Goal: Contribute content: Add original content to the website for others to see

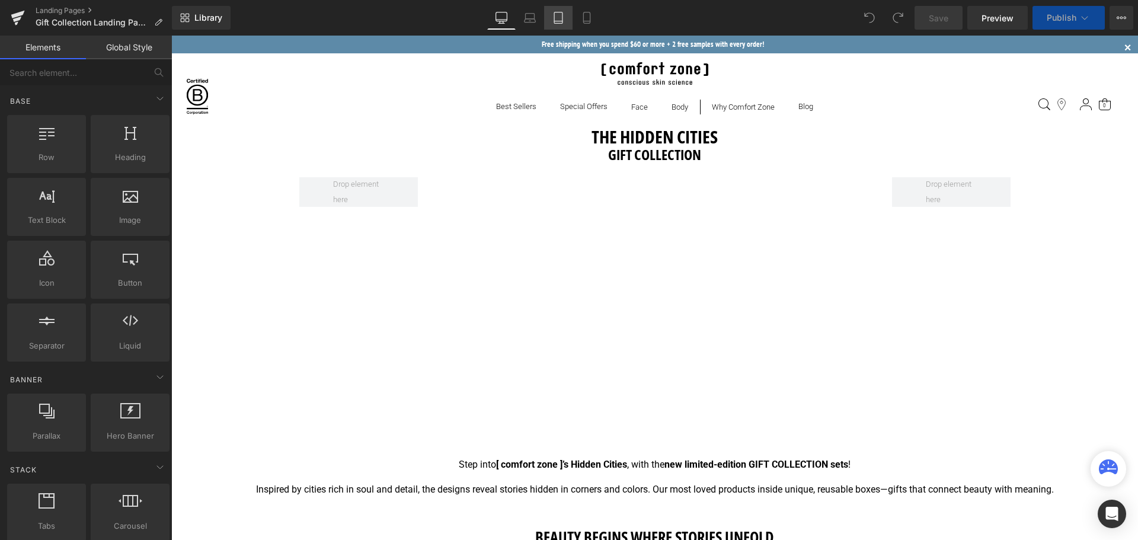
click at [562, 20] on icon at bounding box center [558, 18] width 12 height 12
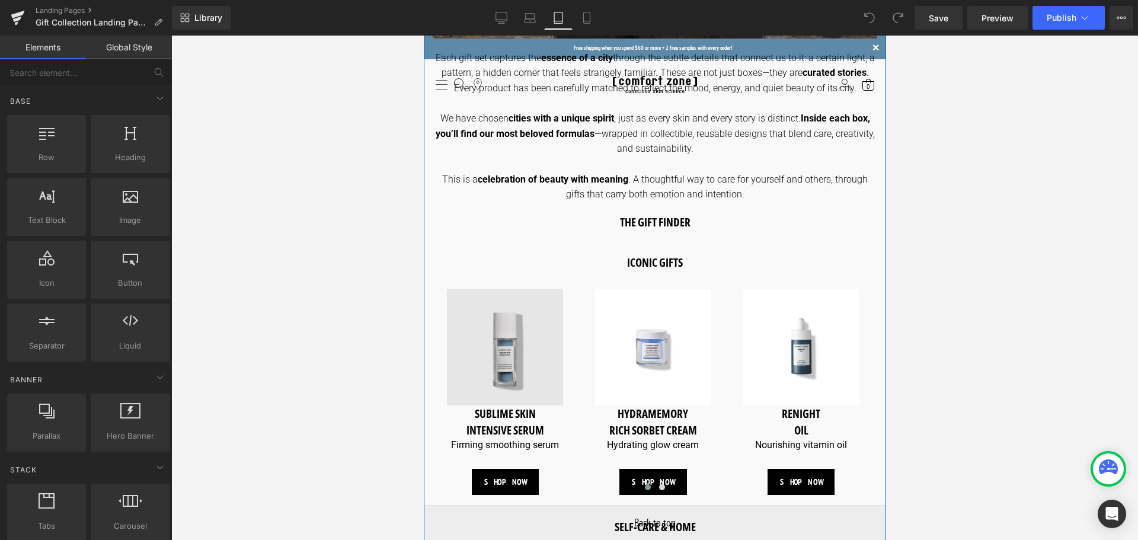
scroll to position [830, 0]
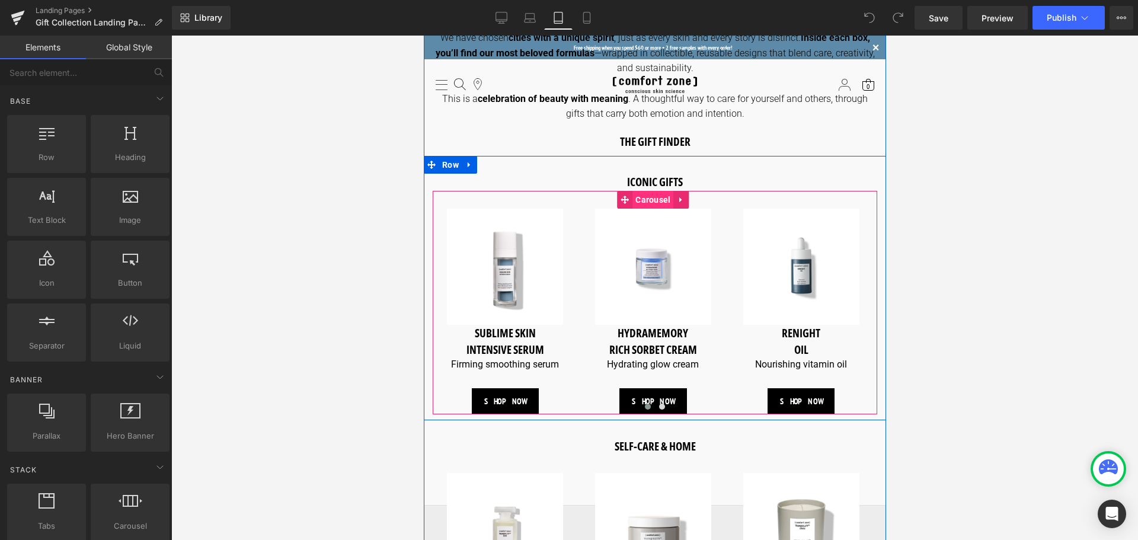
click at [644, 194] on span "Carousel" at bounding box center [652, 200] width 41 height 18
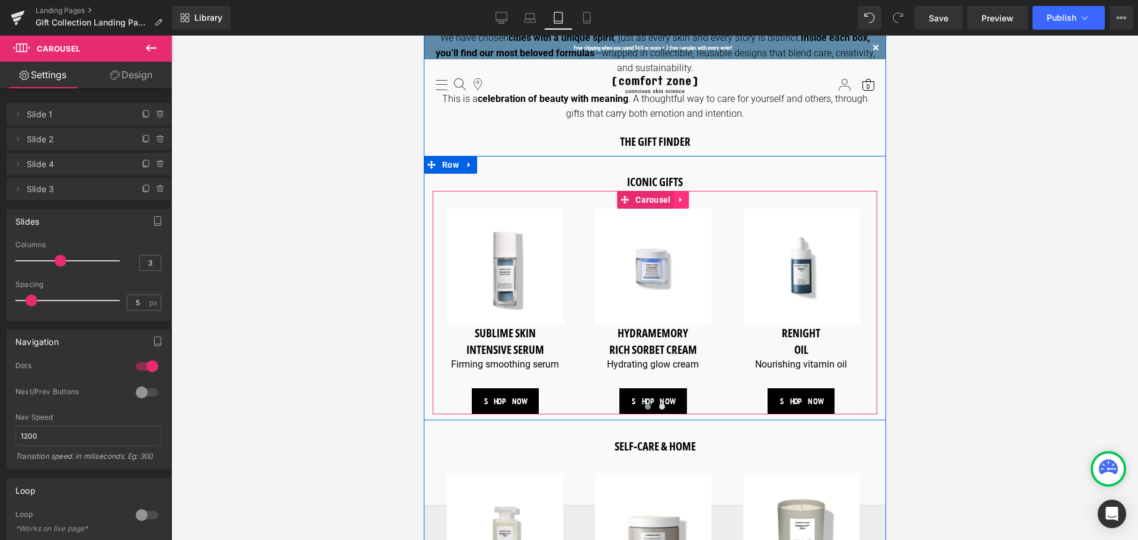
click at [684, 195] on icon at bounding box center [681, 199] width 8 height 9
click at [691, 196] on icon at bounding box center [689, 200] width 8 height 8
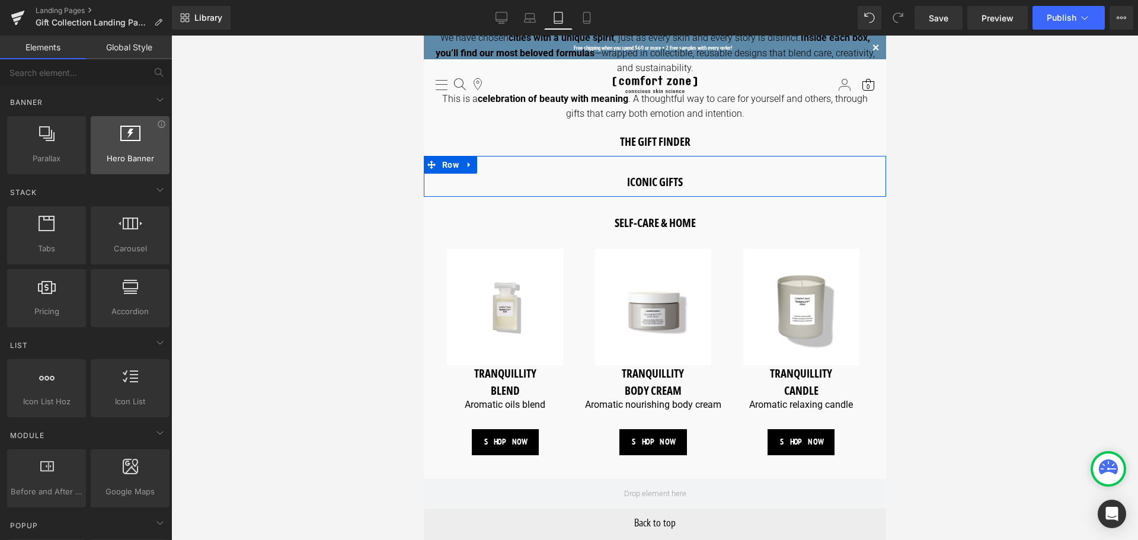
scroll to position [296, 0]
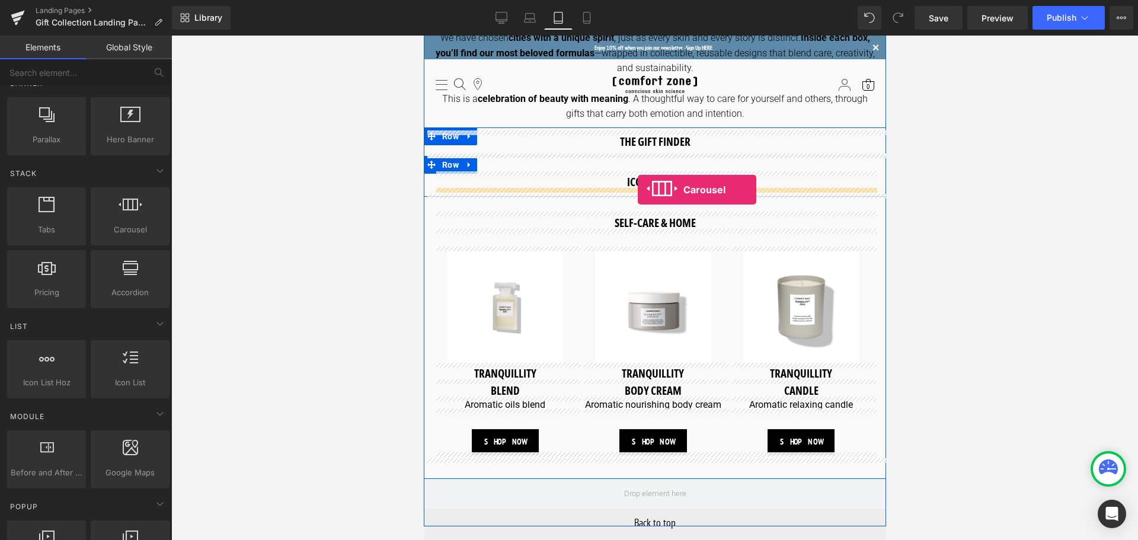
drag, startPoint x: 554, startPoint y: 245, endPoint x: 637, endPoint y: 190, distance: 100.1
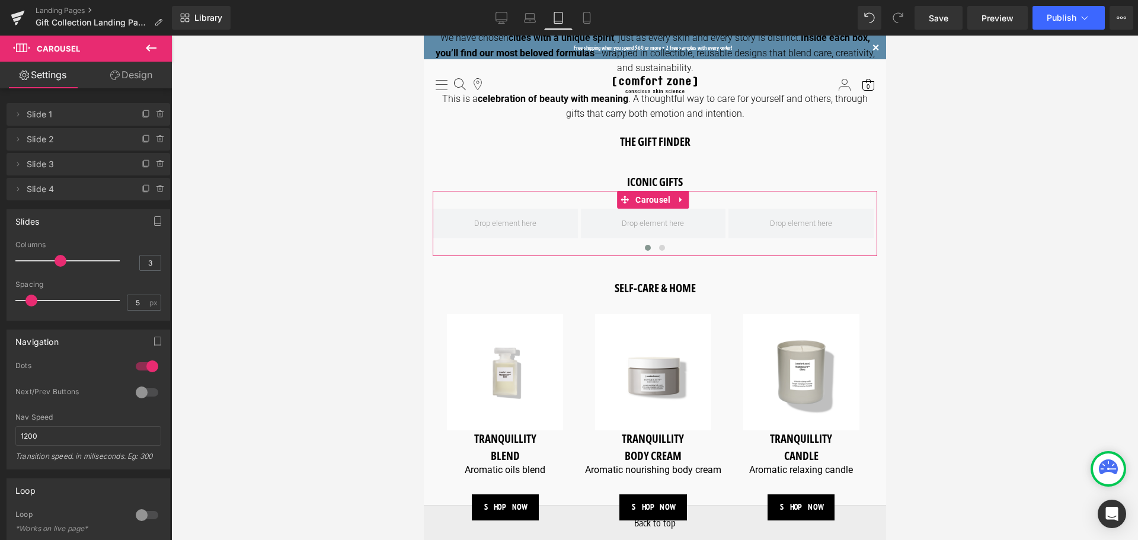
click at [130, 81] on link "Design" at bounding box center [131, 75] width 86 height 27
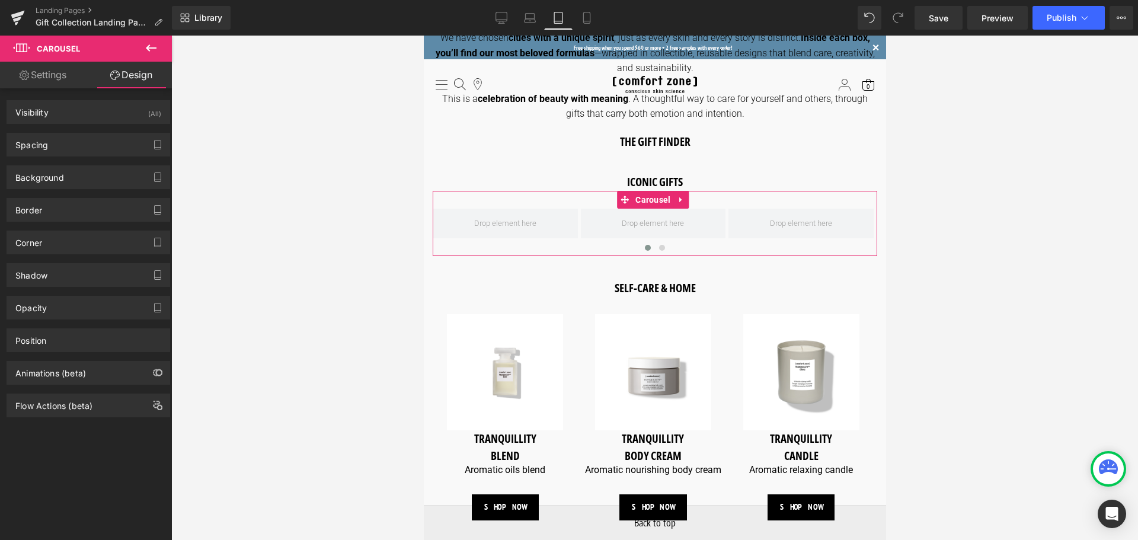
click at [63, 80] on link "Settings" at bounding box center [43, 75] width 86 height 27
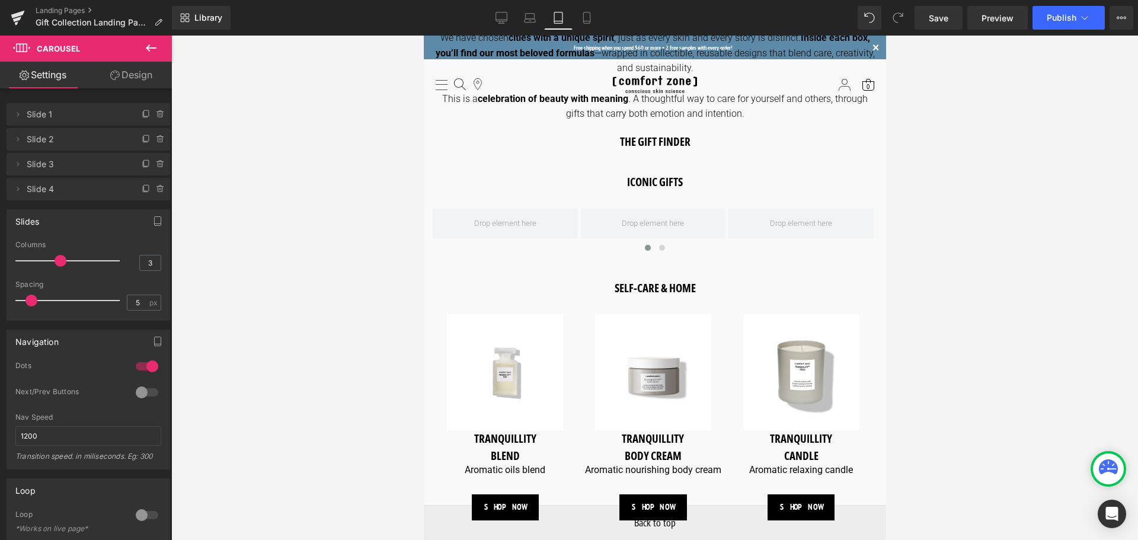
click at [157, 50] on icon at bounding box center [151, 48] width 14 height 14
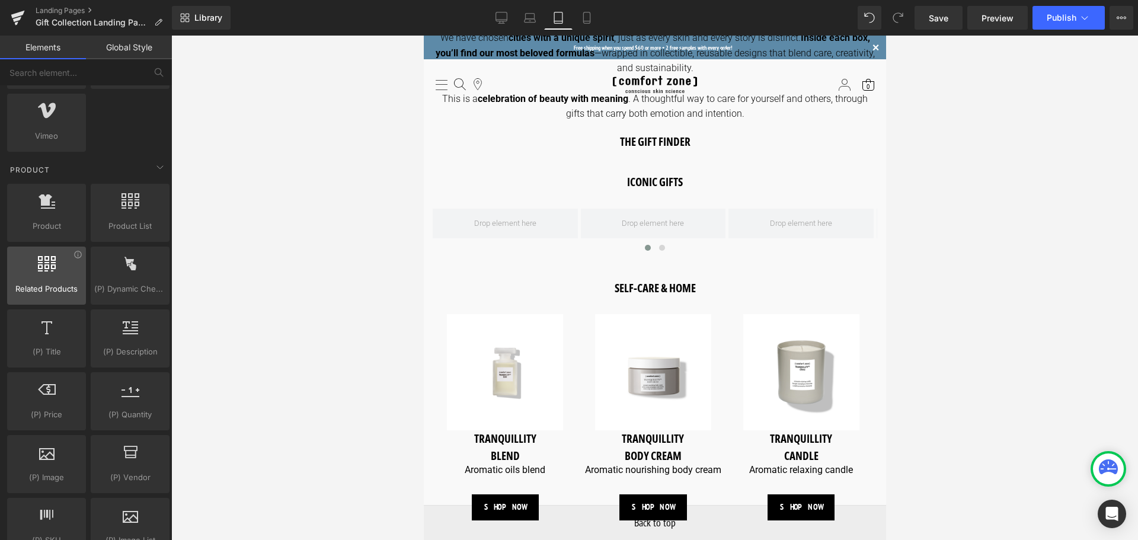
scroll to position [889, 0]
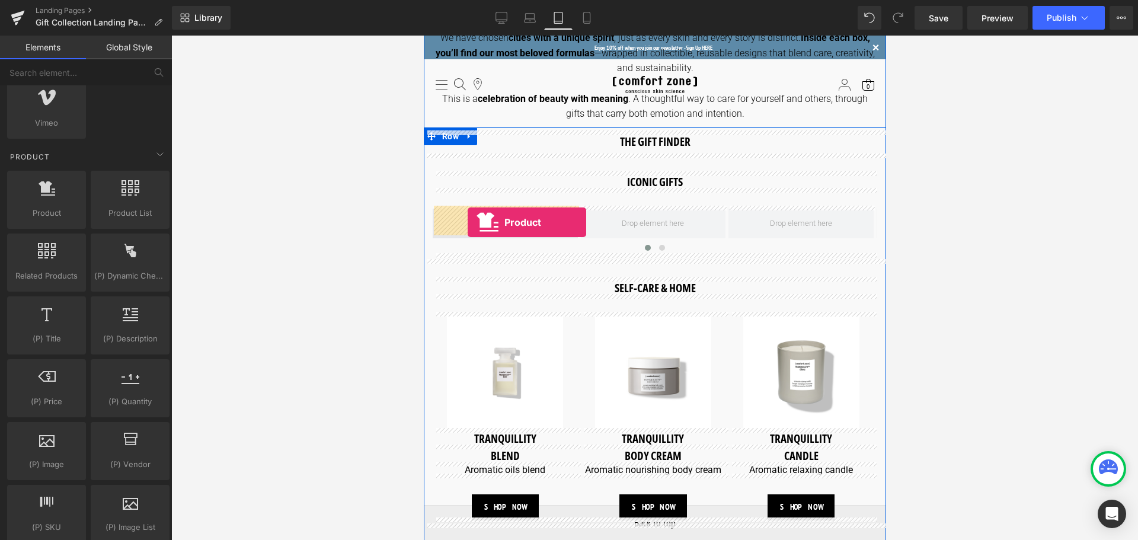
drag, startPoint x: 476, startPoint y: 238, endPoint x: 467, endPoint y: 222, distance: 18.3
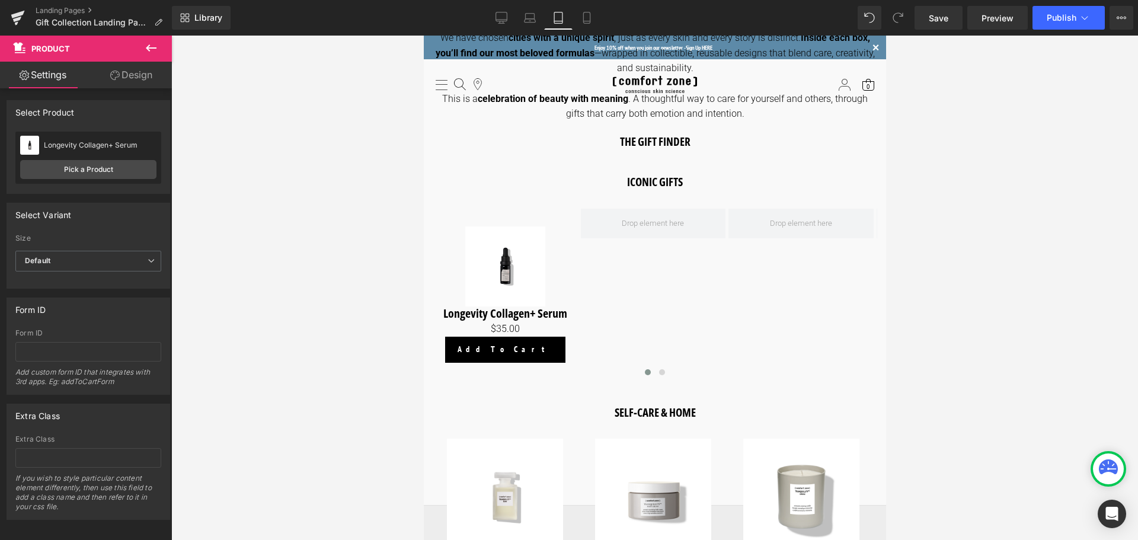
click at [151, 53] on icon at bounding box center [151, 48] width 14 height 14
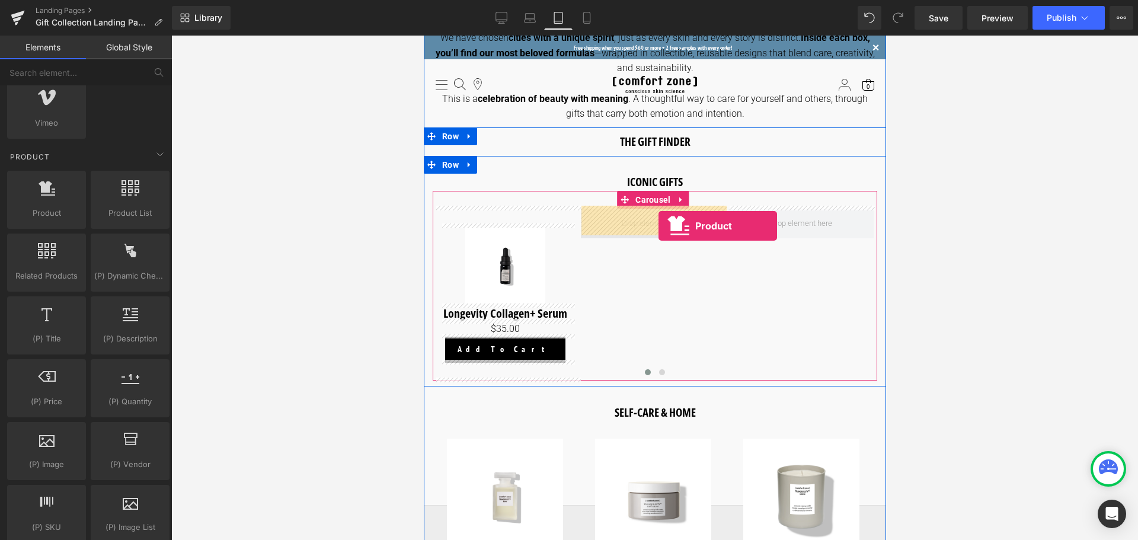
drag, startPoint x: 489, startPoint y: 235, endPoint x: 658, endPoint y: 226, distance: 169.2
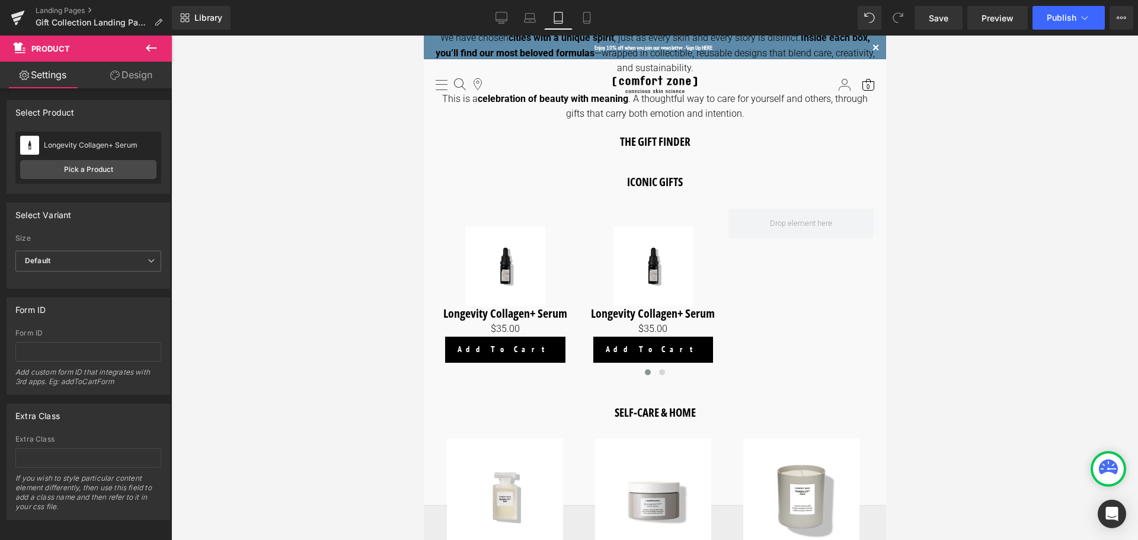
click at [151, 52] on icon at bounding box center [151, 48] width 14 height 14
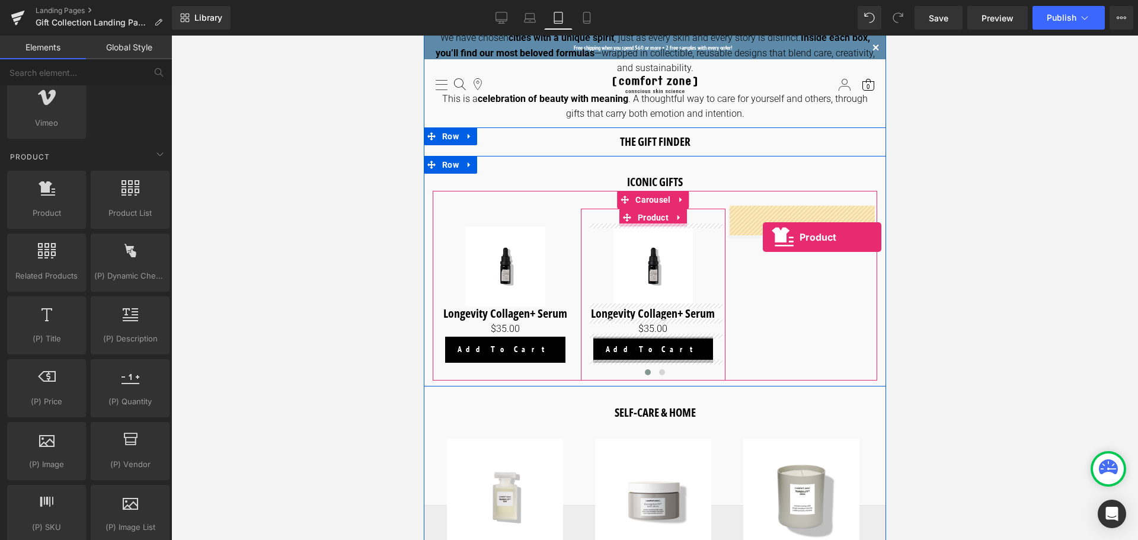
drag, startPoint x: 476, startPoint y: 237, endPoint x: 762, endPoint y: 237, distance: 286.3
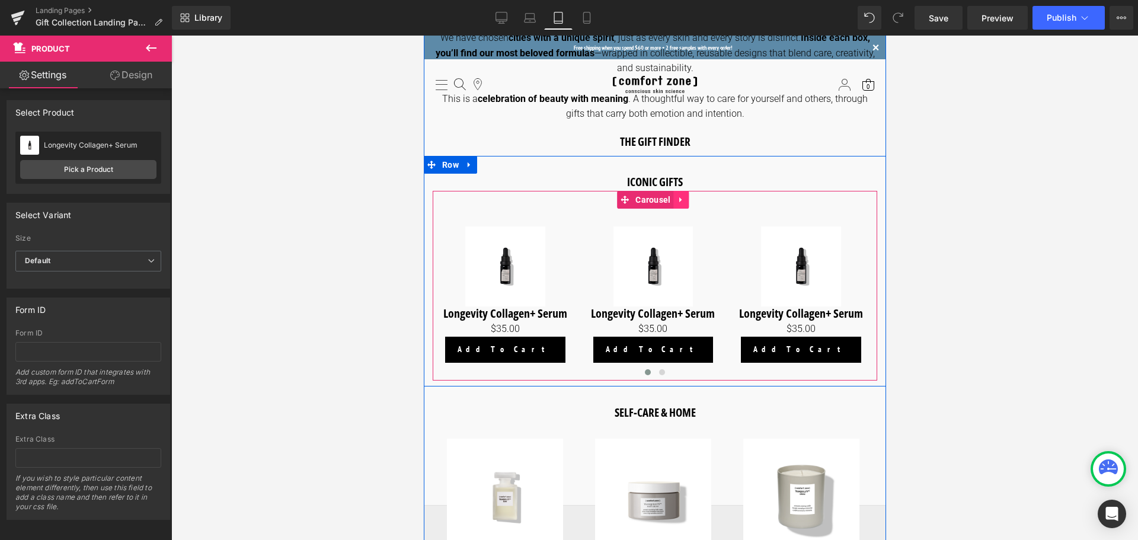
click at [685, 200] on link at bounding box center [680, 200] width 15 height 18
click at [679, 199] on link at bounding box center [673, 200] width 15 height 18
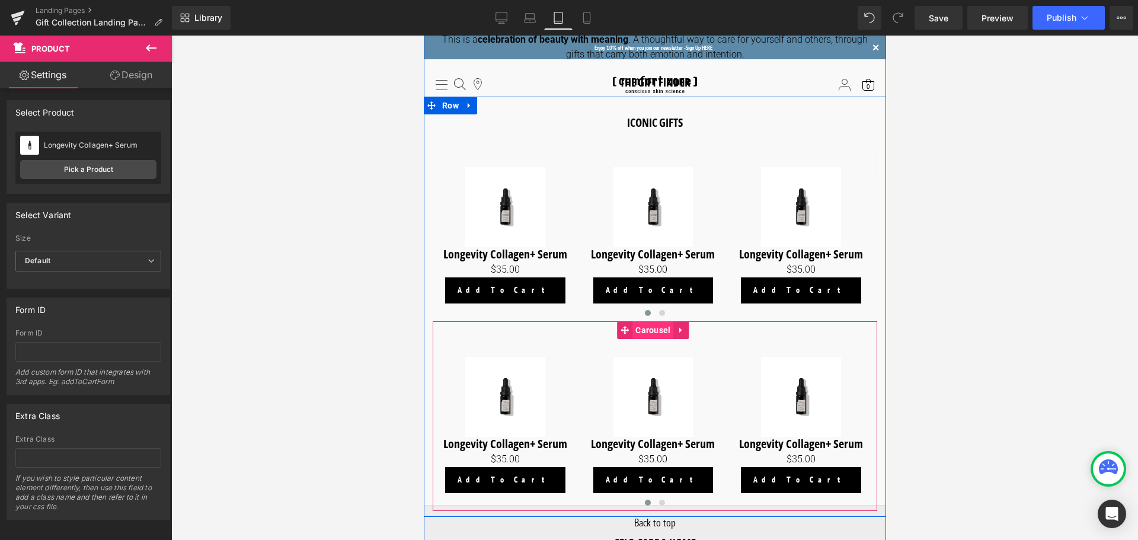
click at [650, 329] on span "Carousel" at bounding box center [652, 330] width 41 height 18
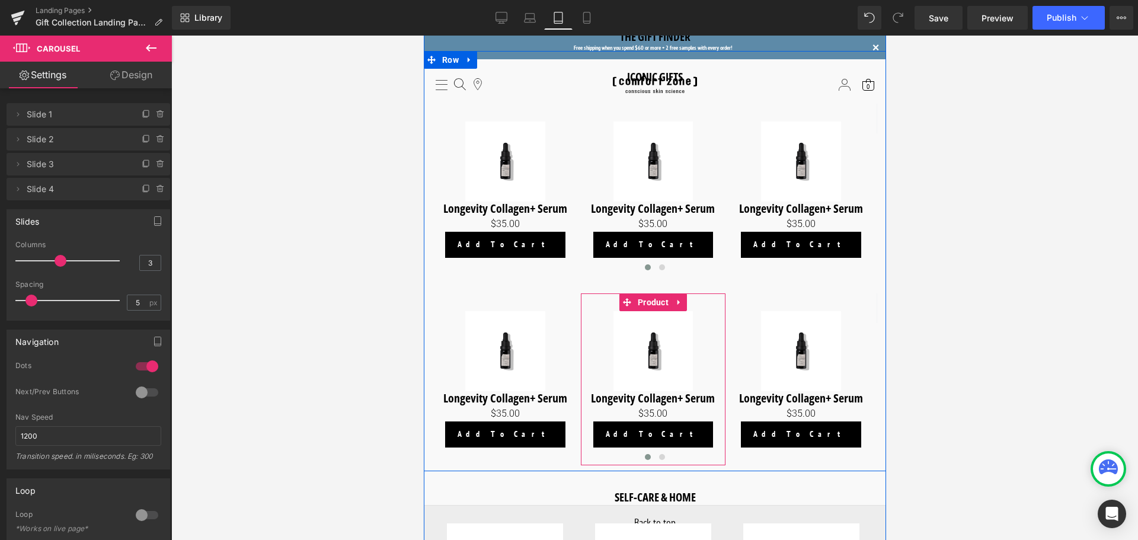
scroll to position [948, 0]
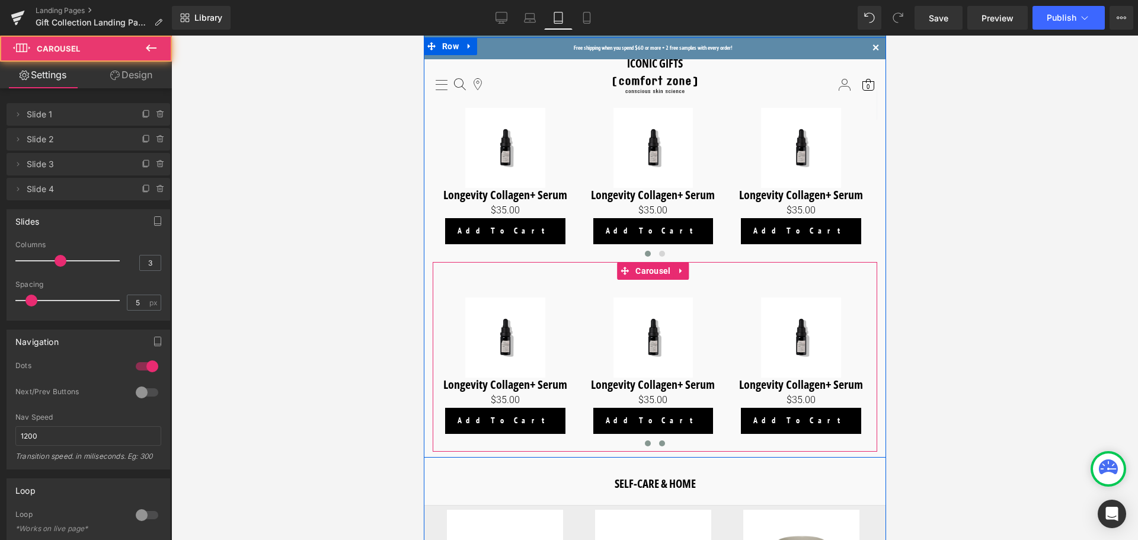
click at [663, 439] on button at bounding box center [661, 443] width 14 height 12
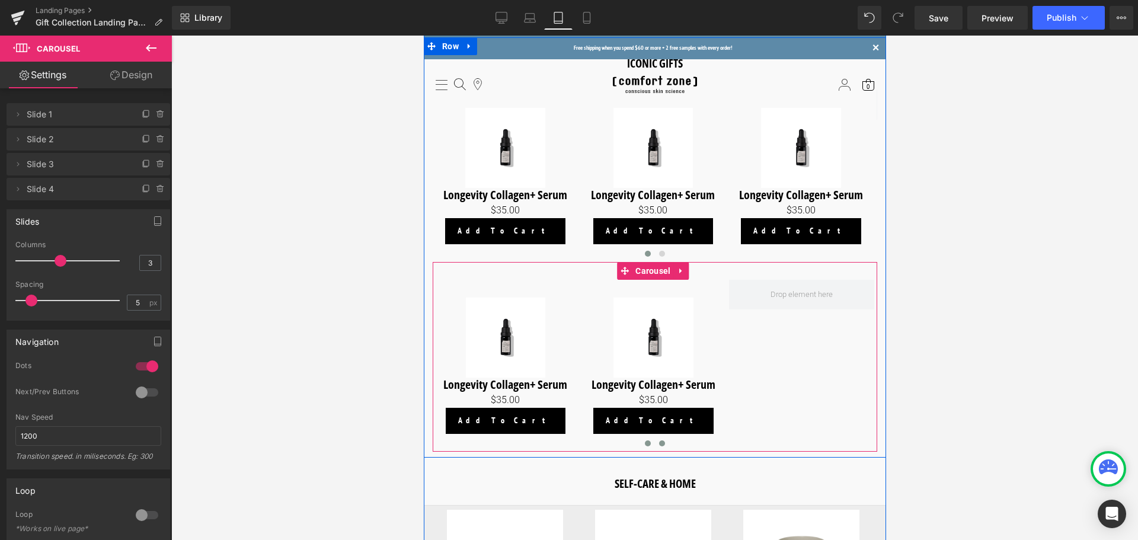
click at [650, 439] on button at bounding box center [647, 443] width 14 height 12
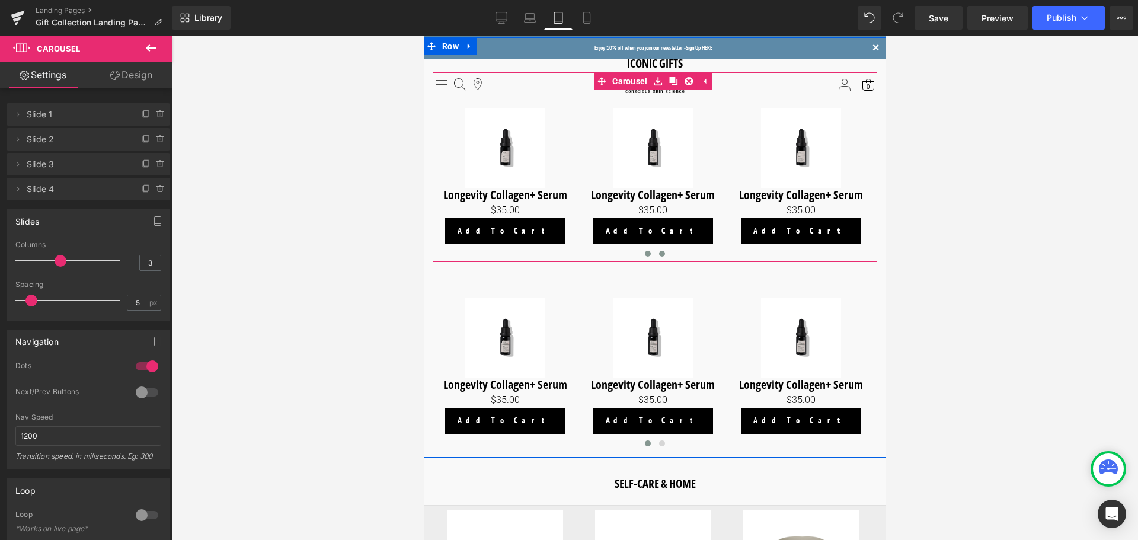
click at [661, 251] on span at bounding box center [662, 254] width 6 height 6
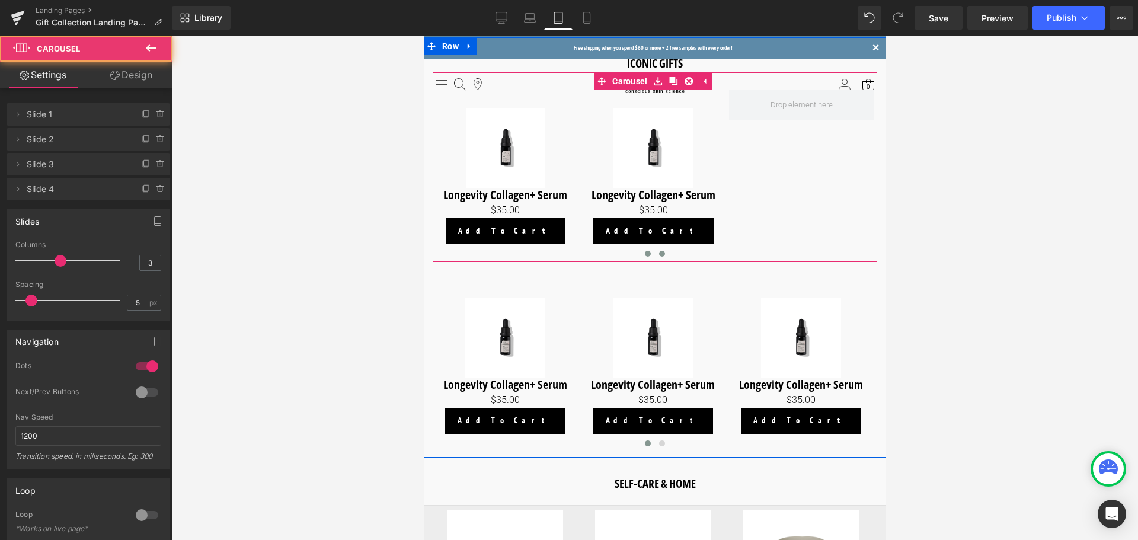
click at [647, 252] on span at bounding box center [647, 254] width 6 height 6
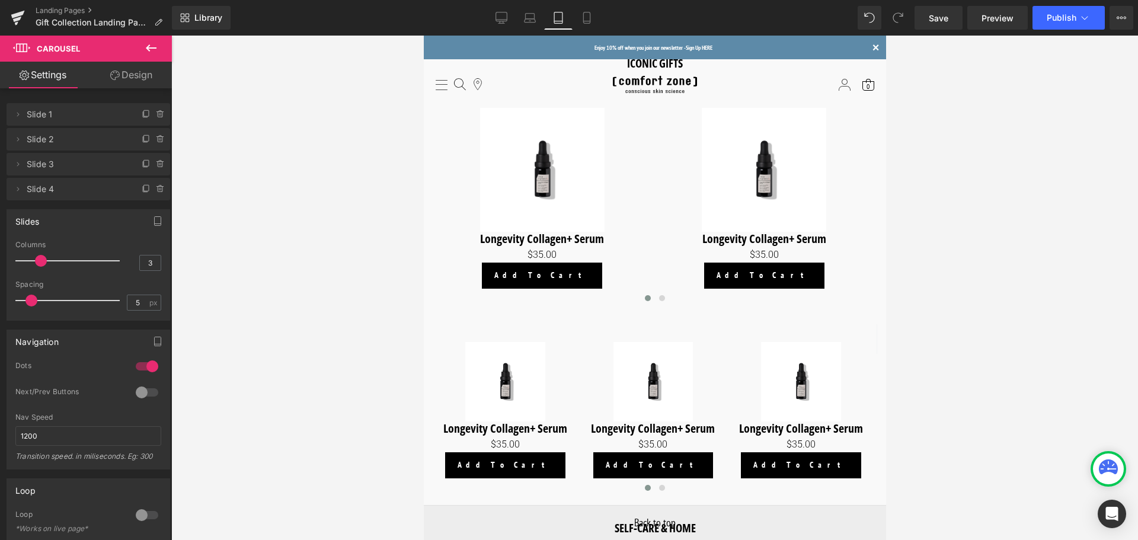
drag, startPoint x: 58, startPoint y: 259, endPoint x: 47, endPoint y: 261, distance: 11.5
click at [47, 261] on div at bounding box center [70, 261] width 98 height 24
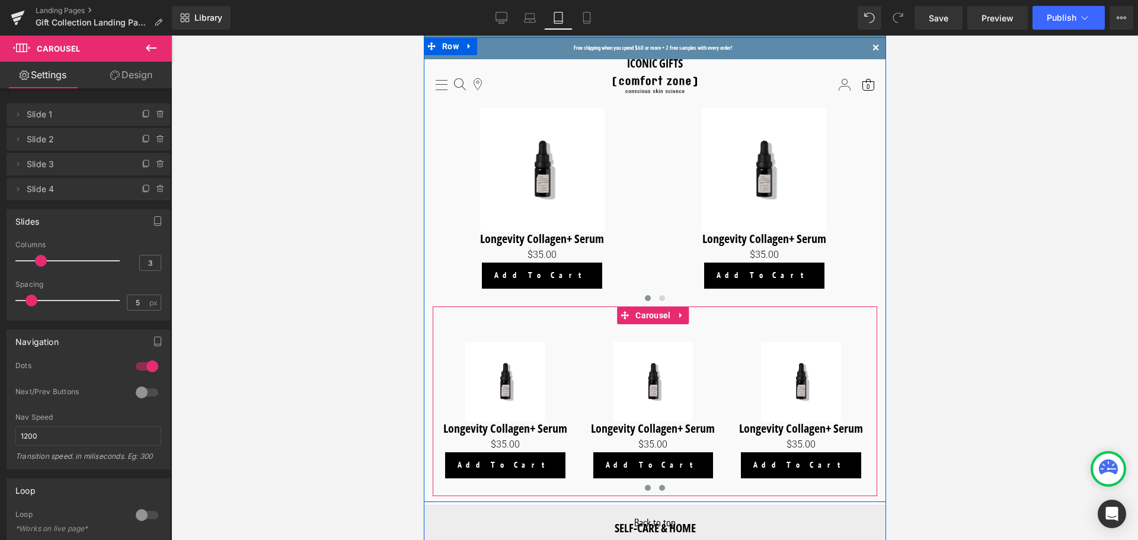
click at [660, 486] on span at bounding box center [662, 488] width 6 height 6
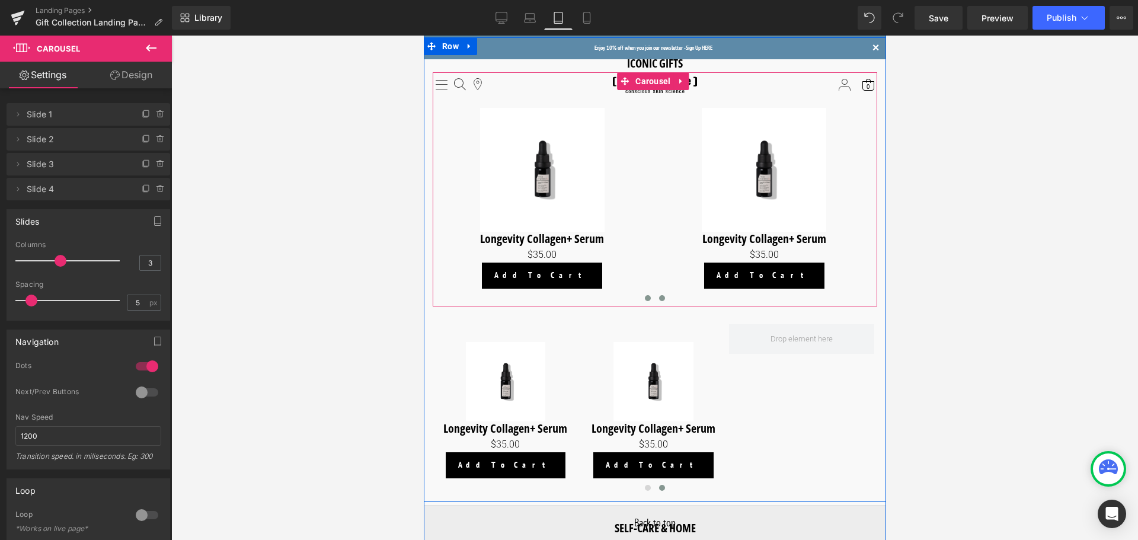
click at [660, 297] on span at bounding box center [662, 298] width 6 height 6
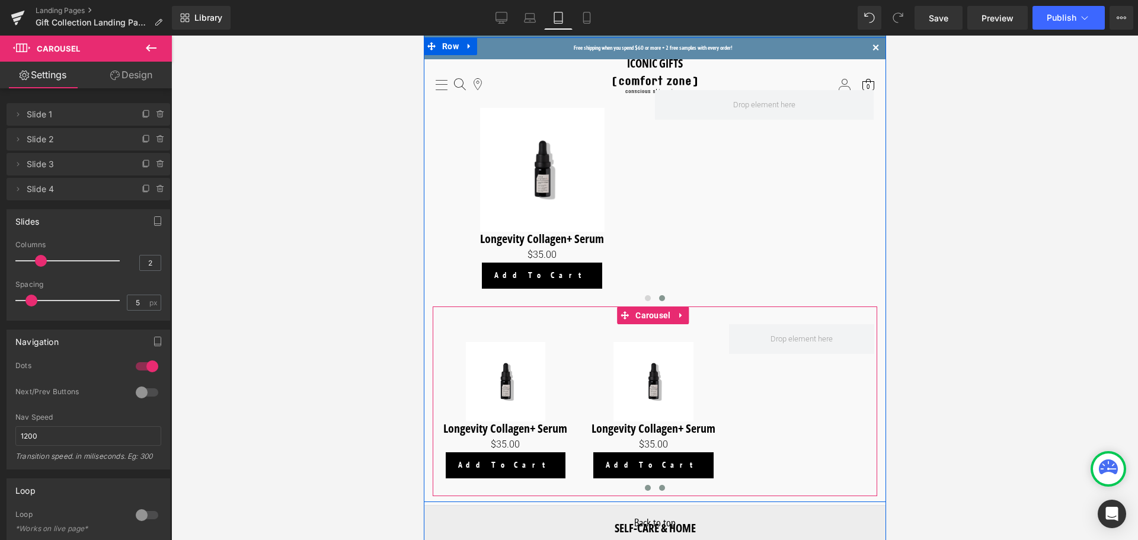
click at [648, 482] on button at bounding box center [647, 488] width 14 height 12
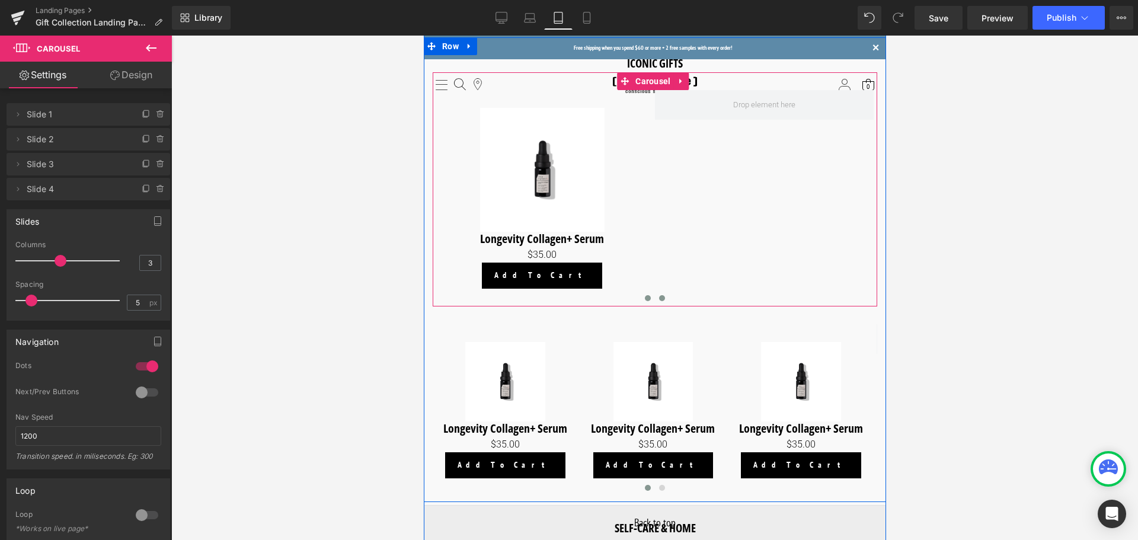
click at [644, 296] on span at bounding box center [647, 298] width 6 height 6
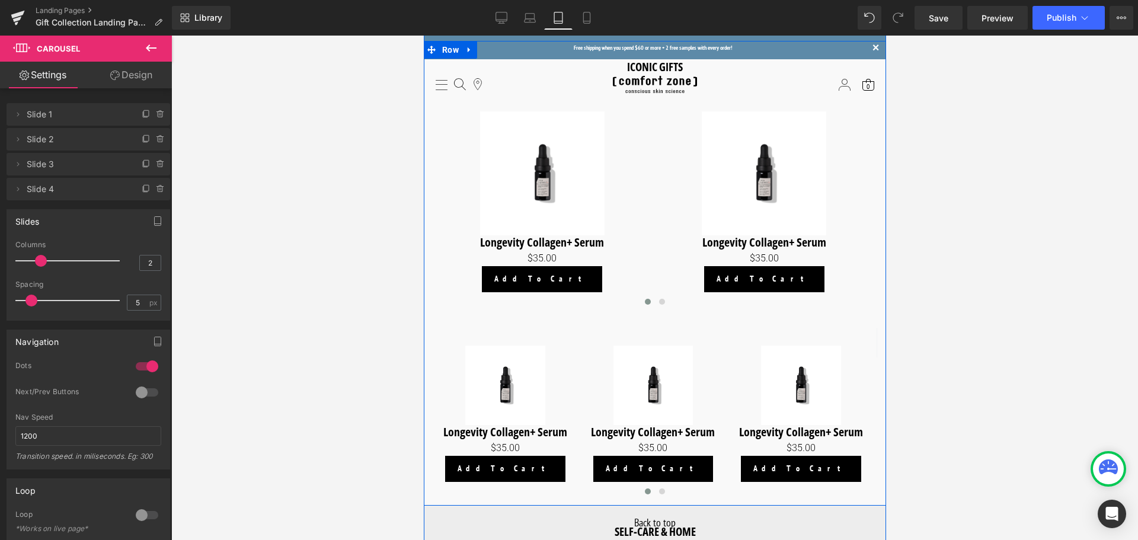
scroll to position [830, 0]
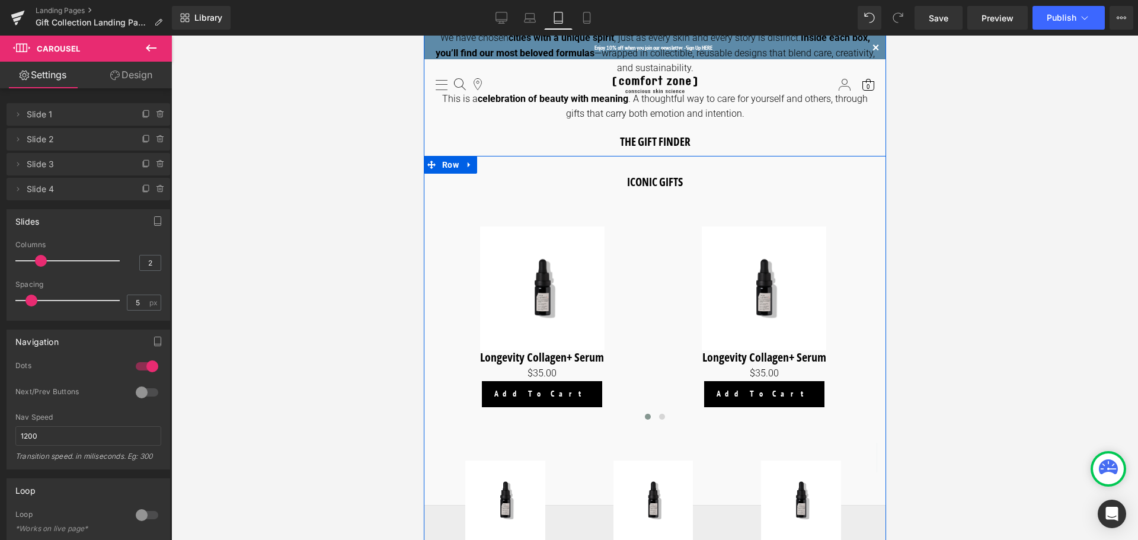
click at [545, 258] on img at bounding box center [542, 288] width 124 height 124
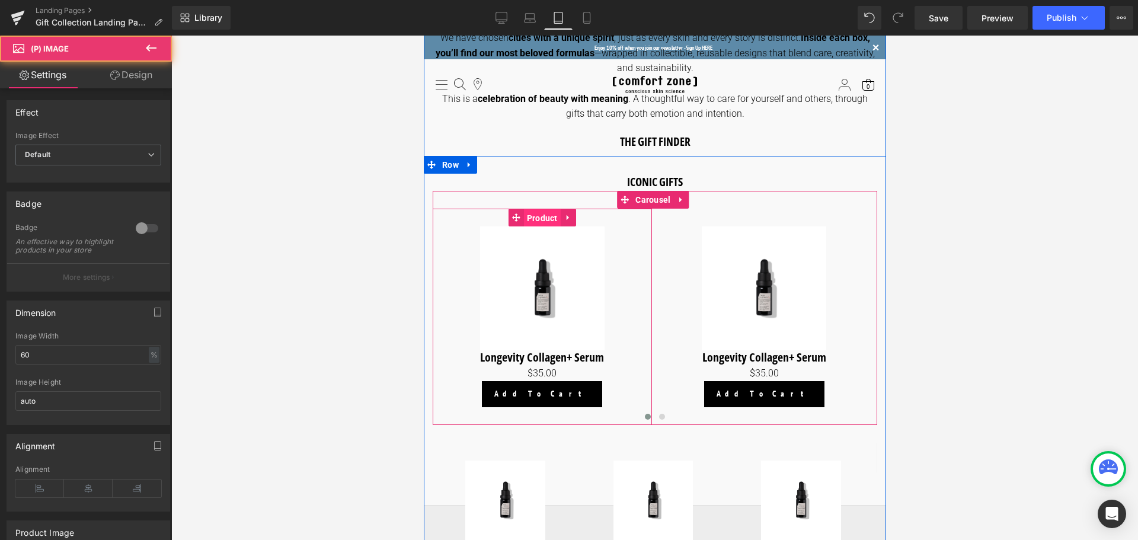
click at [544, 220] on span "Product" at bounding box center [541, 218] width 37 height 18
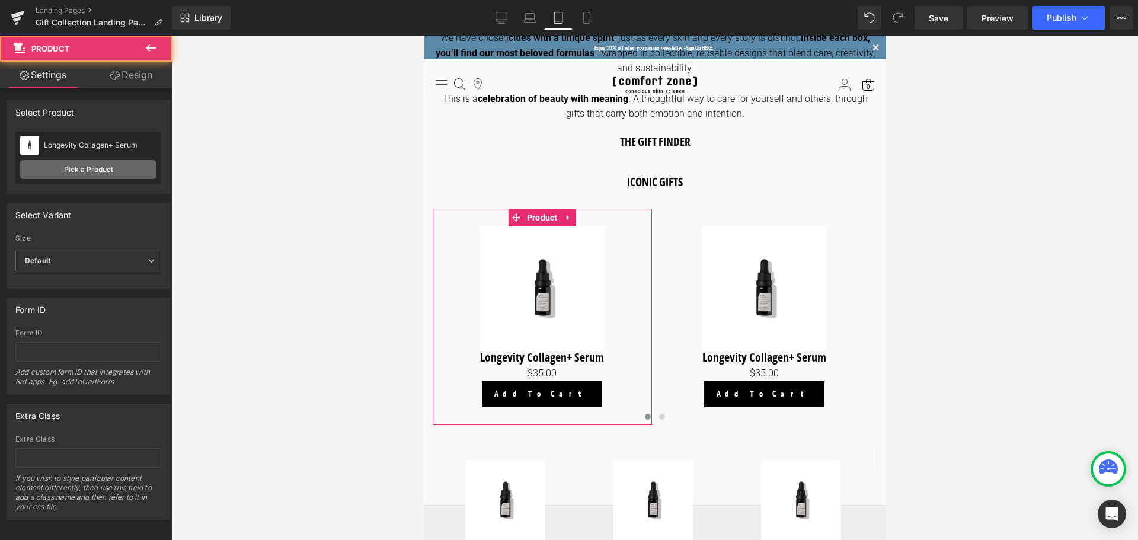
click at [83, 166] on link "Pick a Product" at bounding box center [88, 169] width 136 height 19
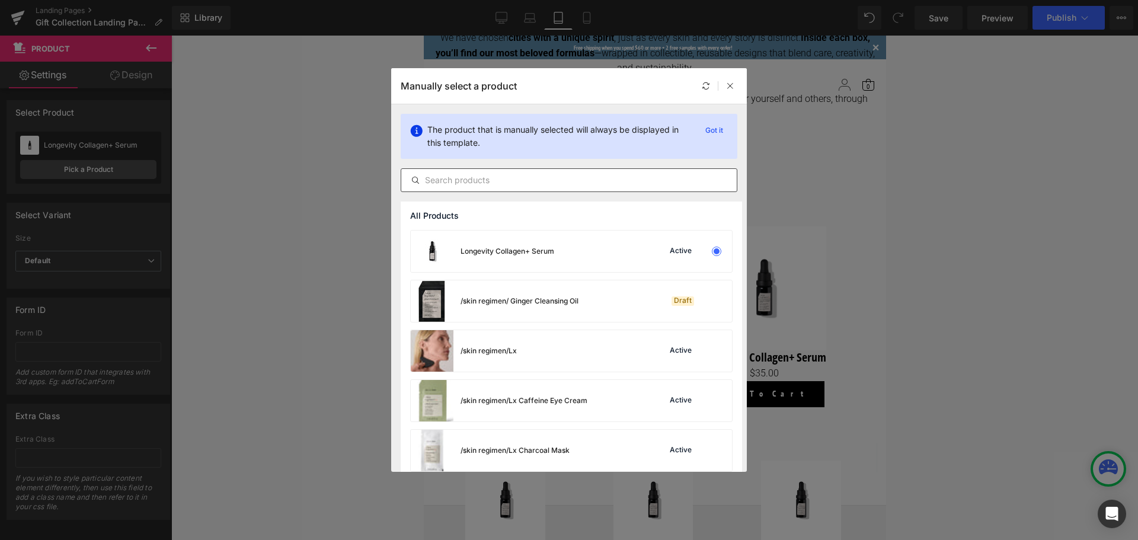
click at [480, 172] on div at bounding box center [569, 180] width 337 height 24
click at [477, 184] on input "text" at bounding box center [569, 180] width 336 height 14
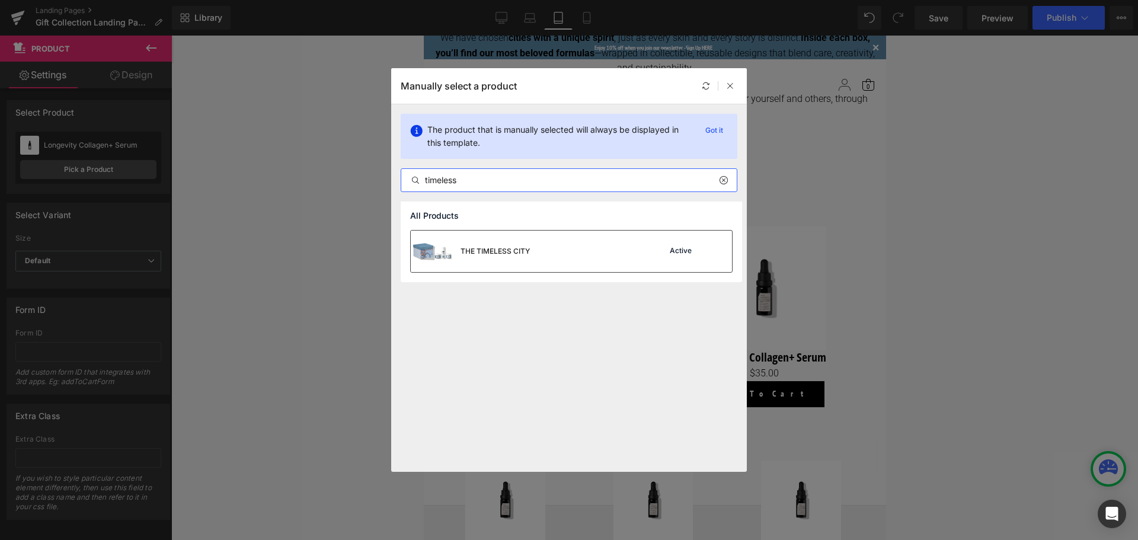
type input "timeless"
click at [504, 255] on div "THE TIMELESS CITY" at bounding box center [495, 251] width 69 height 11
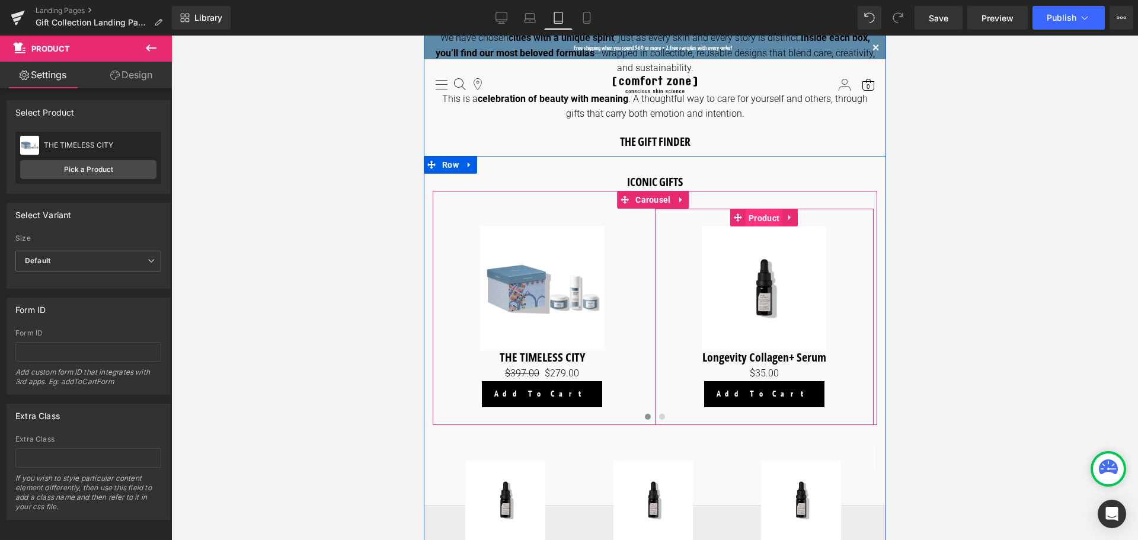
click at [766, 218] on span "Product" at bounding box center [763, 218] width 37 height 18
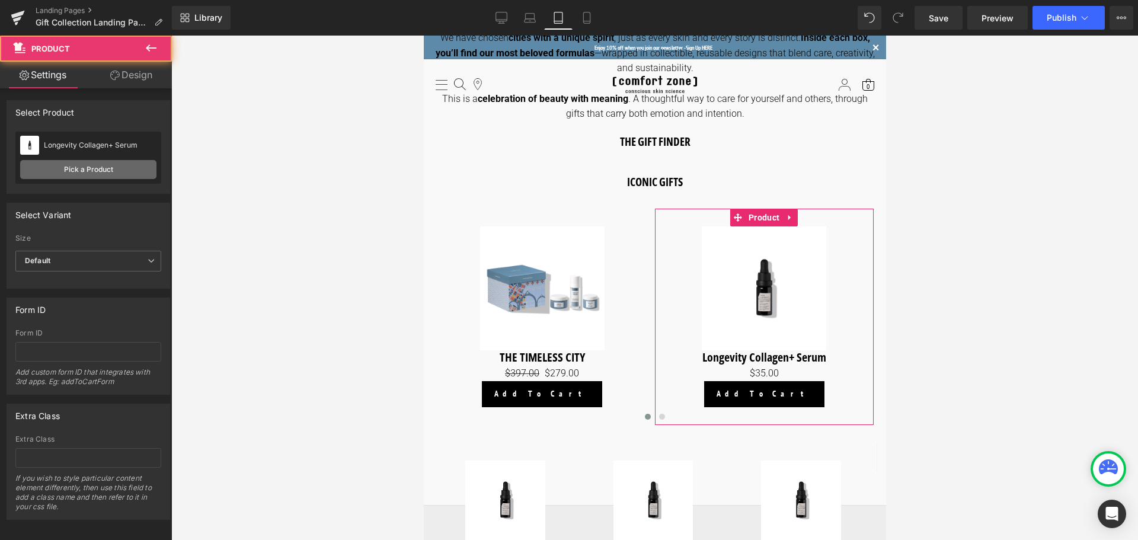
click at [124, 164] on link "Pick a Product" at bounding box center [88, 169] width 136 height 19
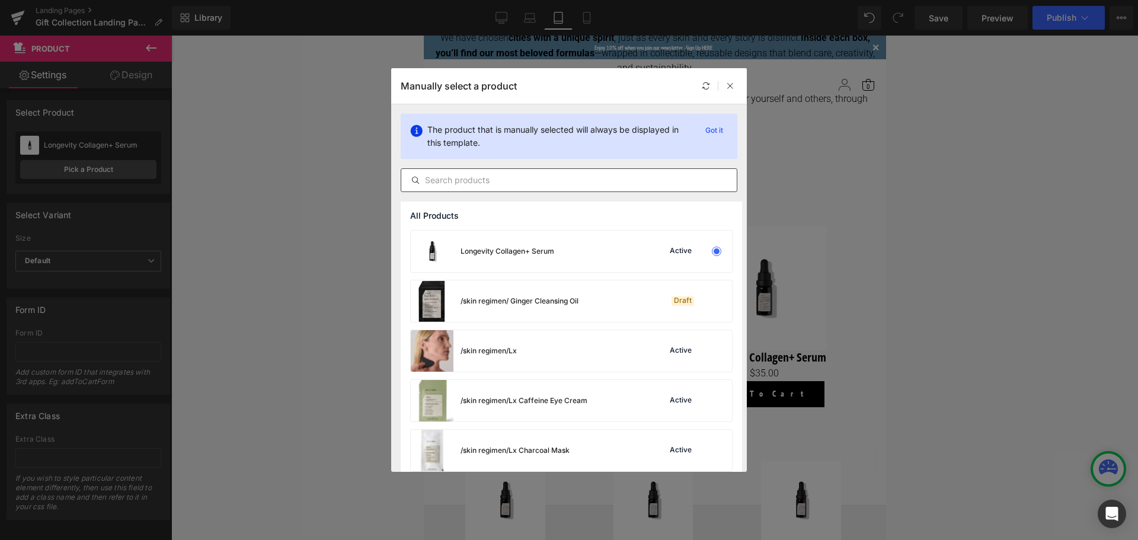
click at [442, 175] on input "text" at bounding box center [569, 180] width 336 height 14
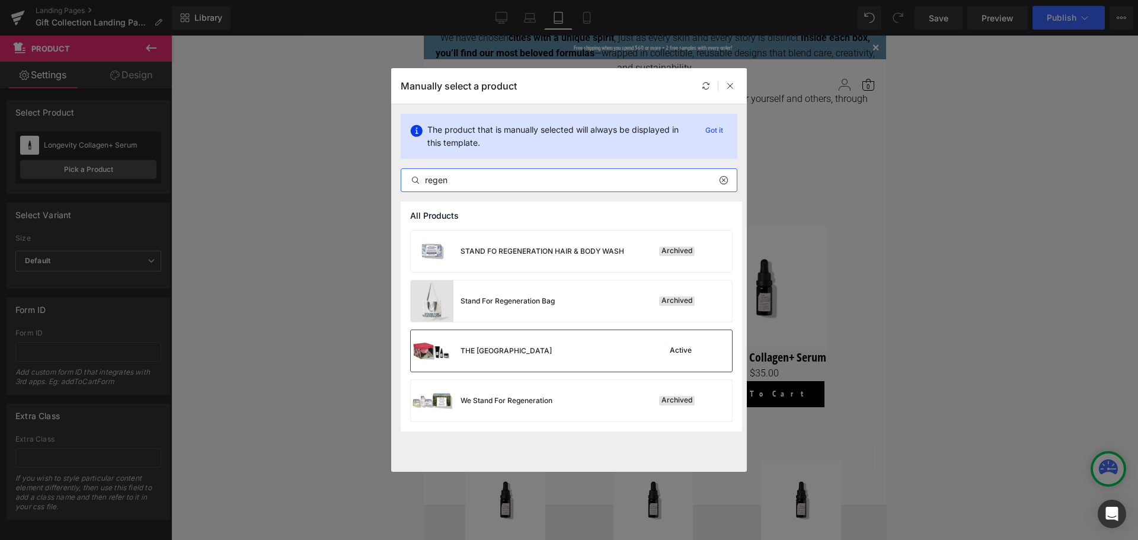
type input "regen"
click at [511, 353] on div "THE [GEOGRAPHIC_DATA]" at bounding box center [506, 351] width 91 height 11
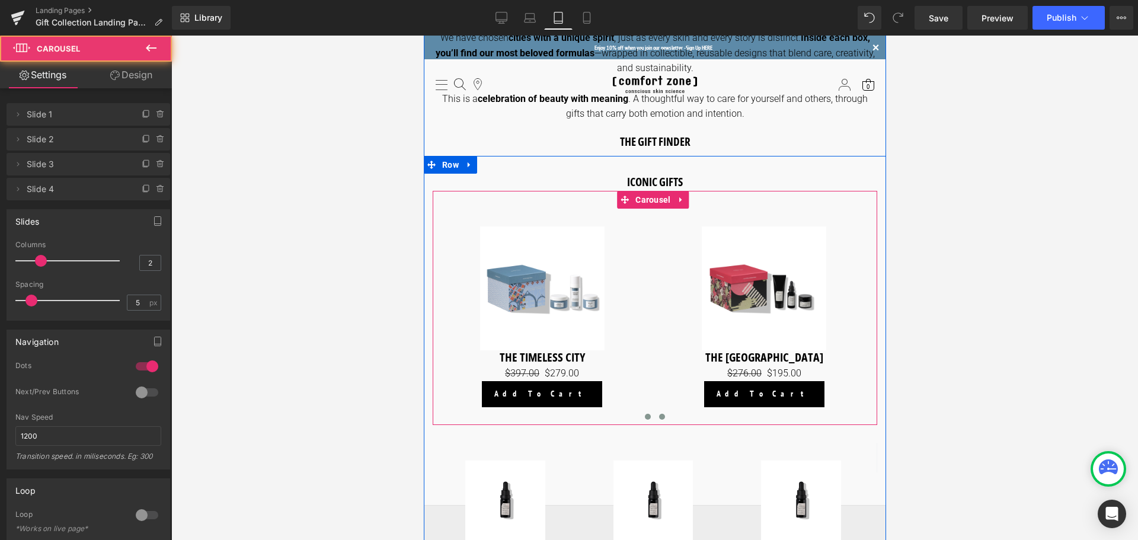
click at [659, 414] on span at bounding box center [662, 417] width 6 height 6
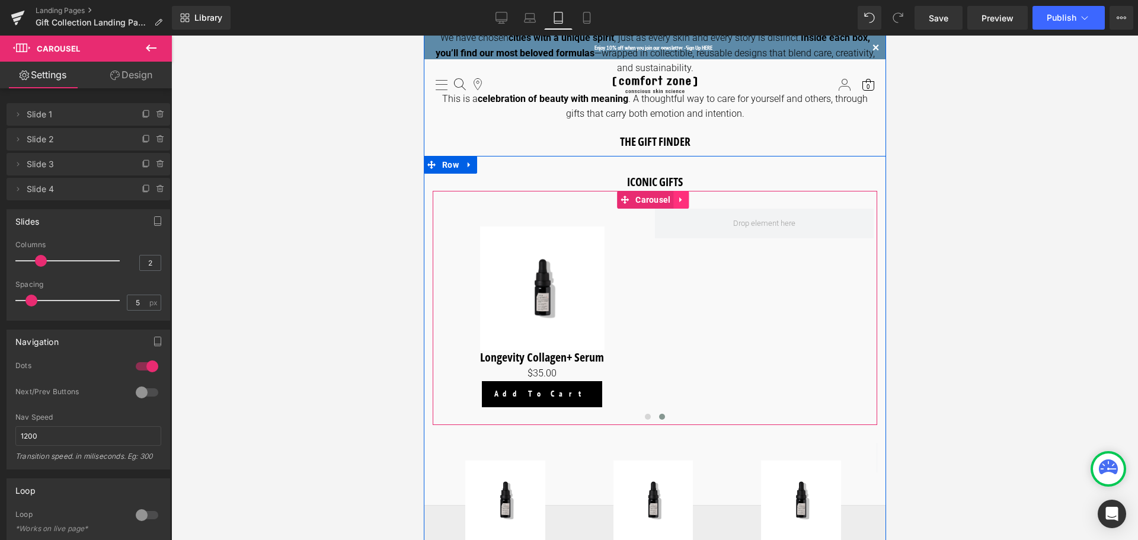
click at [679, 198] on icon at bounding box center [680, 199] width 2 height 5
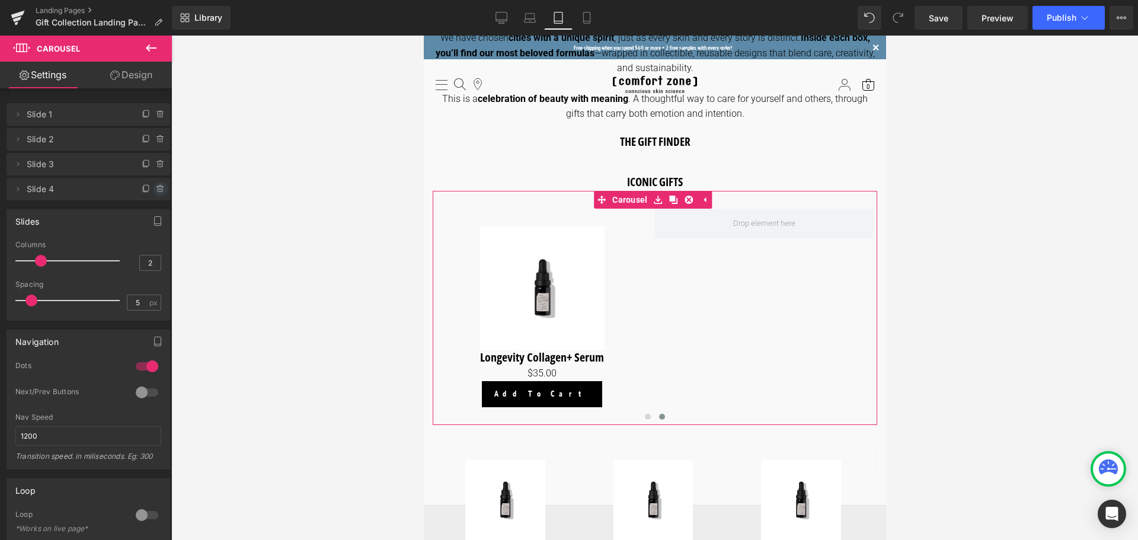
click at [158, 191] on icon at bounding box center [160, 189] width 5 height 5
click at [148, 190] on button "Delete" at bounding box center [147, 189] width 37 height 15
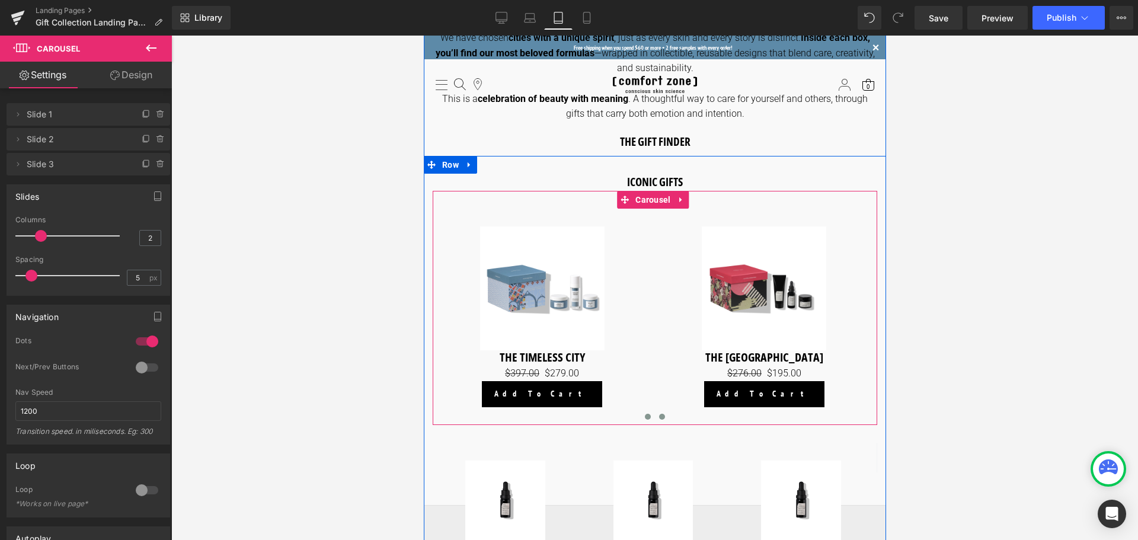
click at [662, 417] on button at bounding box center [661, 417] width 14 height 12
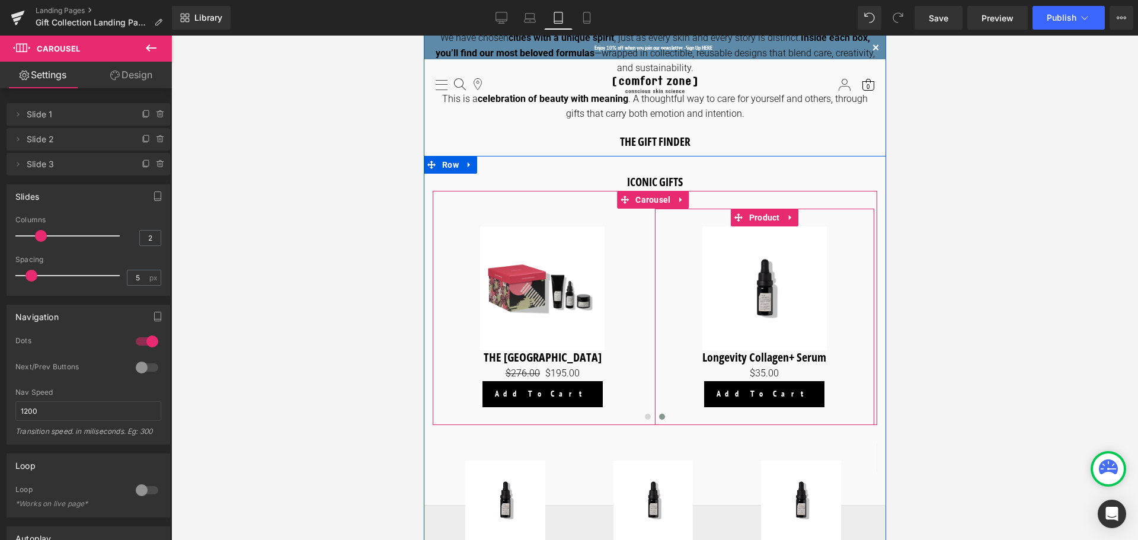
click at [769, 216] on span "Product" at bounding box center [764, 218] width 37 height 18
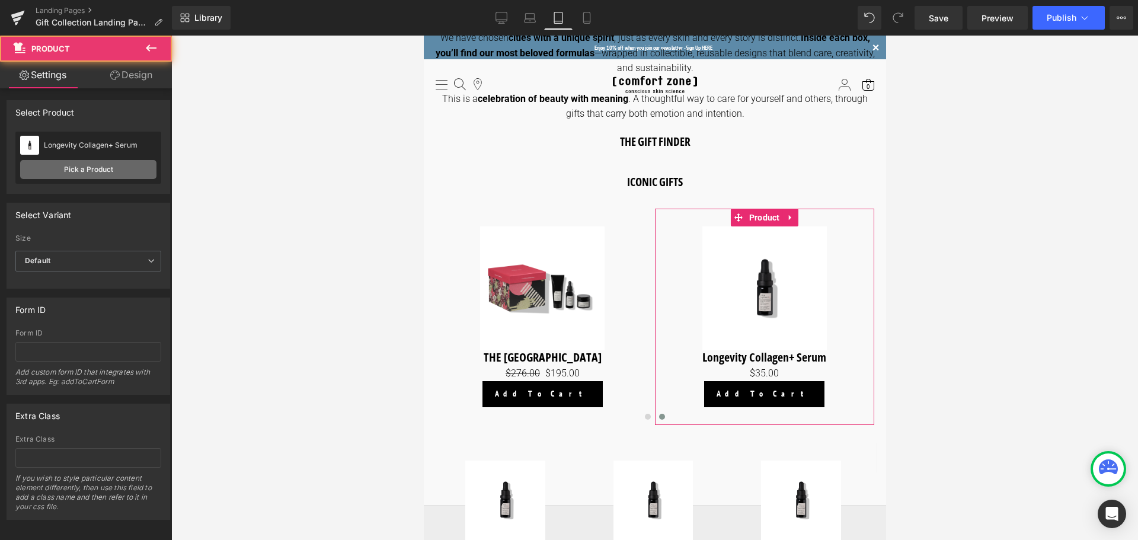
click at [108, 169] on link "Pick a Product" at bounding box center [88, 169] width 136 height 19
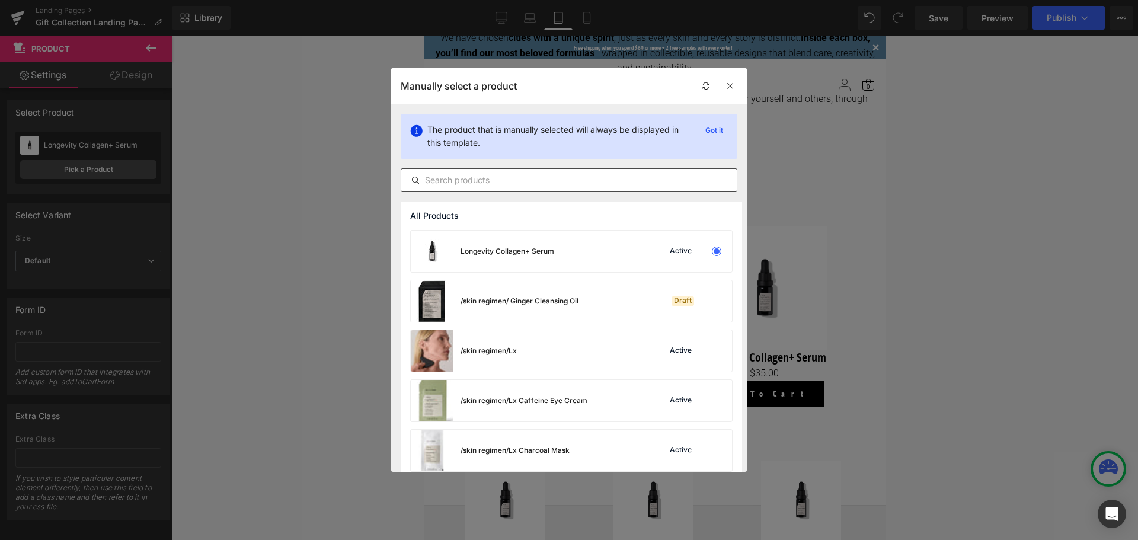
click at [535, 178] on input "text" at bounding box center [569, 180] width 336 height 14
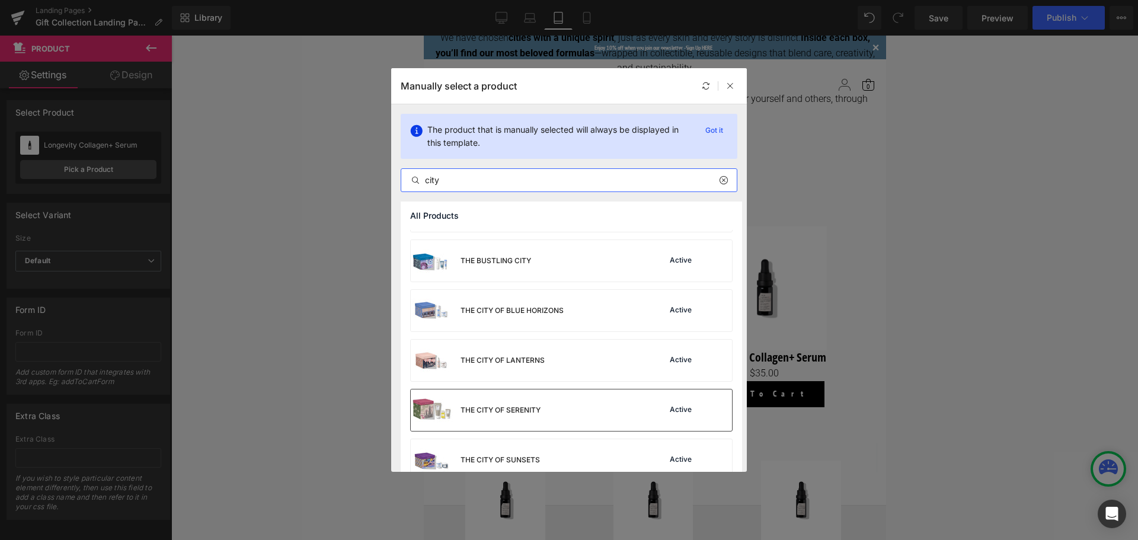
scroll to position [119, 0]
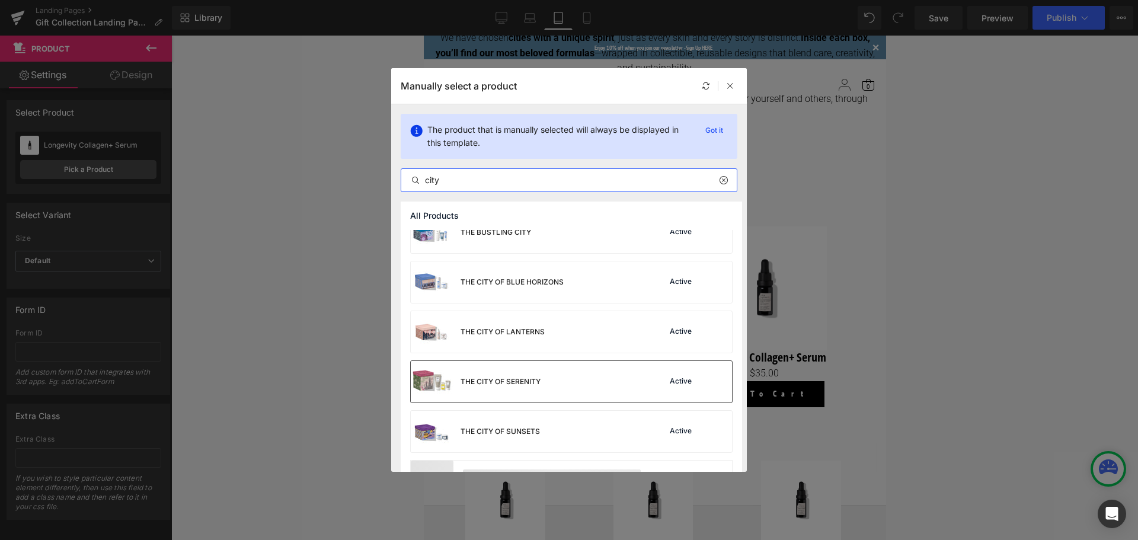
type input "city"
click at [522, 394] on div "THE CITY OF SERENITY" at bounding box center [476, 381] width 130 height 41
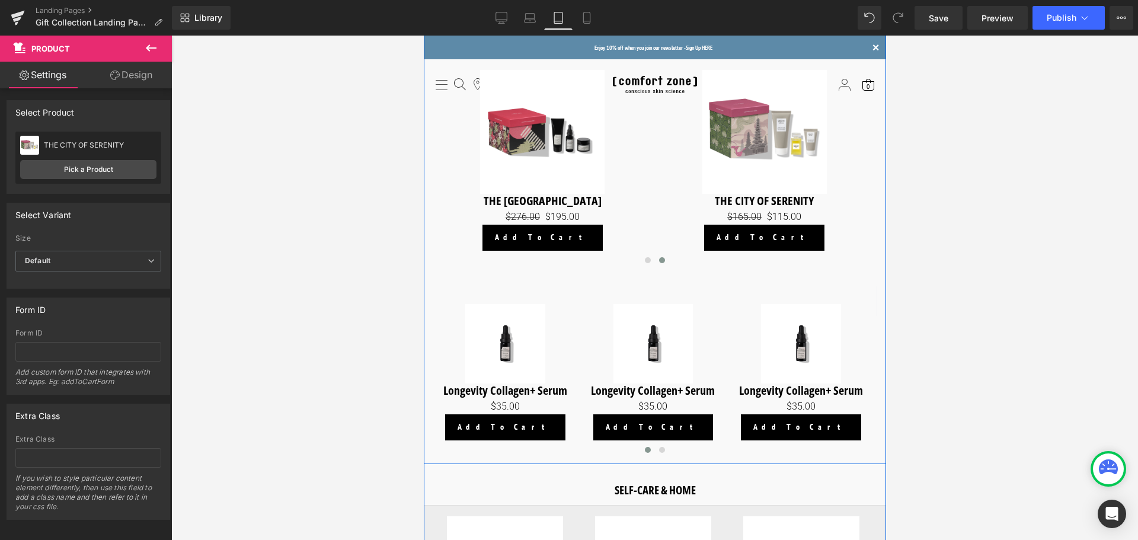
scroll to position [1008, 0]
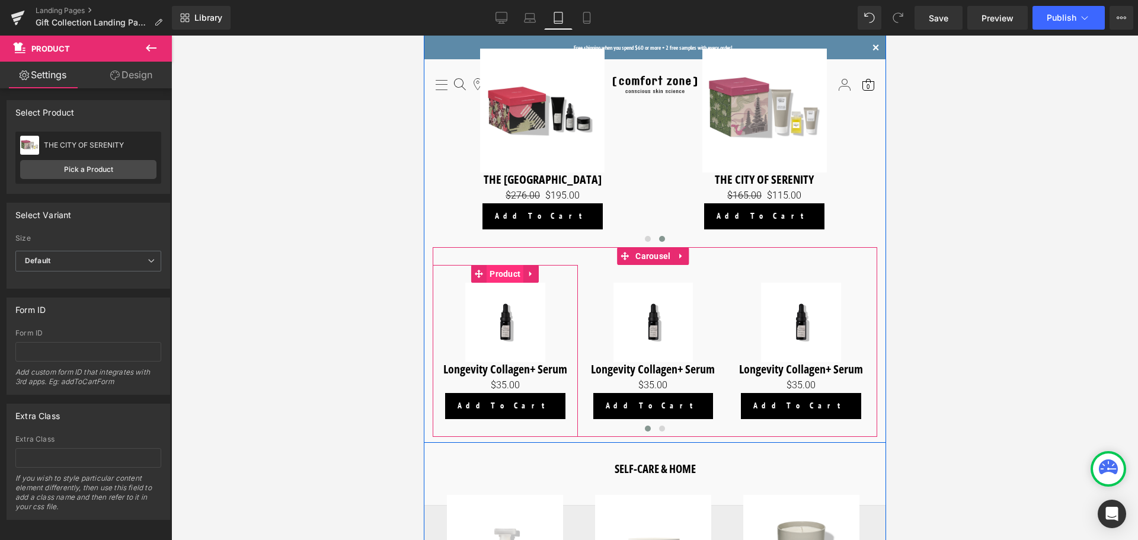
click at [503, 270] on span "Product" at bounding box center [504, 274] width 37 height 18
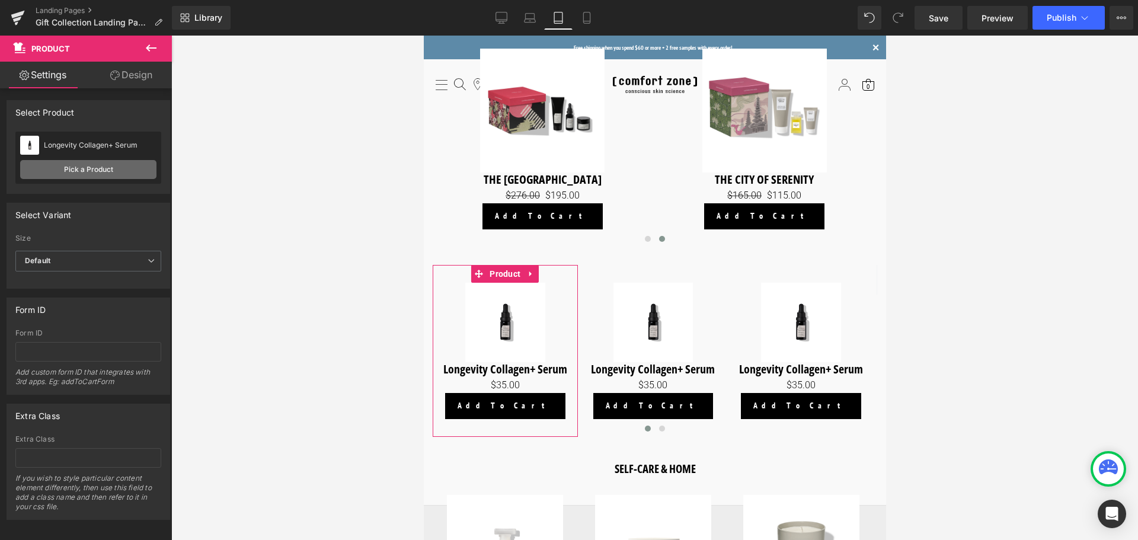
click at [104, 167] on link "Pick a Product" at bounding box center [88, 169] width 136 height 19
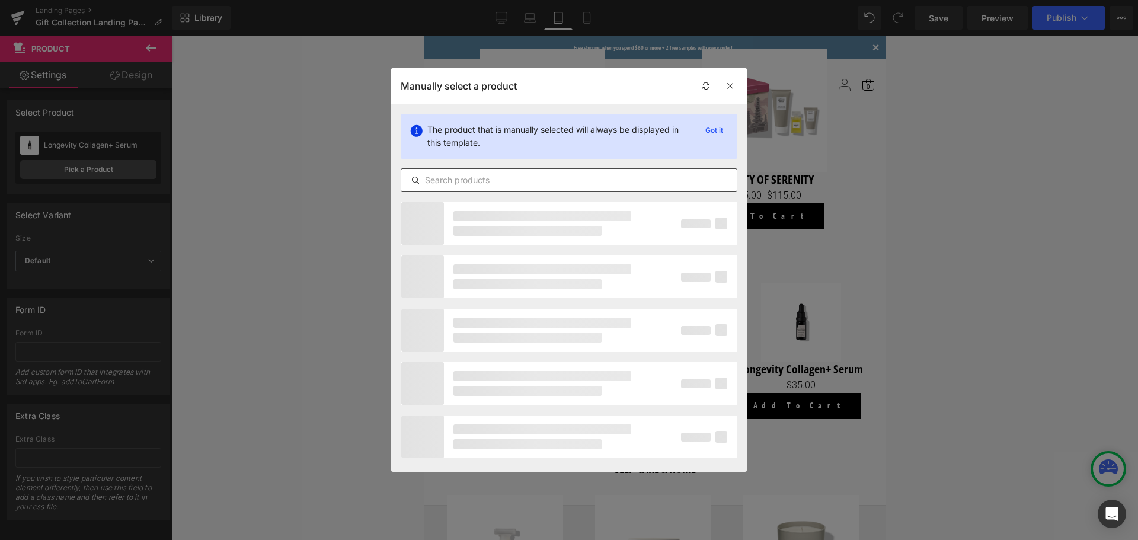
click at [532, 177] on input "text" at bounding box center [569, 180] width 336 height 14
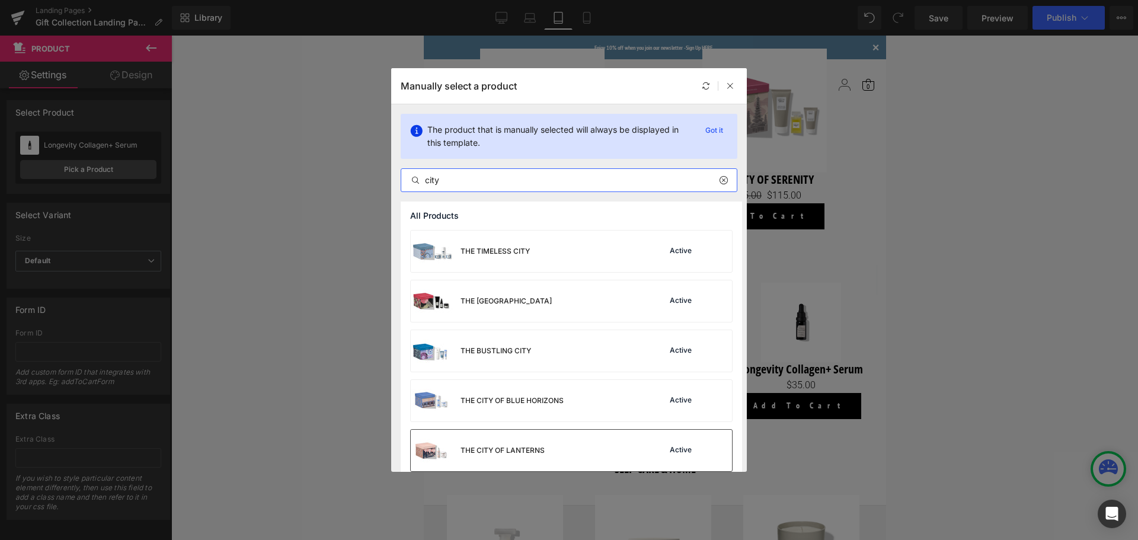
type input "city"
click at [525, 448] on div "THE CITY OF LANTERNS" at bounding box center [503, 450] width 84 height 11
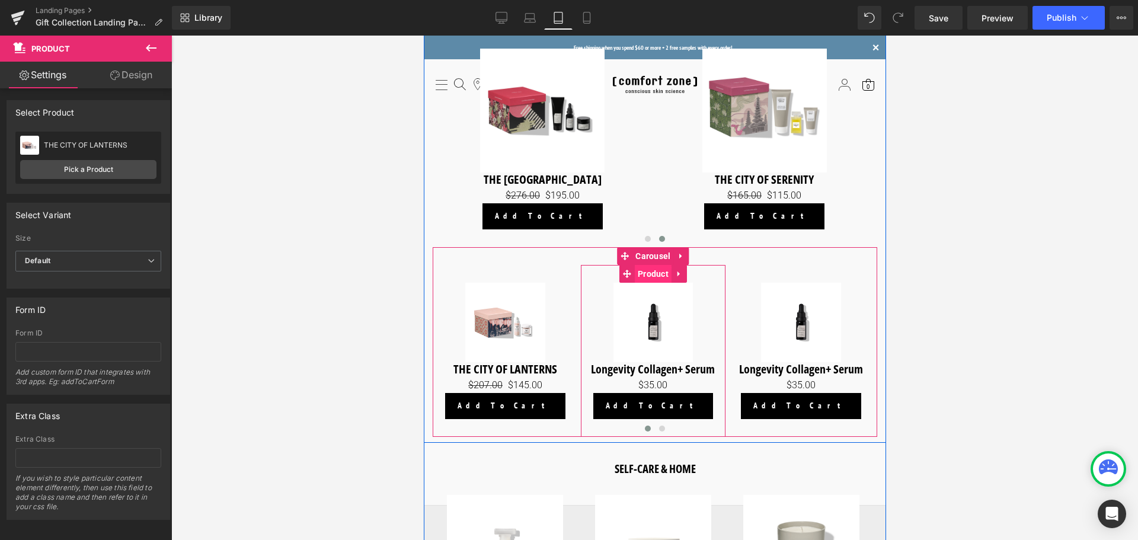
click at [650, 272] on span "Product" at bounding box center [652, 274] width 37 height 18
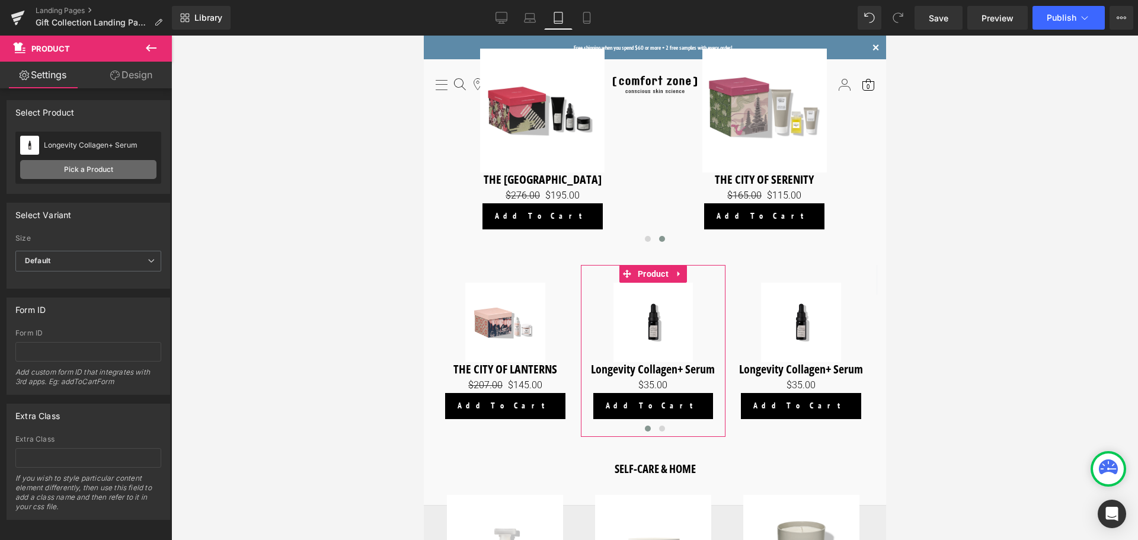
click at [99, 170] on link "Pick a Product" at bounding box center [88, 169] width 136 height 19
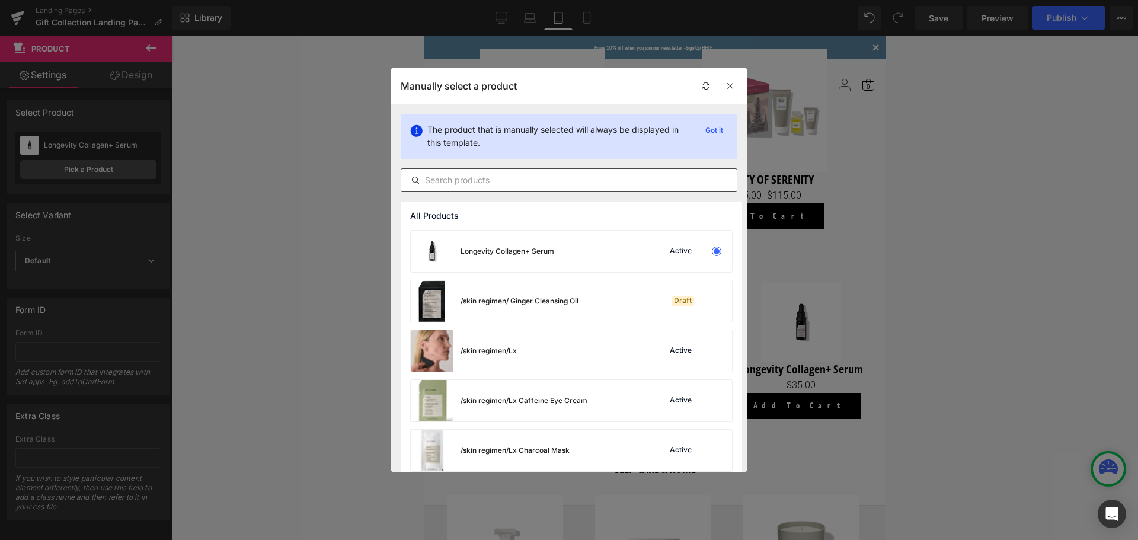
click at [475, 186] on input "text" at bounding box center [569, 180] width 336 height 14
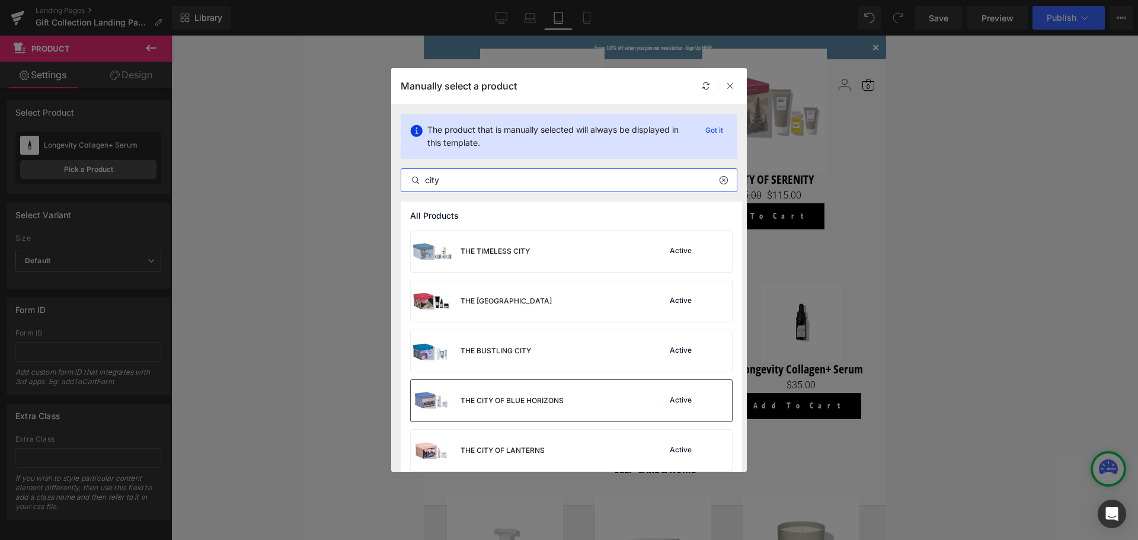
type input "city"
click at [506, 393] on div "THE CITY OF BLUE HORIZONS" at bounding box center [487, 400] width 153 height 41
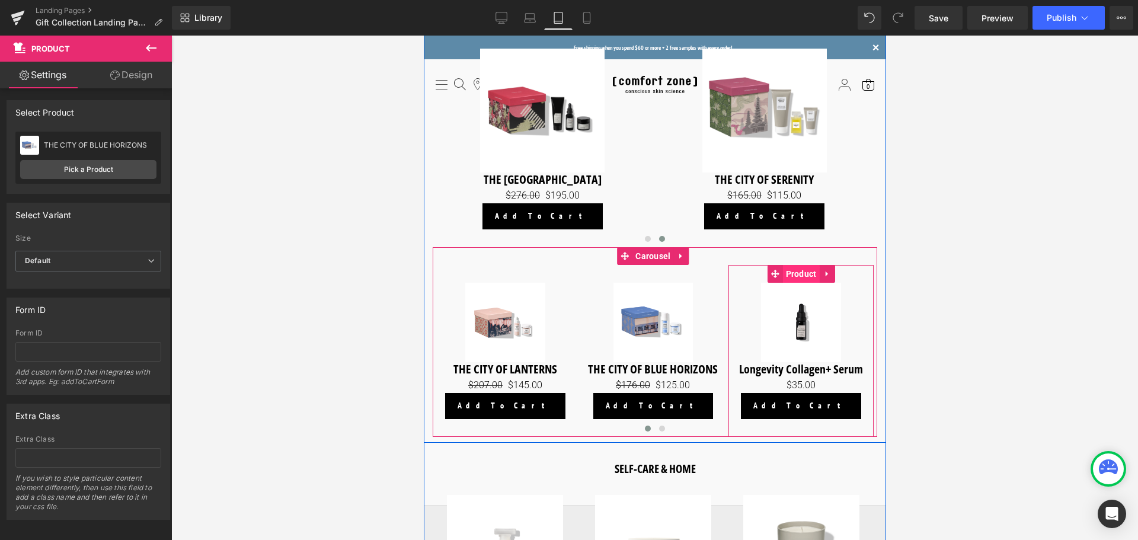
click at [804, 276] on span "Product" at bounding box center [801, 274] width 37 height 18
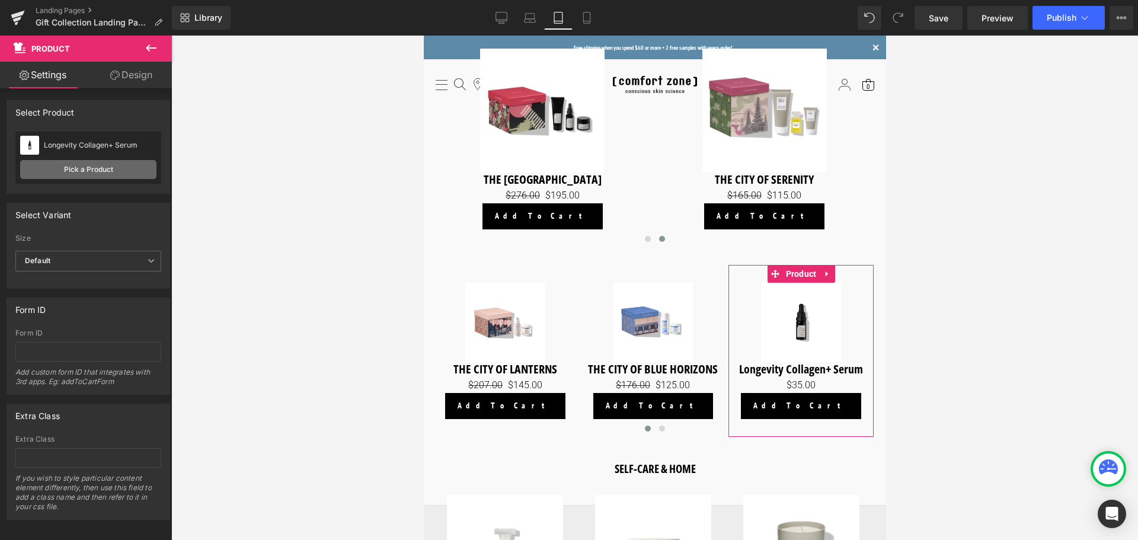
click at [95, 168] on link "Pick a Product" at bounding box center [88, 169] width 136 height 19
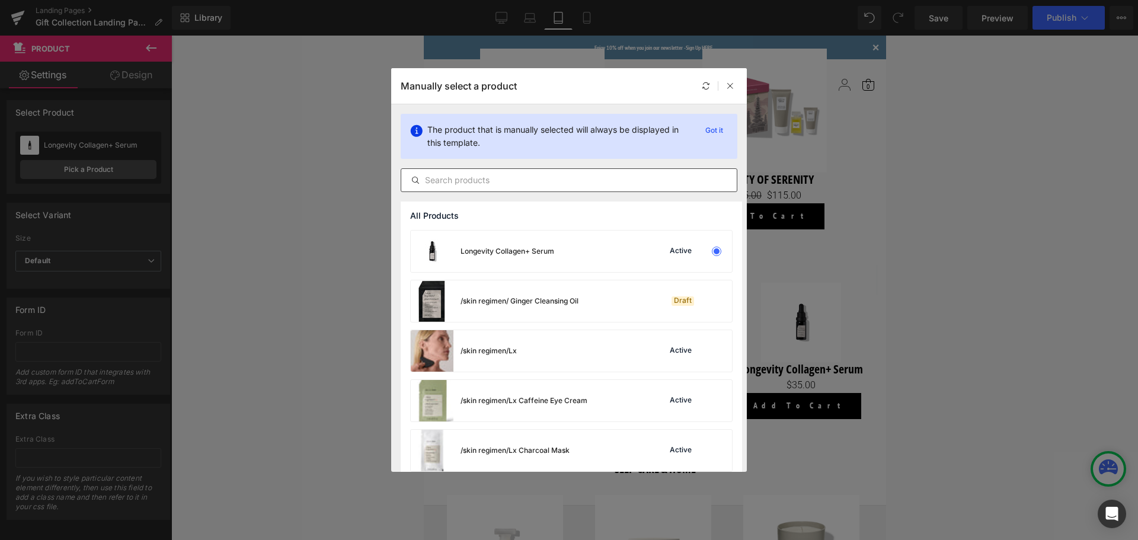
click at [497, 177] on input "text" at bounding box center [569, 180] width 336 height 14
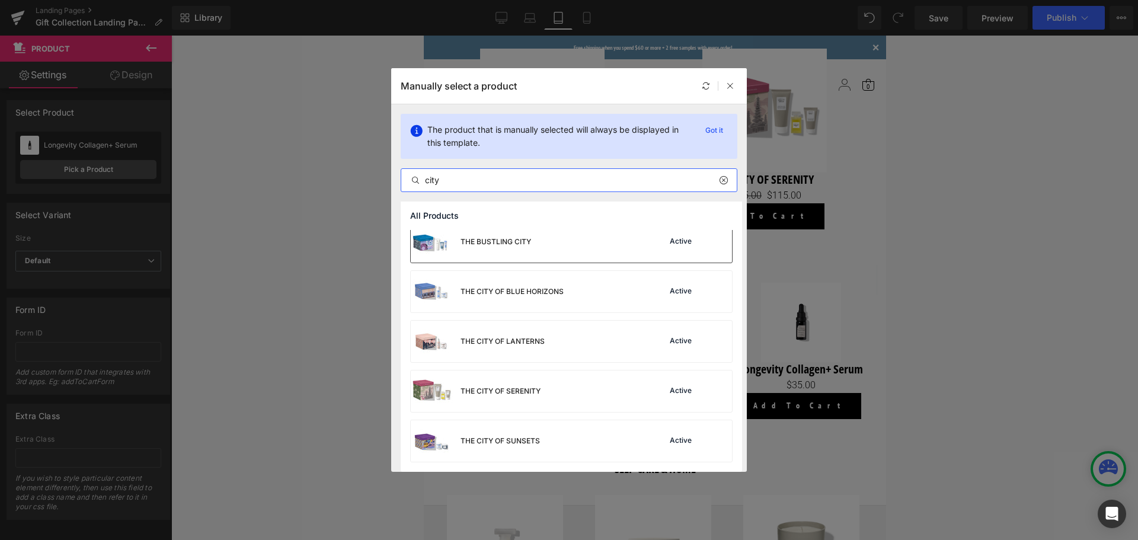
scroll to position [109, 0]
type input "city"
click at [518, 430] on div "THE CITY OF SUNSETS" at bounding box center [475, 440] width 129 height 41
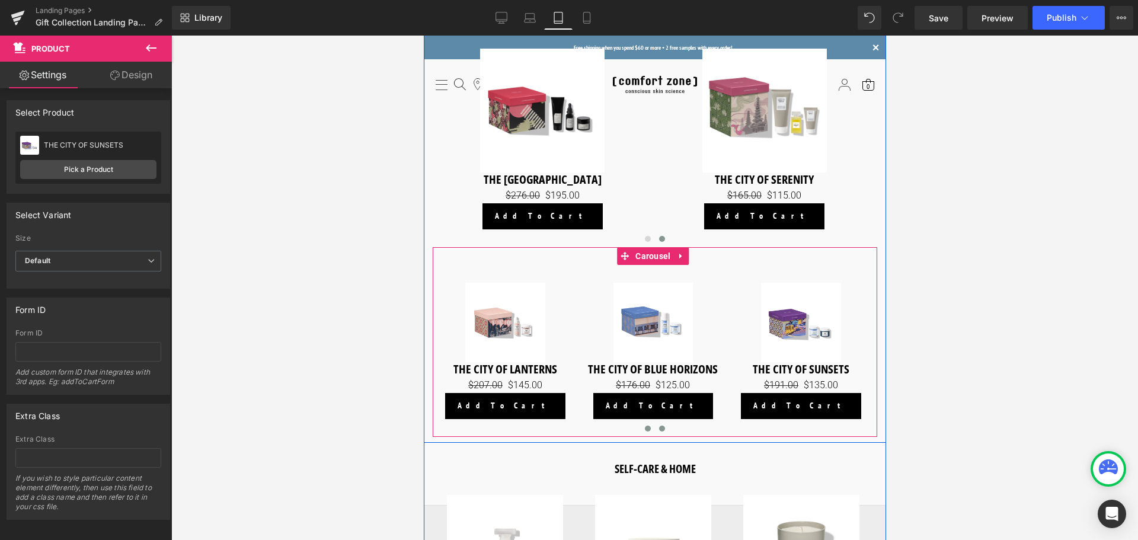
click at [659, 426] on span at bounding box center [662, 429] width 6 height 6
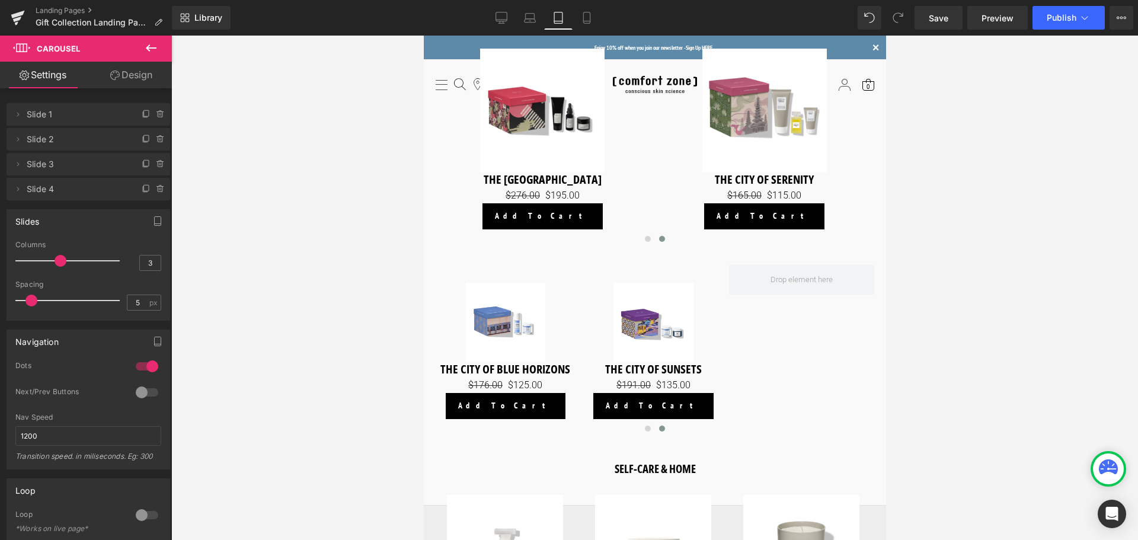
click at [144, 54] on icon at bounding box center [151, 48] width 14 height 14
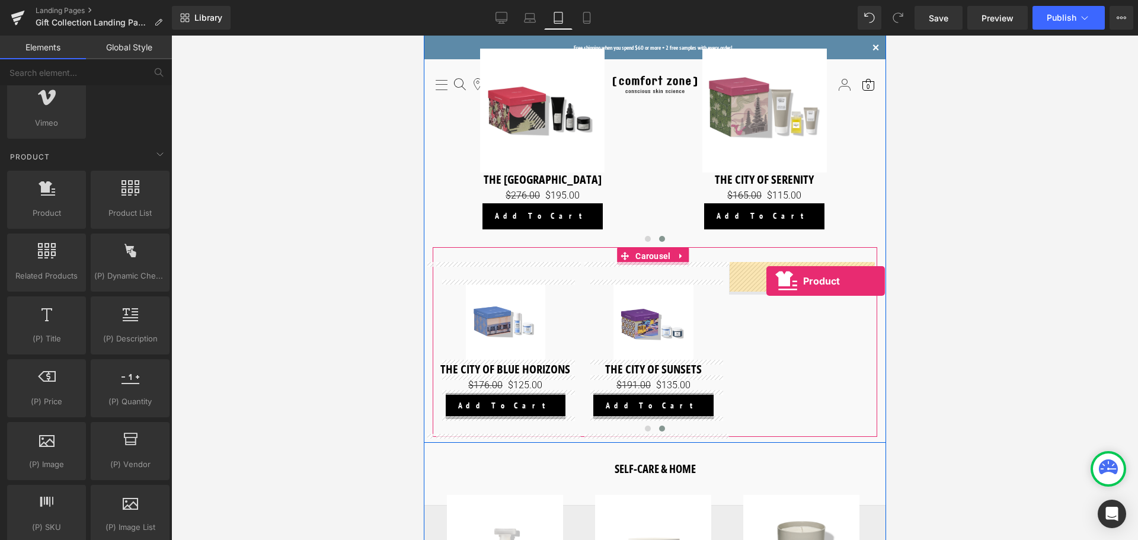
drag, startPoint x: 459, startPoint y: 240, endPoint x: 766, endPoint y: 281, distance: 309.2
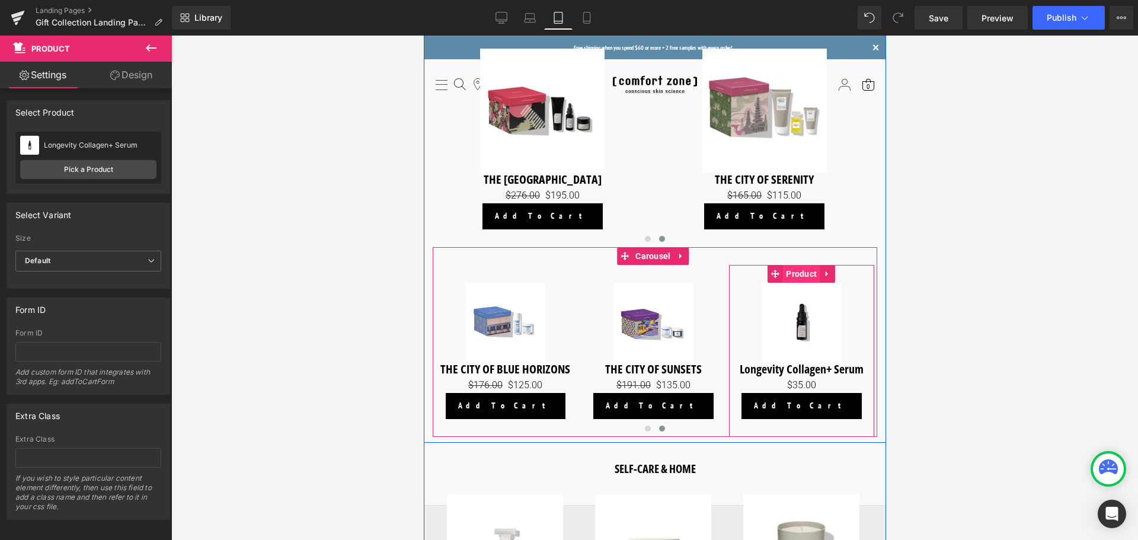
click at [807, 276] on span "Product" at bounding box center [801, 274] width 37 height 18
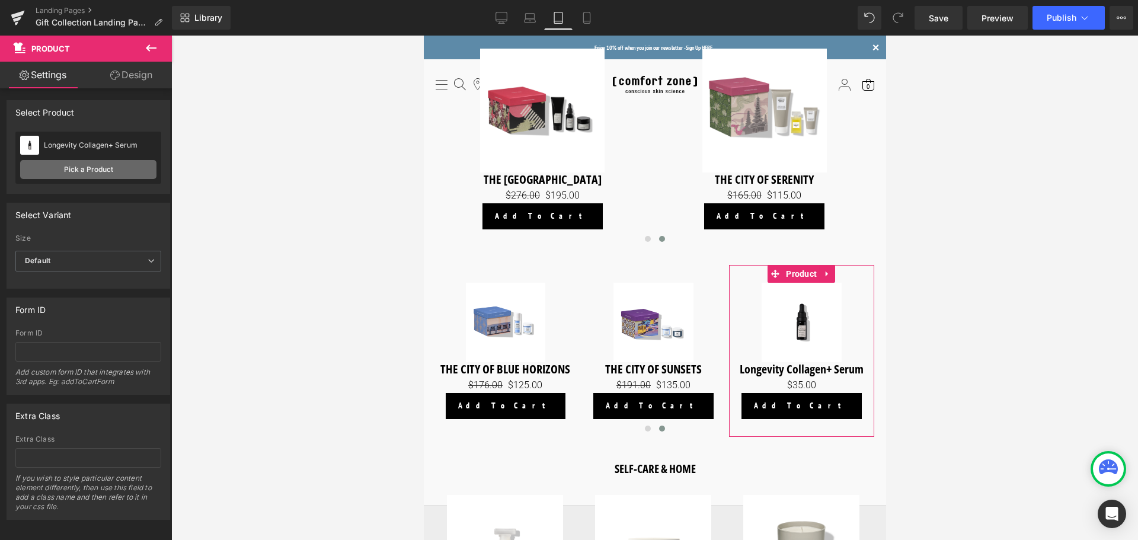
click at [103, 167] on link "Pick a Product" at bounding box center [88, 169] width 136 height 19
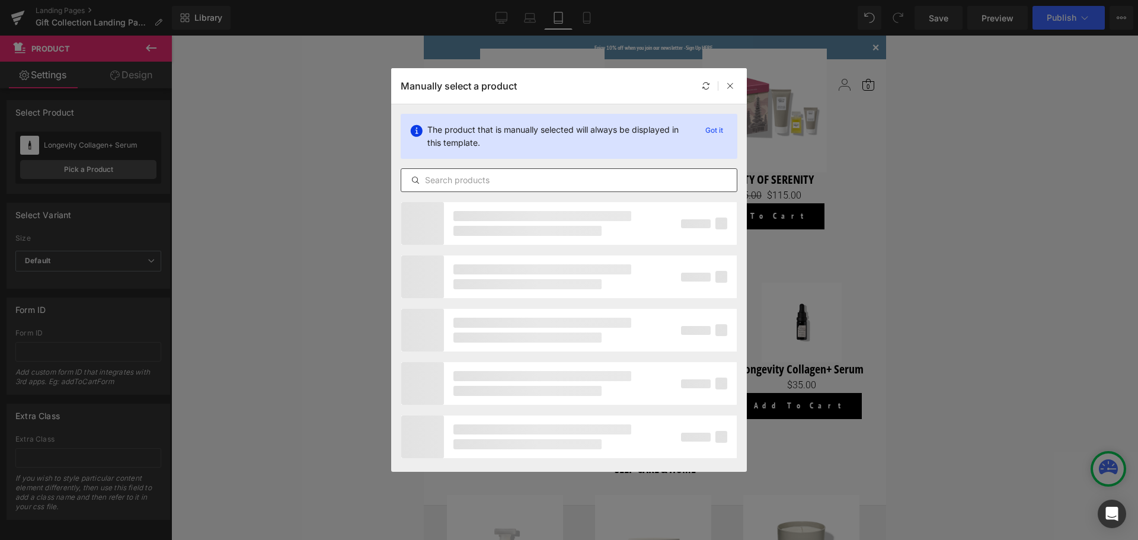
click at [455, 178] on input "text" at bounding box center [569, 180] width 336 height 14
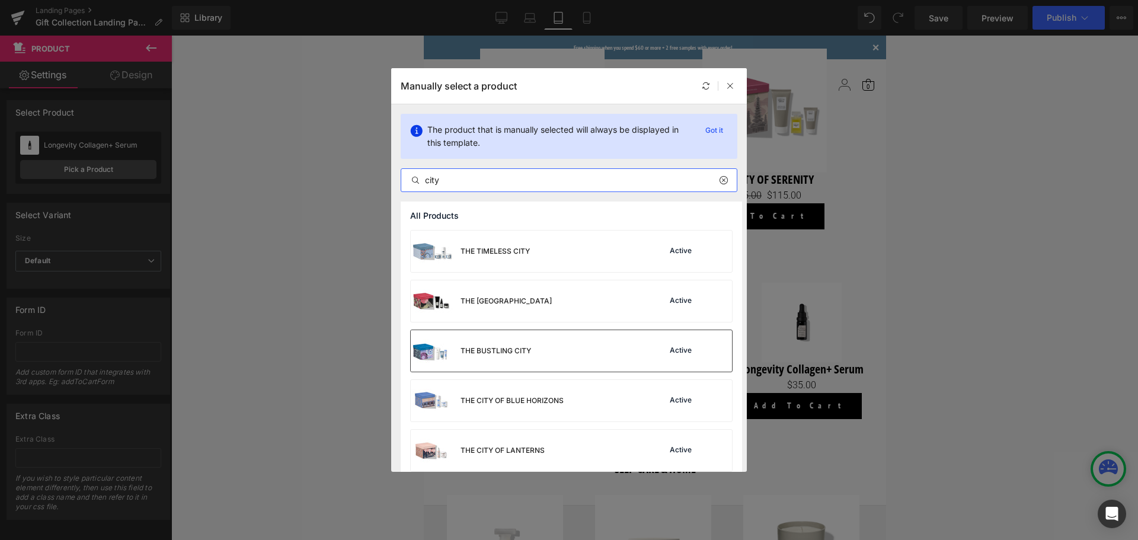
type input "city"
click at [502, 351] on div "THE BUSTLING CITY" at bounding box center [496, 351] width 71 height 11
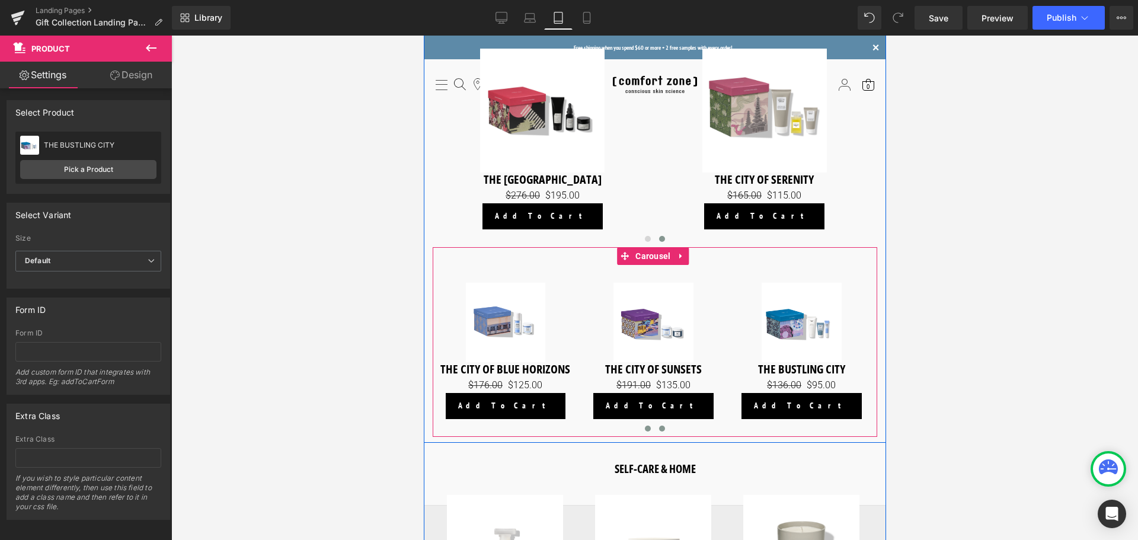
click at [644, 426] on span at bounding box center [647, 429] width 6 height 6
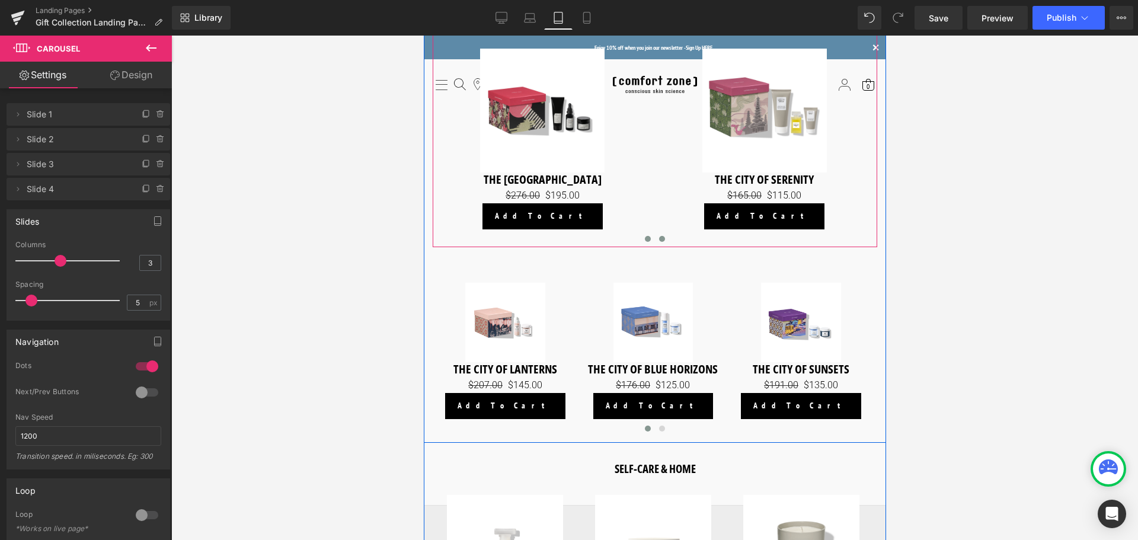
click at [649, 236] on button at bounding box center [647, 239] width 14 height 12
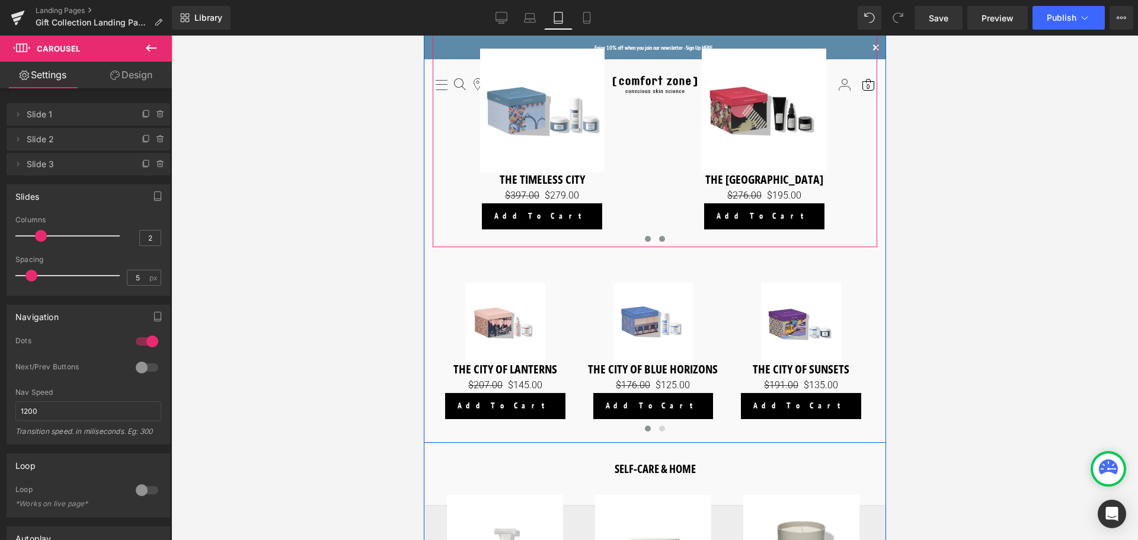
click at [659, 237] on span at bounding box center [662, 239] width 6 height 6
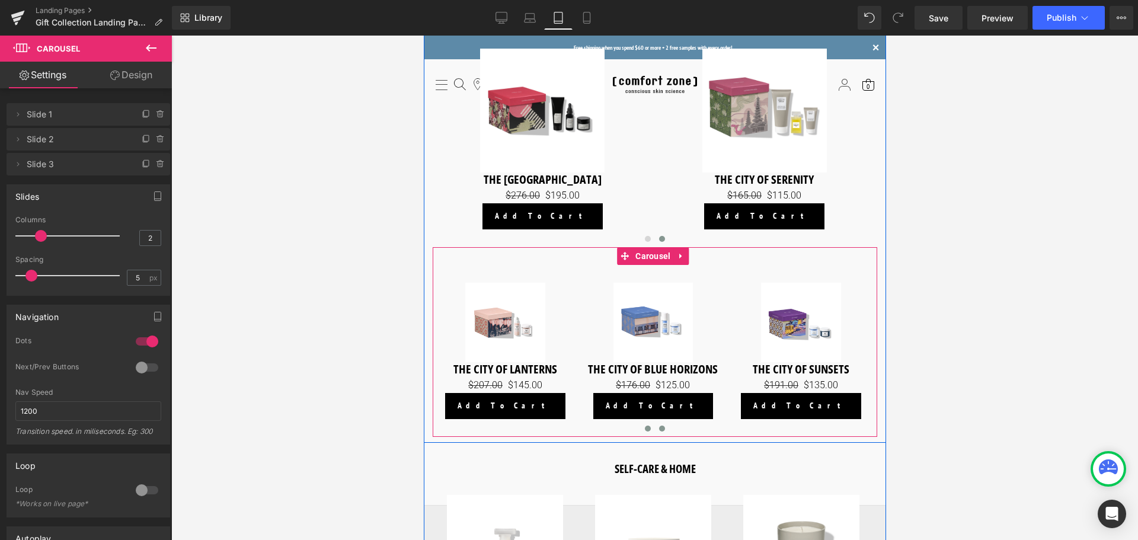
click at [657, 423] on button at bounding box center [661, 429] width 14 height 12
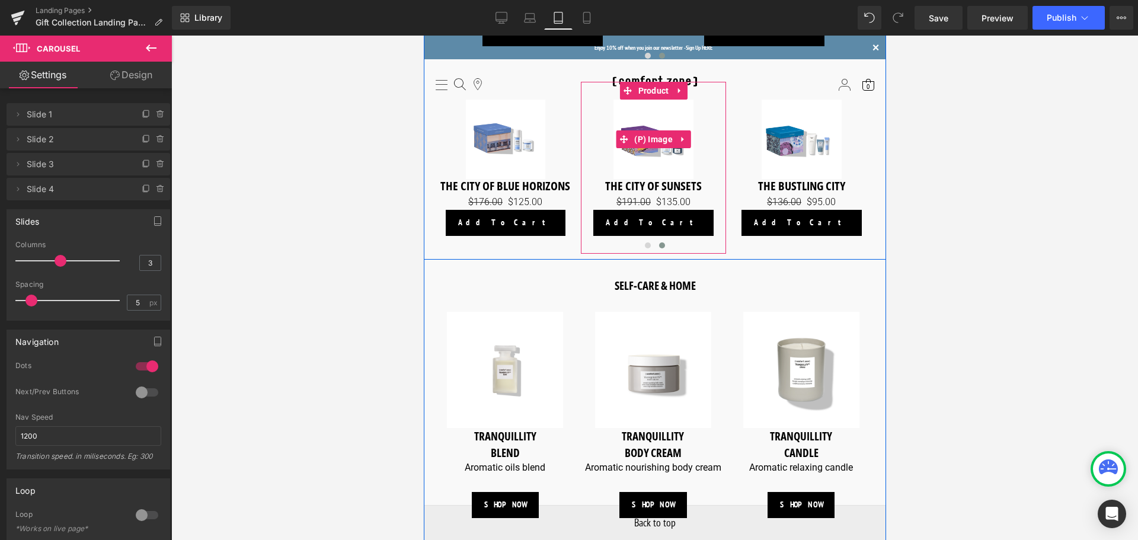
scroll to position [1245, 0]
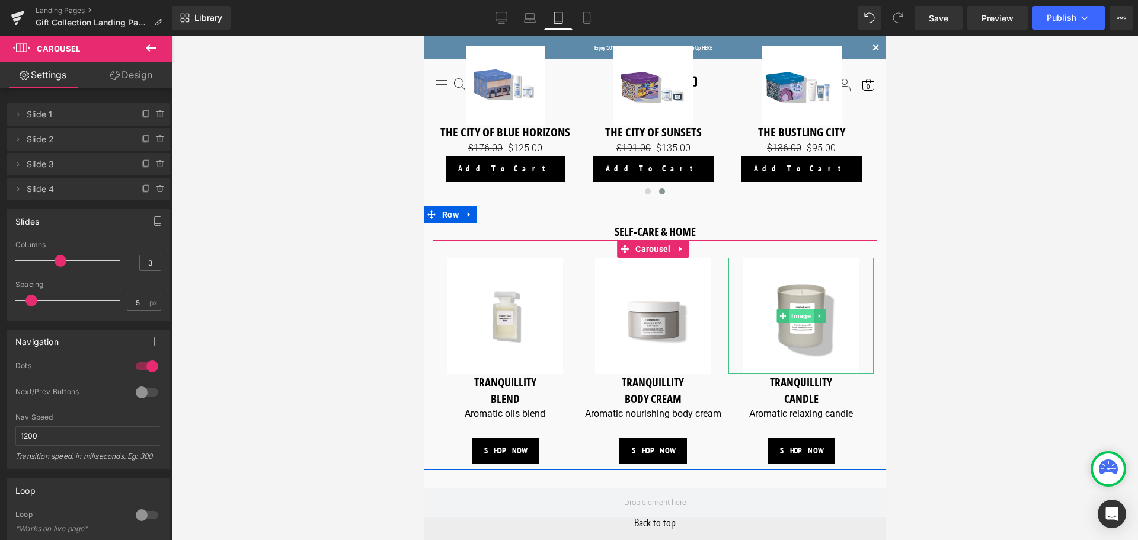
click at [802, 317] on span "Image" at bounding box center [800, 316] width 24 height 14
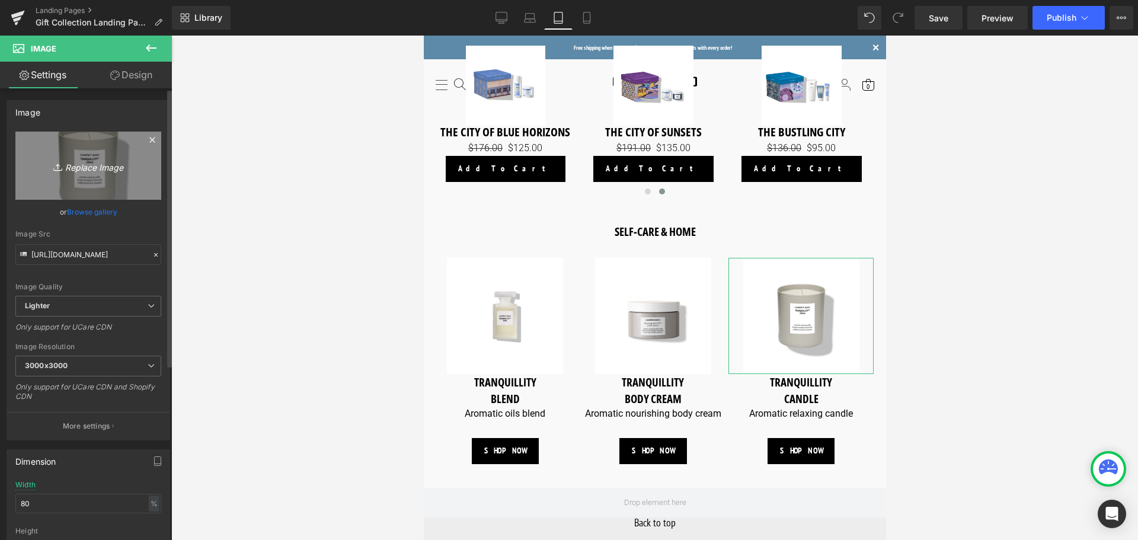
click at [90, 163] on icon "Replace Image" at bounding box center [88, 165] width 95 height 15
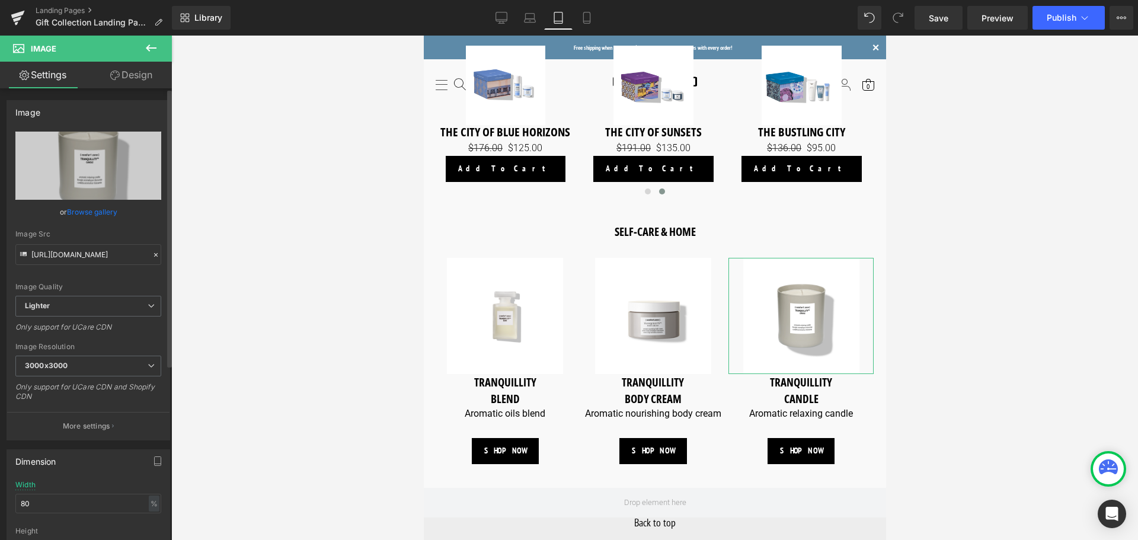
click at [83, 209] on link "Browse gallery" at bounding box center [92, 212] width 50 height 21
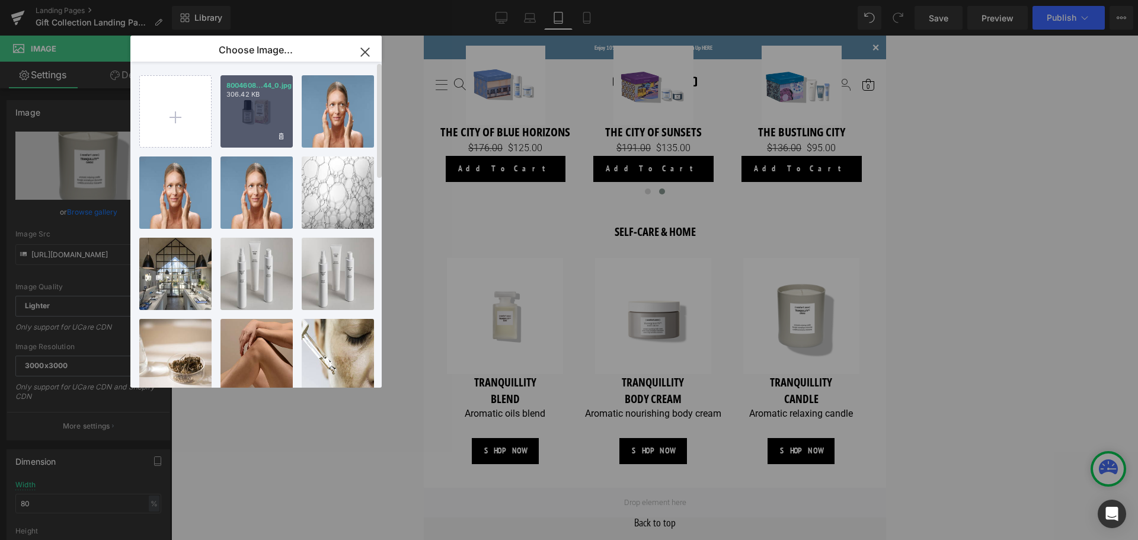
click at [228, 118] on div "8004608...44_0.jpg 306.42 KB" at bounding box center [257, 111] width 72 height 72
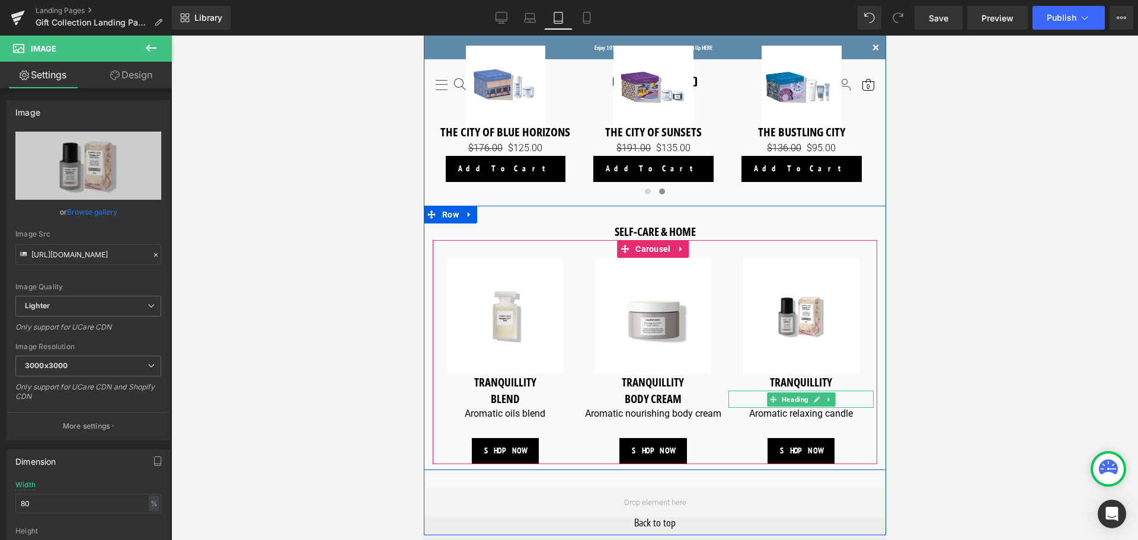
click at [842, 392] on h3 "CANDLE" at bounding box center [800, 399] width 145 height 17
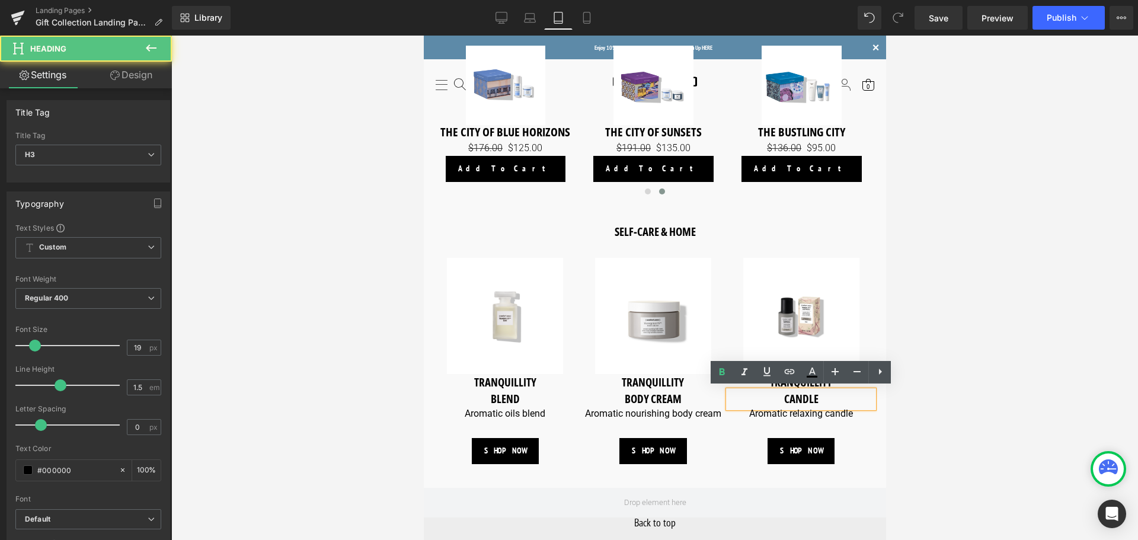
click at [849, 402] on h3 "CANDLE" at bounding box center [800, 399] width 145 height 17
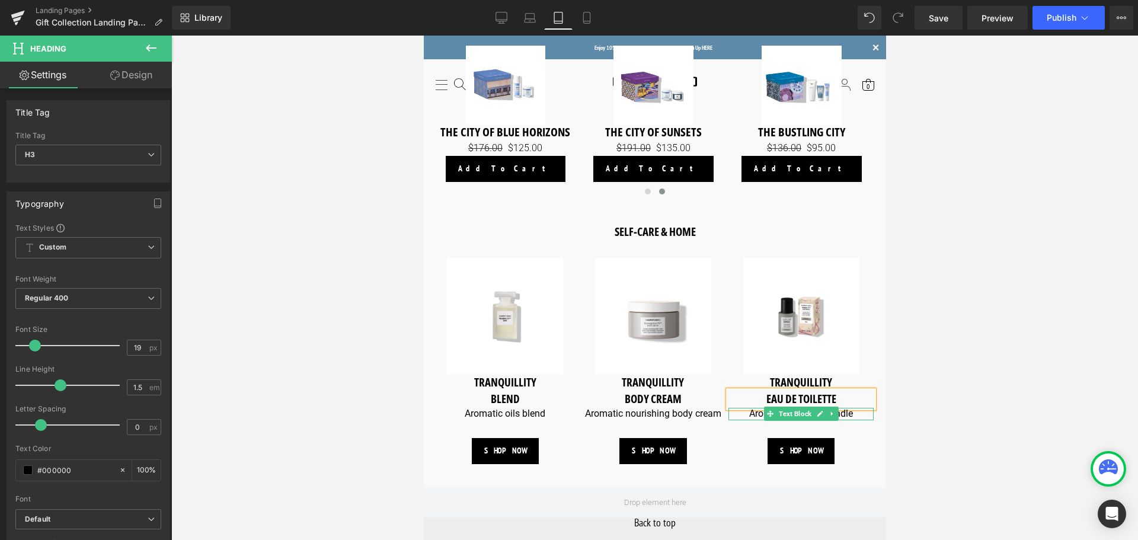
click at [854, 411] on p "Aromatic relaxing candle" at bounding box center [800, 414] width 145 height 12
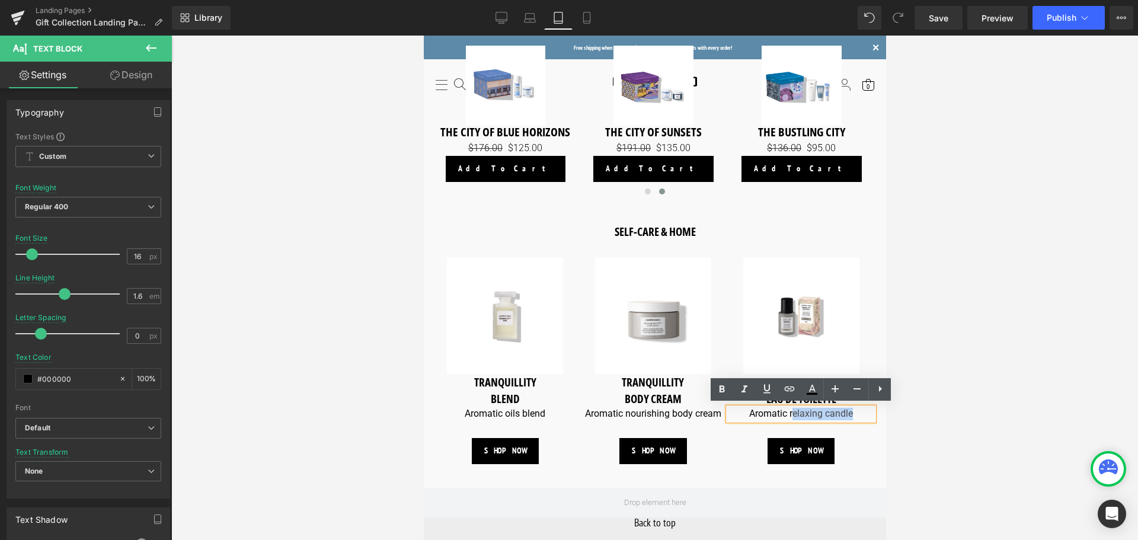
drag, startPoint x: 858, startPoint y: 412, endPoint x: 791, endPoint y: 415, distance: 67.6
click at [791, 415] on p "Aromatic relaxing candle" at bounding box center [800, 414] width 145 height 12
click at [803, 314] on span "Image" at bounding box center [800, 316] width 24 height 14
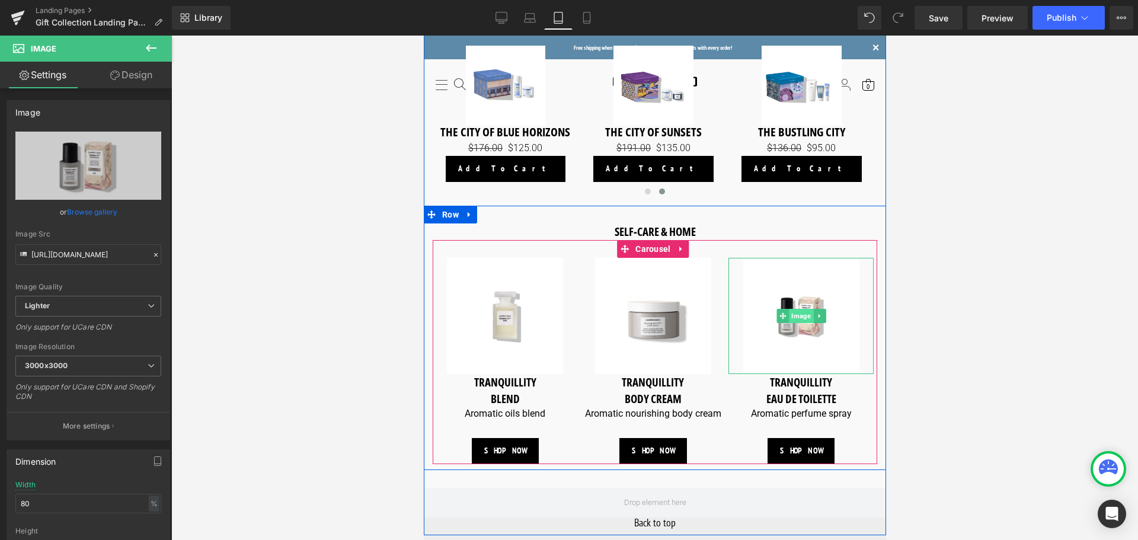
click at [806, 313] on span "Image" at bounding box center [800, 316] width 24 height 14
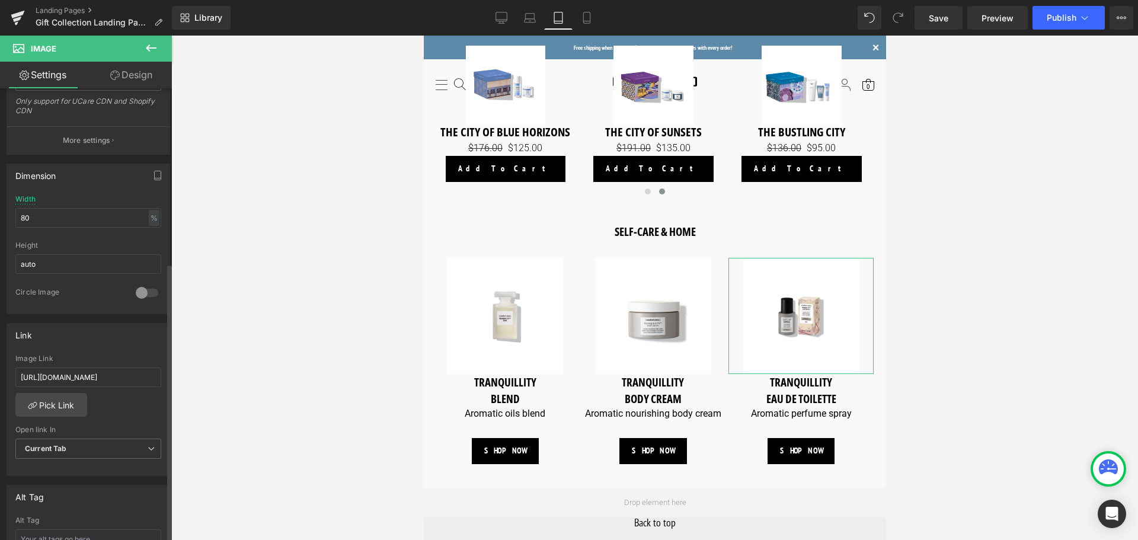
scroll to position [296, 0]
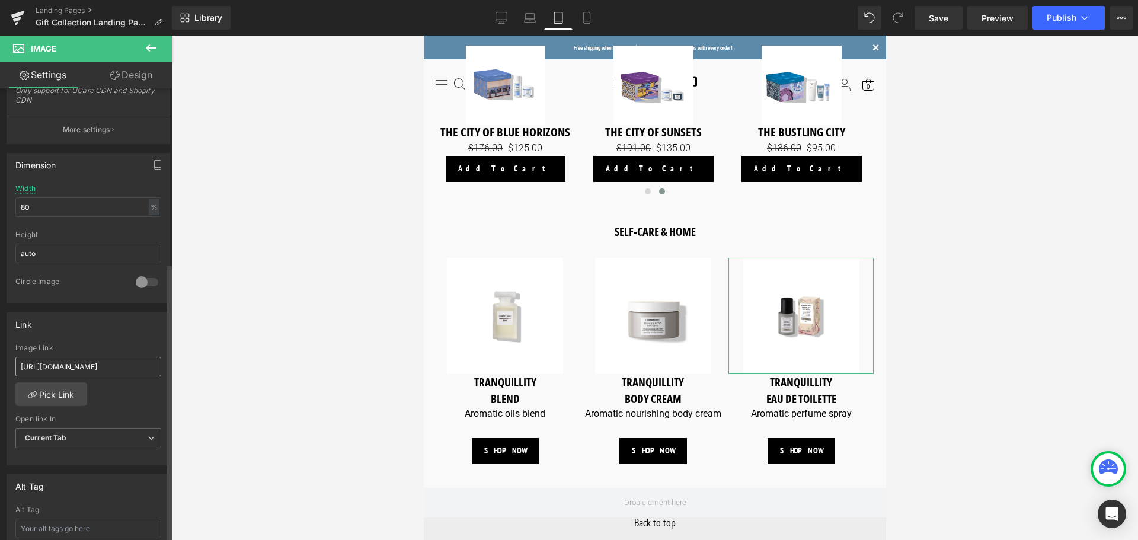
click at [92, 366] on input "[URL][DOMAIN_NAME]" at bounding box center [88, 367] width 146 height 20
type input "[URL][DOMAIN_NAME]"
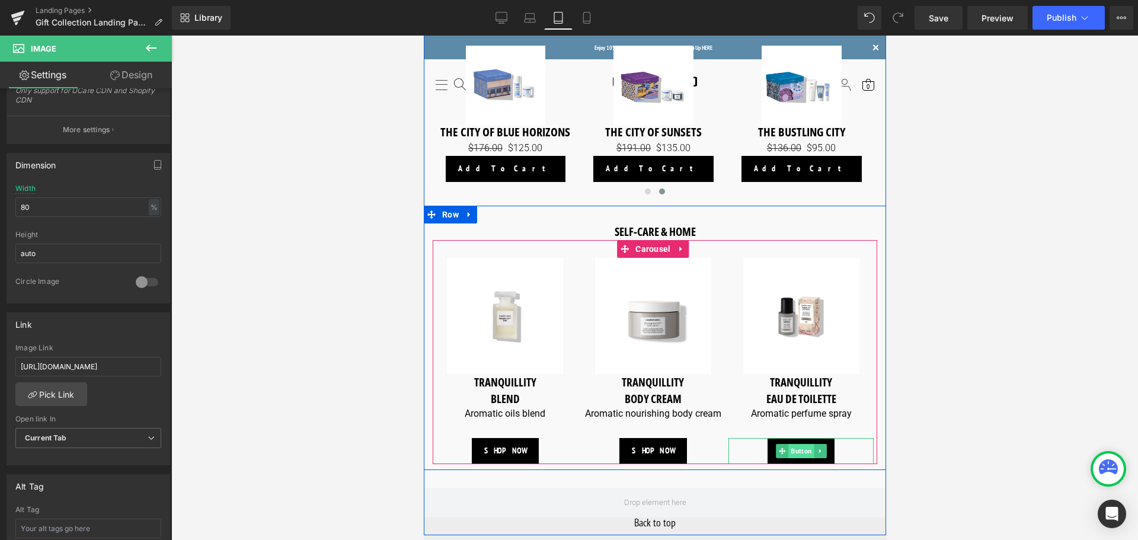
click at [801, 450] on span "Button" at bounding box center [801, 451] width 26 height 14
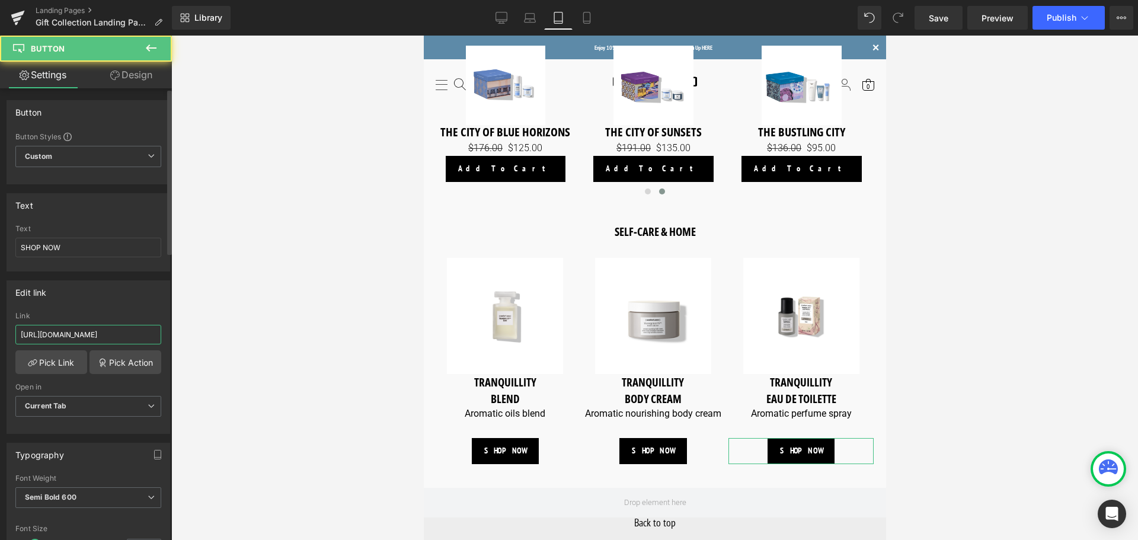
click at [88, 338] on input "[URL][DOMAIN_NAME]" at bounding box center [88, 335] width 146 height 20
paste input "eau-de-toilette-30ml"
type input "[URL][DOMAIN_NAME]"
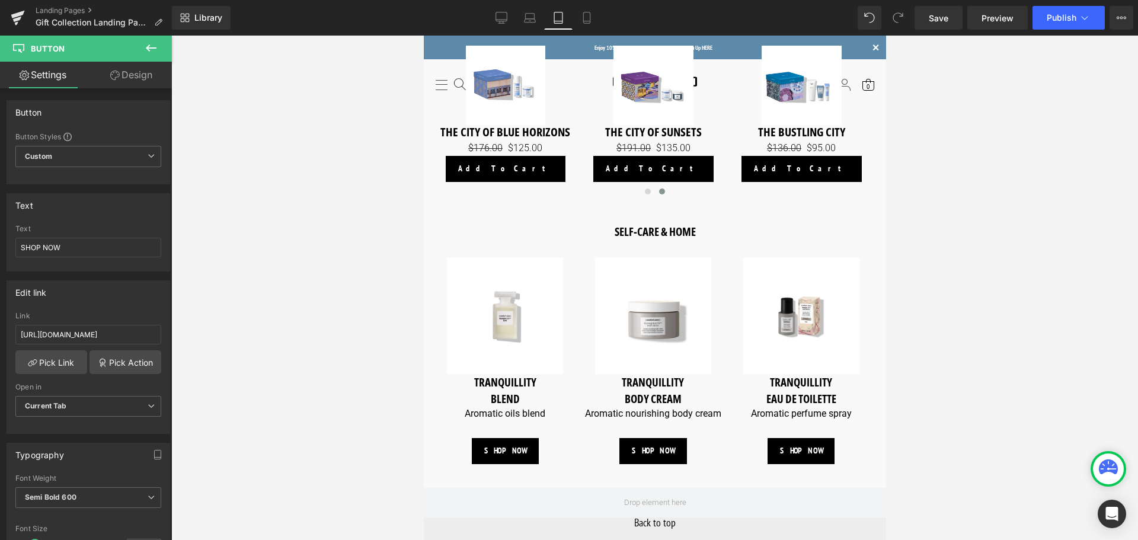
click at [973, 320] on div at bounding box center [654, 288] width 967 height 504
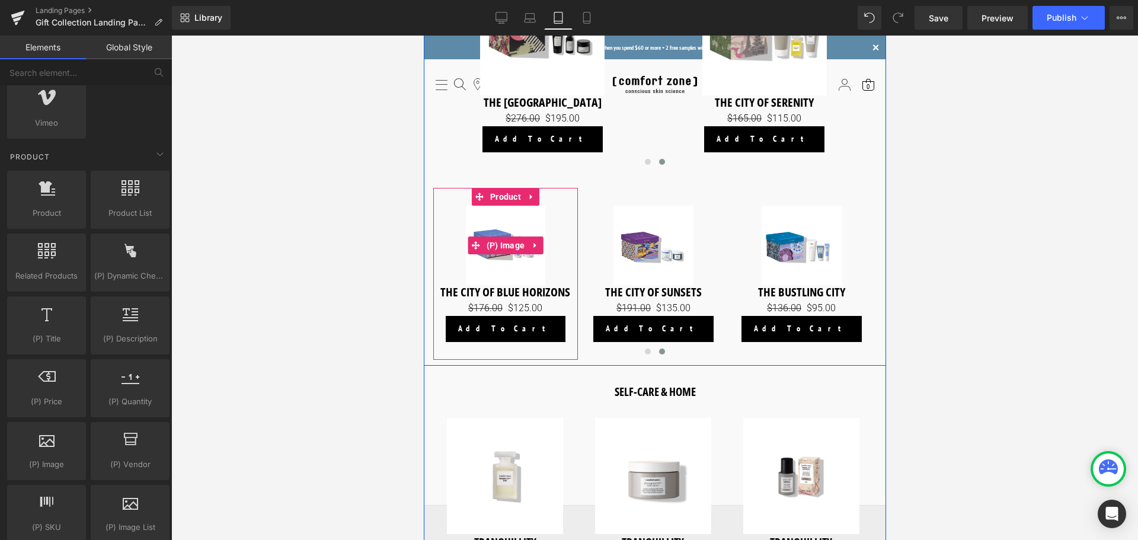
scroll to position [1067, 0]
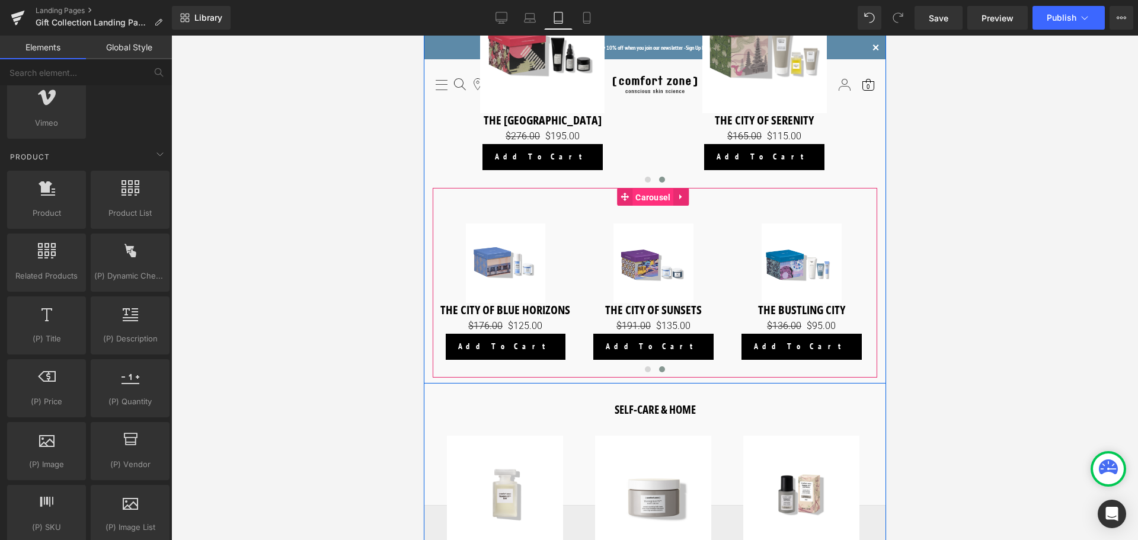
click at [653, 196] on span "Carousel" at bounding box center [652, 198] width 41 height 18
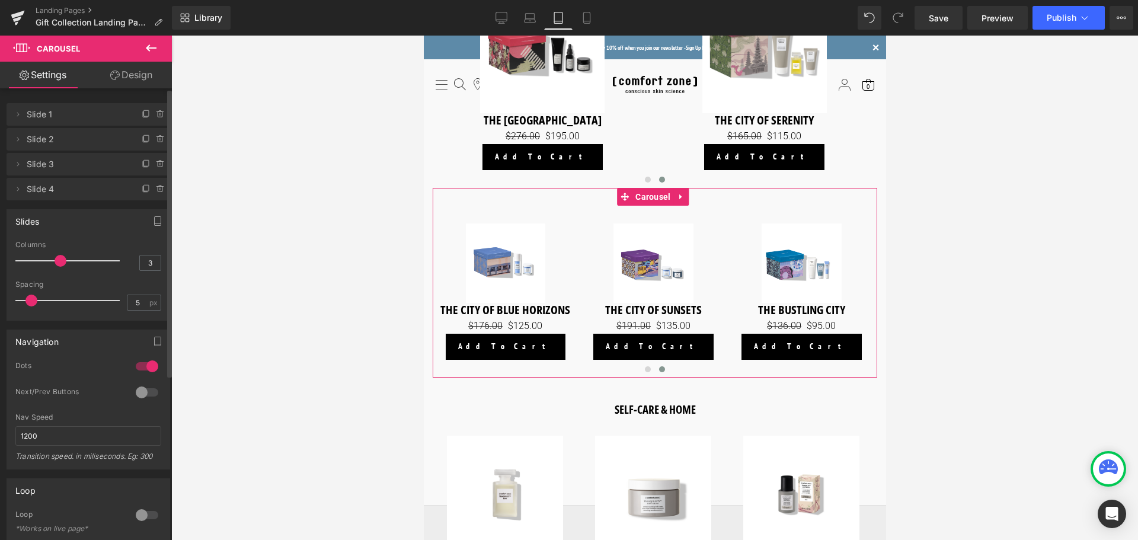
click at [135, 395] on div at bounding box center [147, 392] width 28 height 19
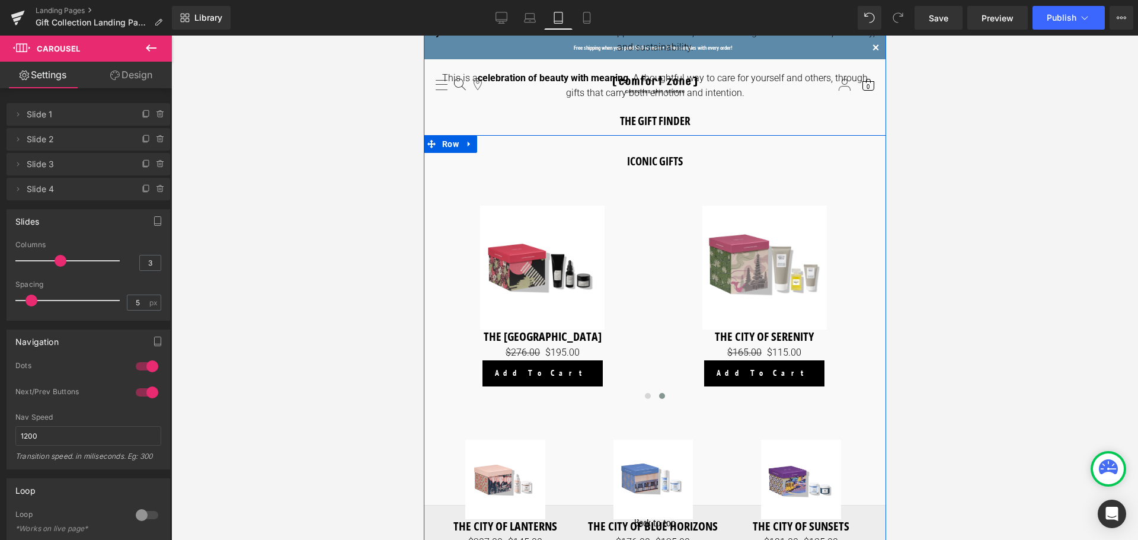
scroll to position [830, 0]
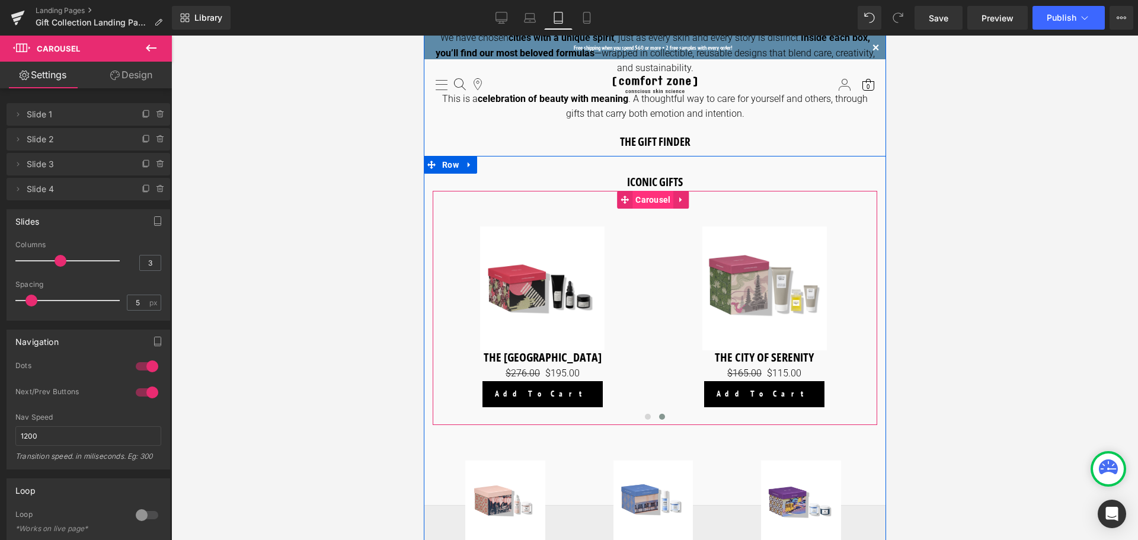
click at [650, 201] on span "Carousel" at bounding box center [652, 200] width 41 height 18
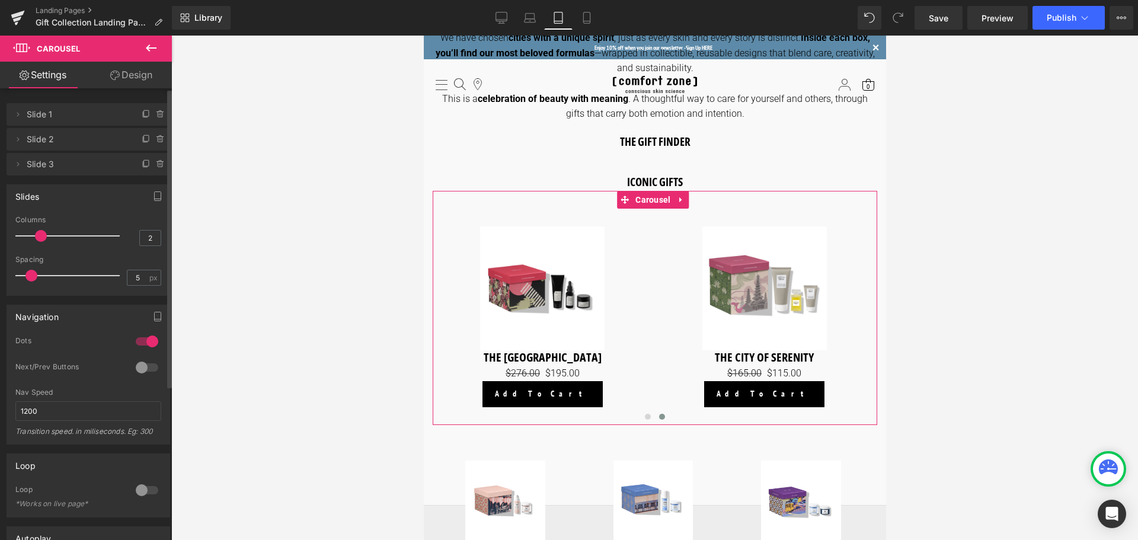
click at [139, 360] on div at bounding box center [147, 367] width 28 height 19
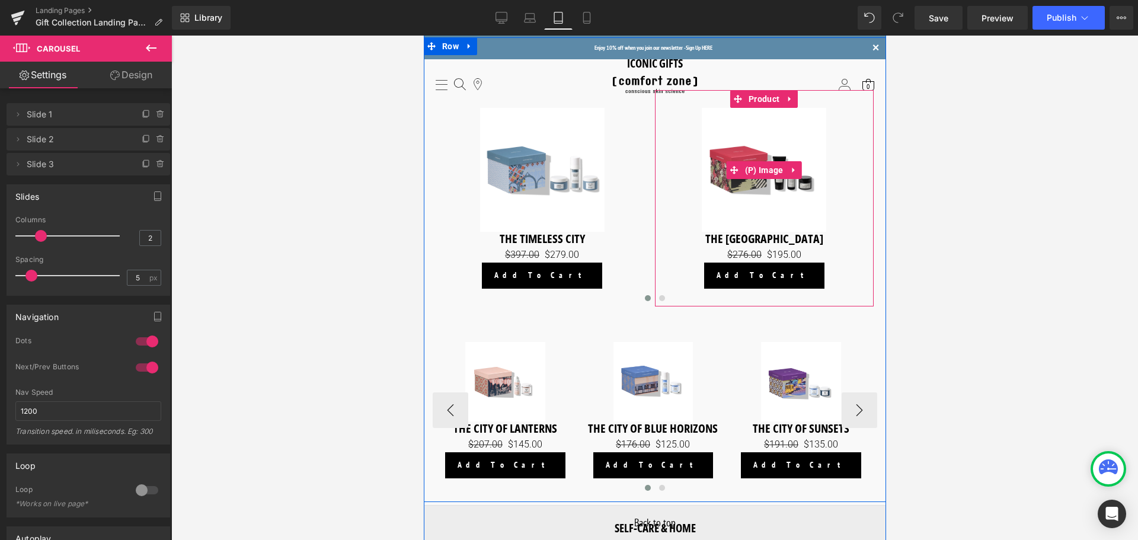
scroll to position [1008, 0]
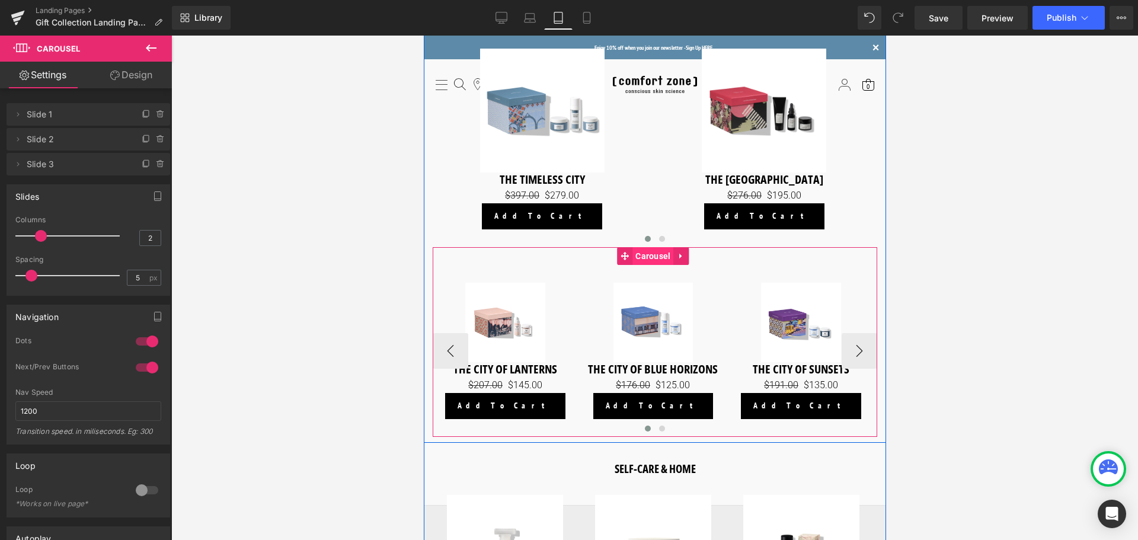
click at [654, 255] on span "Carousel" at bounding box center [652, 256] width 41 height 18
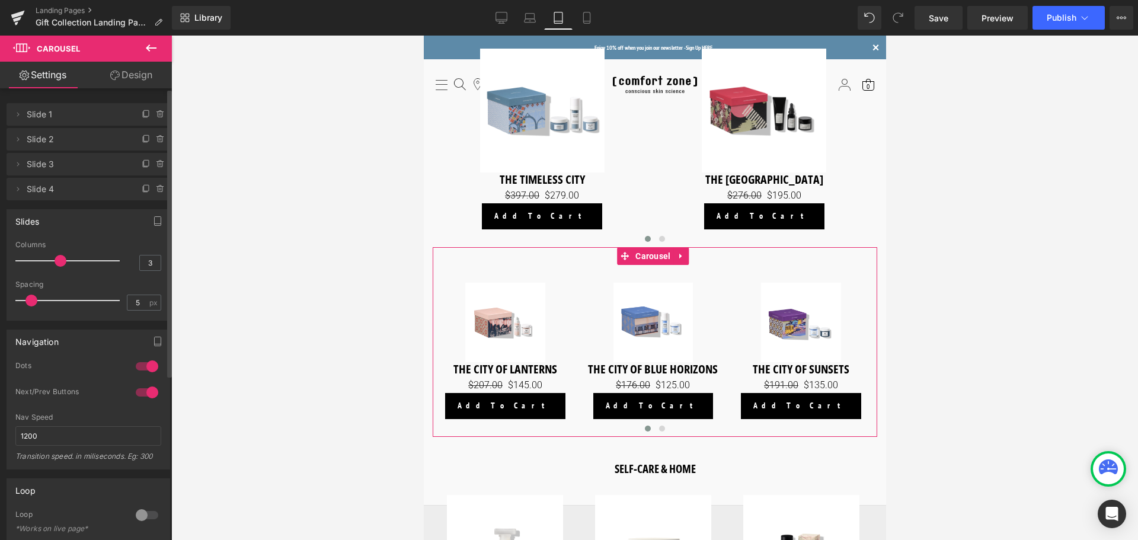
drag, startPoint x: 58, startPoint y: 262, endPoint x: 46, endPoint y: 266, distance: 12.0
click at [46, 266] on div at bounding box center [70, 261] width 98 height 24
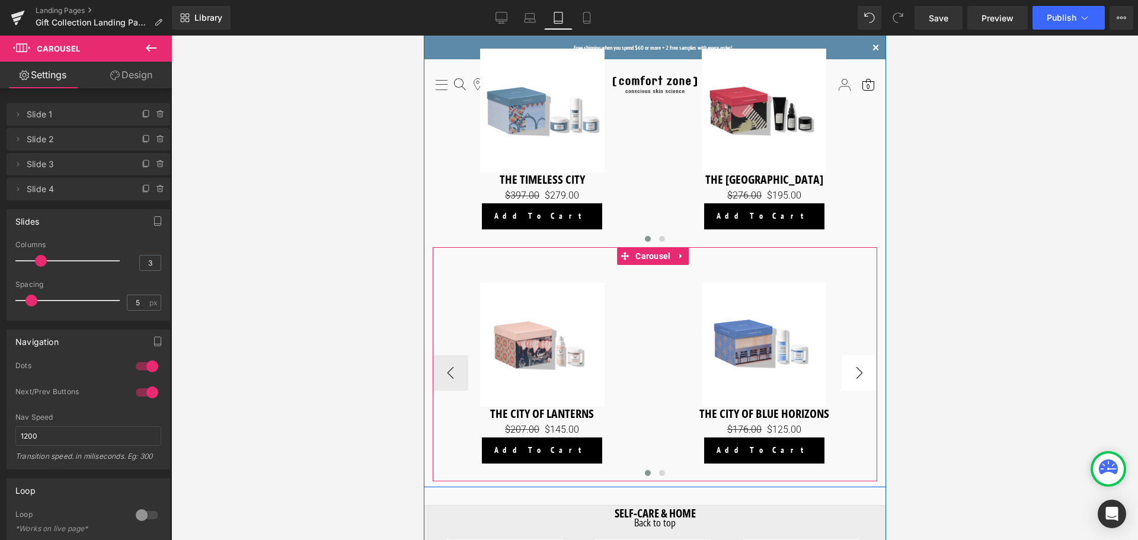
click at [851, 359] on button "›" at bounding box center [859, 373] width 36 height 36
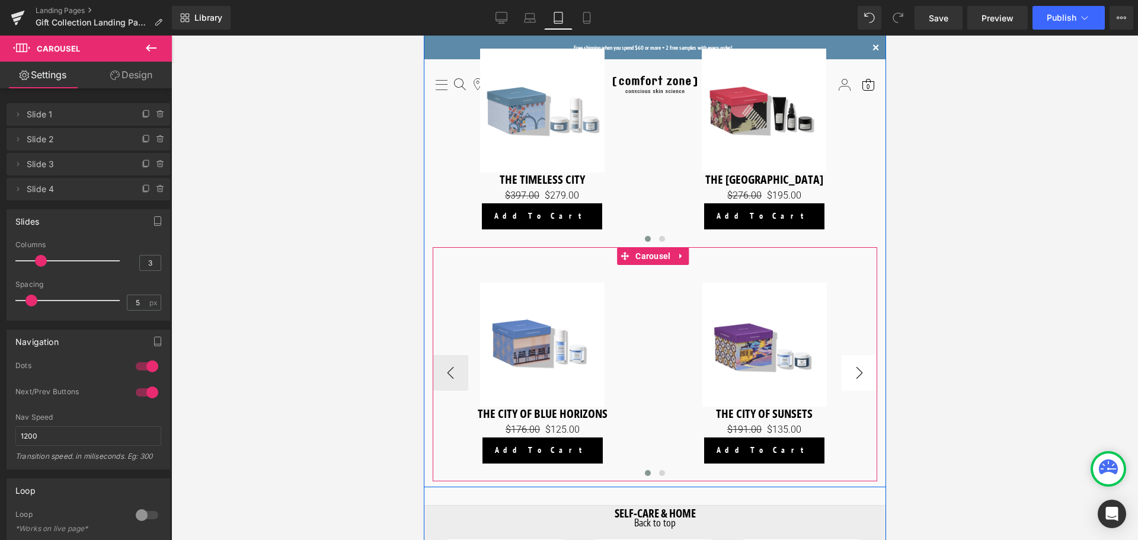
click at [855, 362] on button "›" at bounding box center [859, 373] width 36 height 36
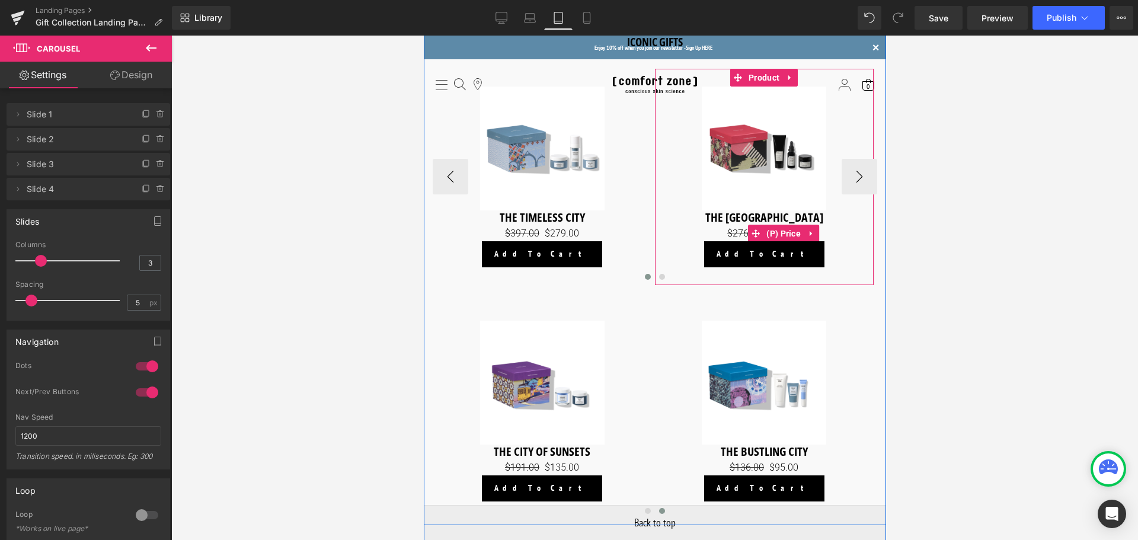
scroll to position [948, 0]
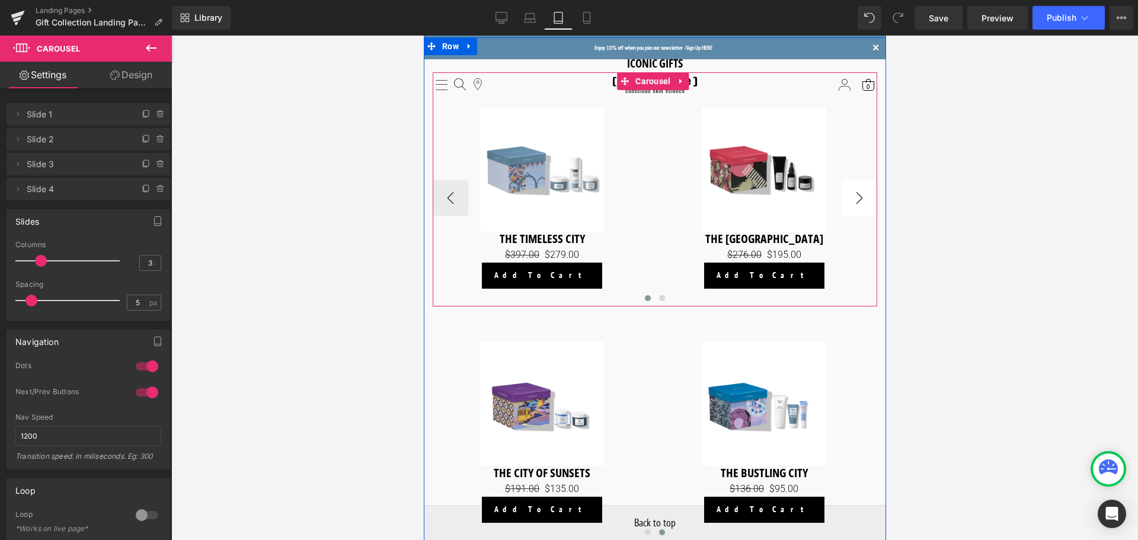
click at [860, 197] on button "›" at bounding box center [859, 198] width 36 height 36
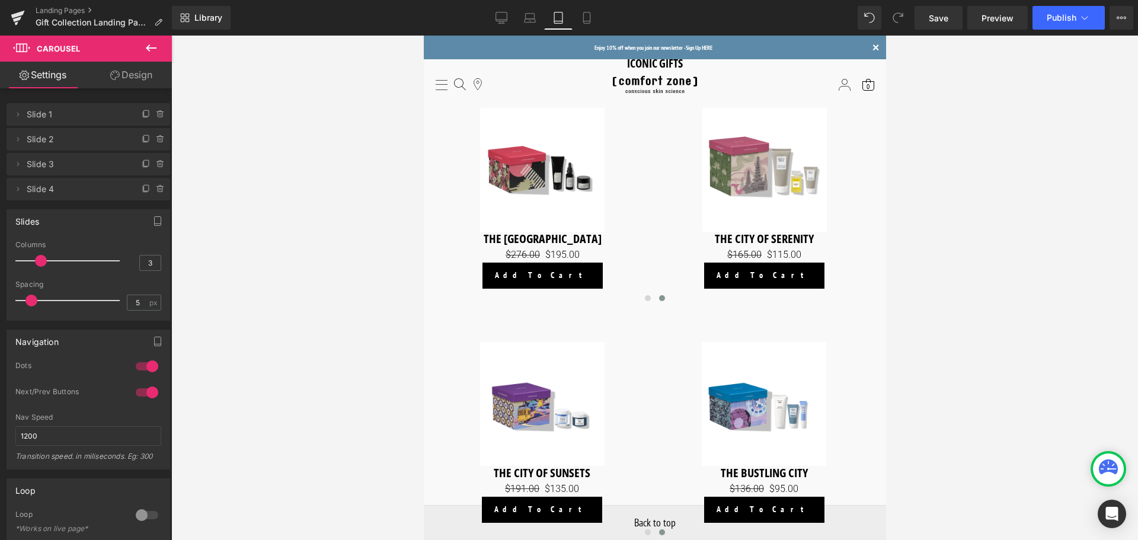
click at [970, 181] on div at bounding box center [654, 288] width 967 height 504
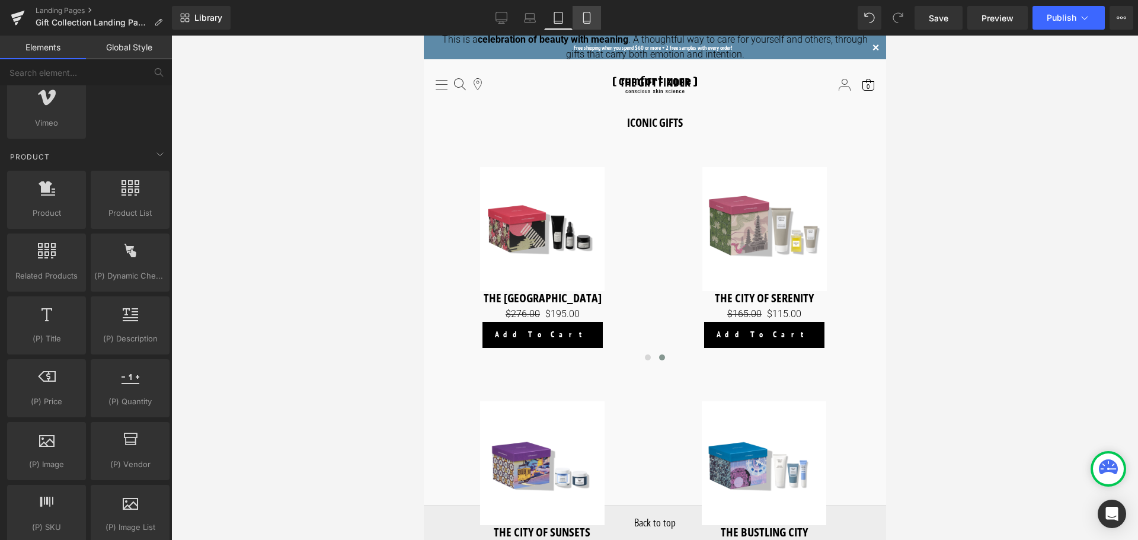
click at [588, 18] on icon at bounding box center [587, 18] width 12 height 12
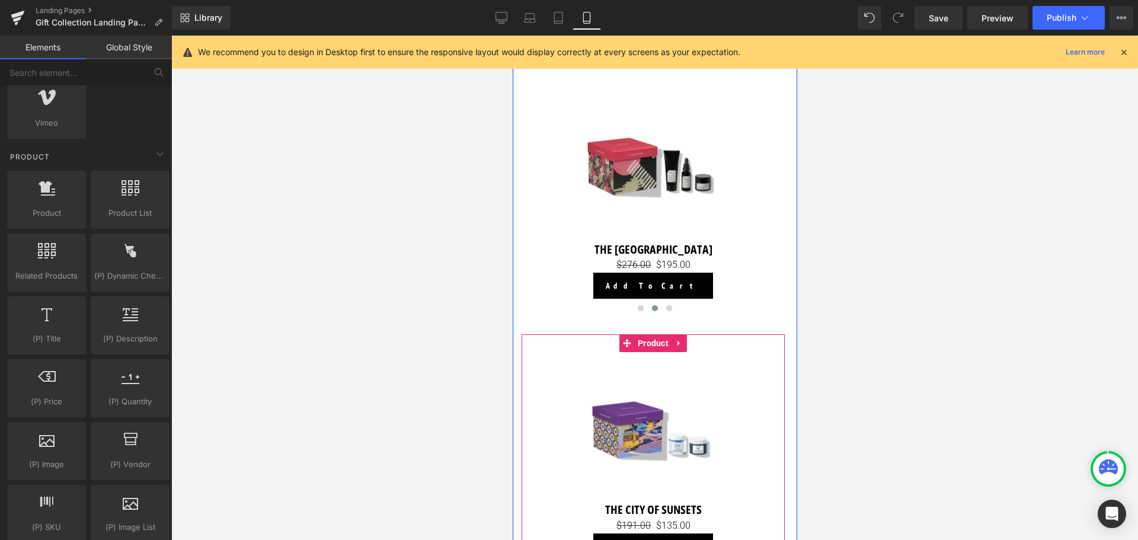
scroll to position [743, 0]
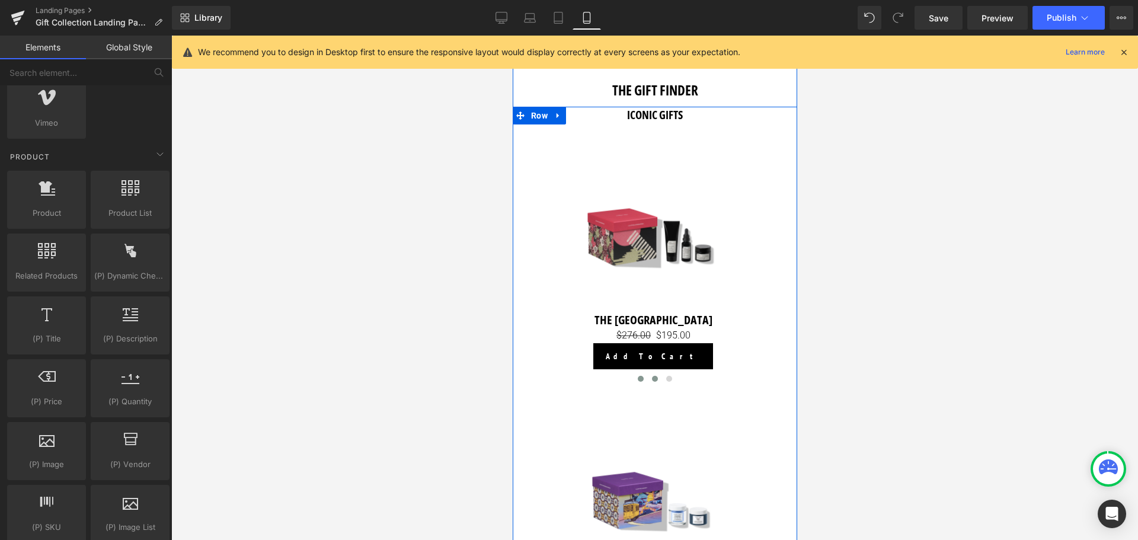
click at [638, 382] on span at bounding box center [640, 379] width 6 height 6
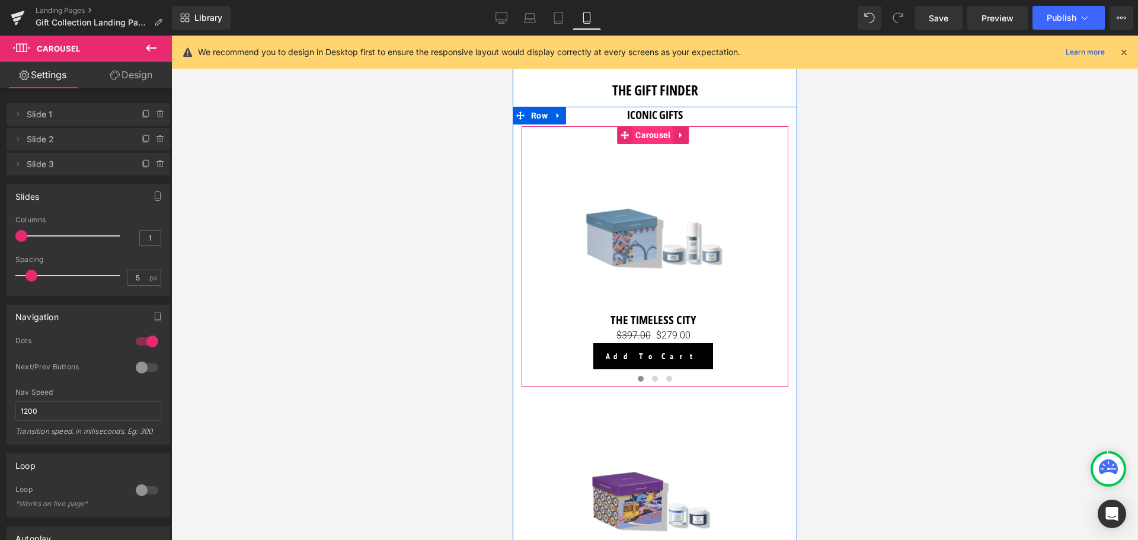
click at [653, 144] on span "Carousel" at bounding box center [652, 135] width 41 height 18
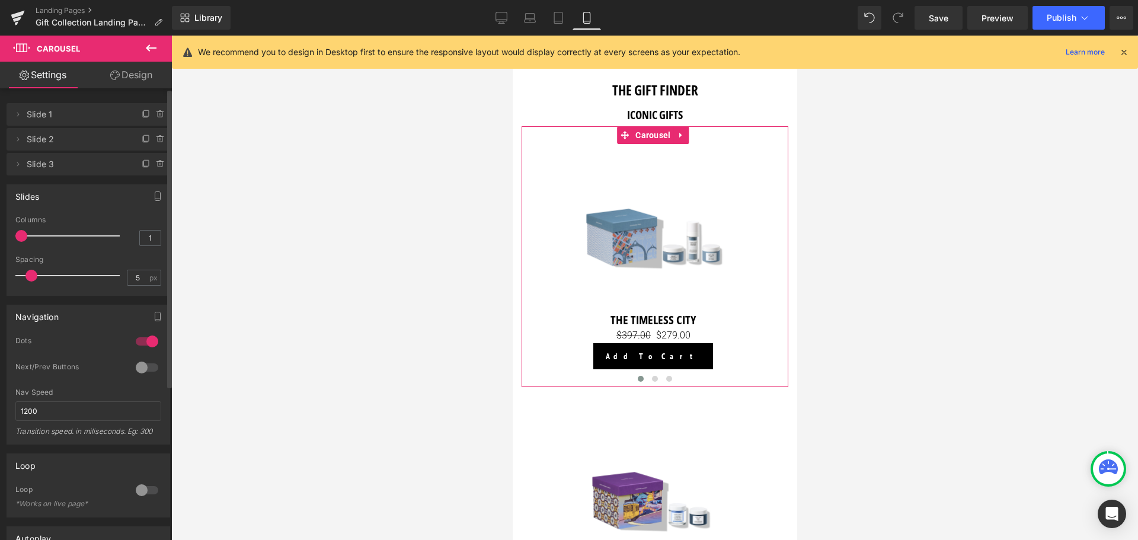
click at [139, 362] on div at bounding box center [147, 367] width 28 height 19
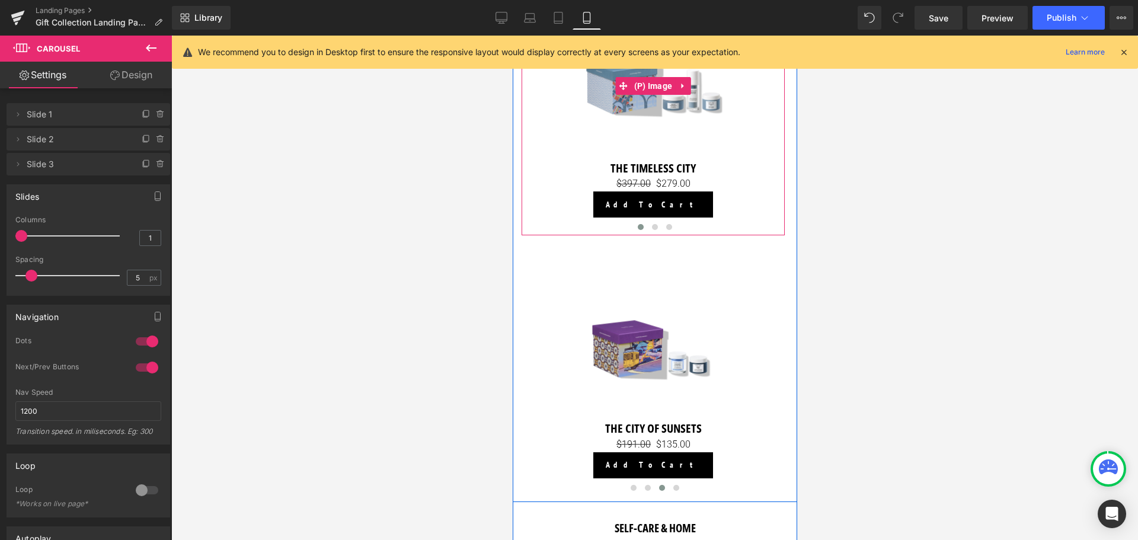
scroll to position [921, 0]
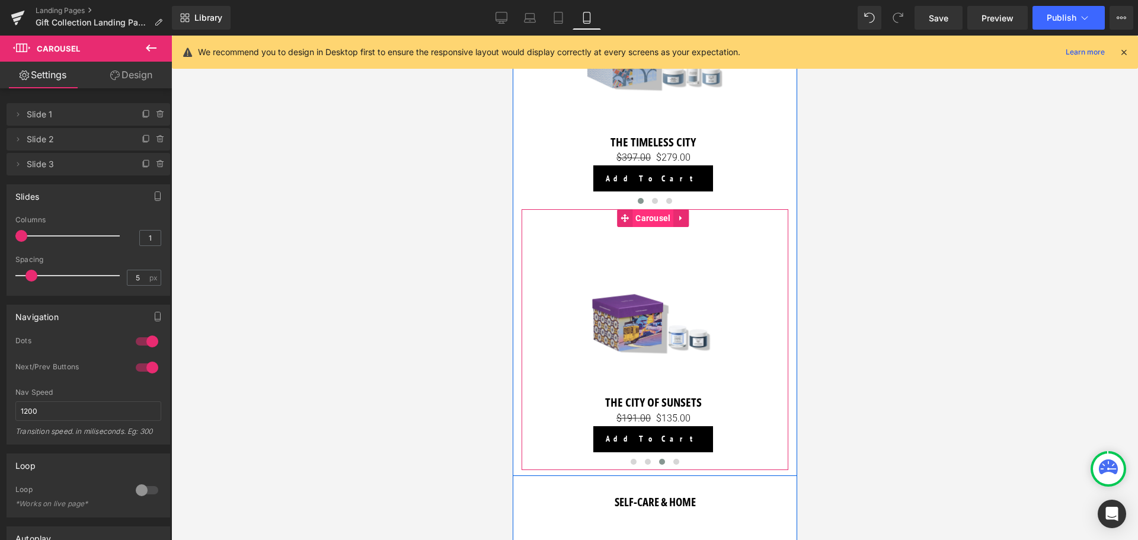
click at [651, 227] on span "Carousel" at bounding box center [652, 218] width 41 height 18
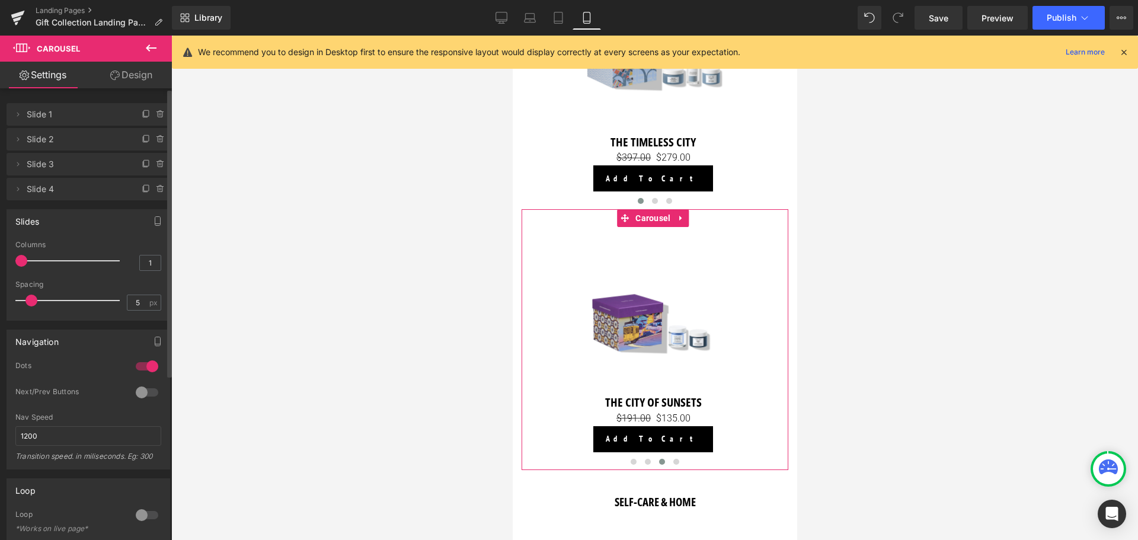
click at [140, 390] on div at bounding box center [147, 392] width 28 height 19
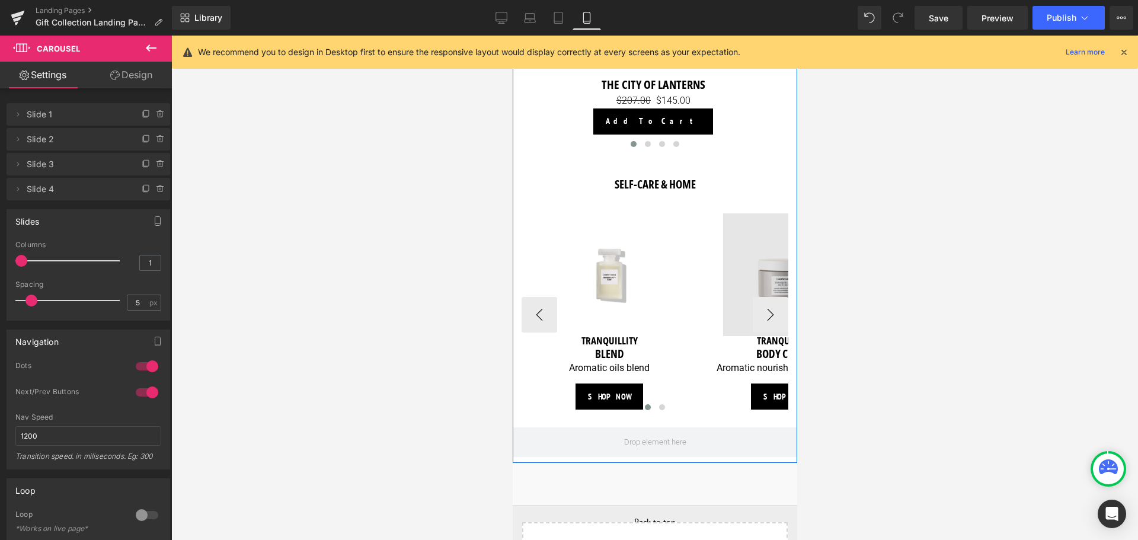
scroll to position [1217, 0]
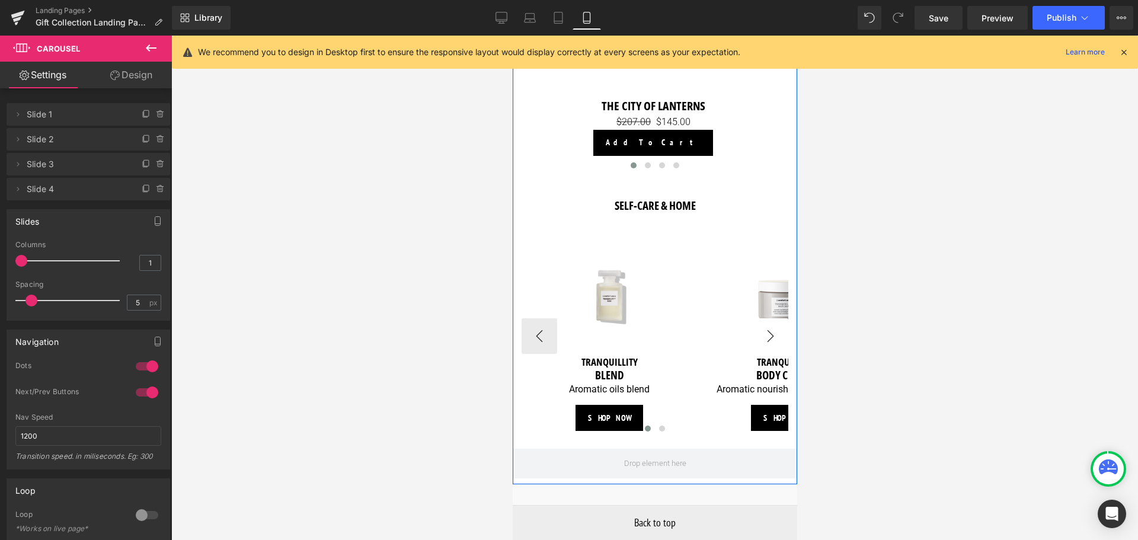
click at [766, 354] on button "›" at bounding box center [770, 336] width 36 height 36
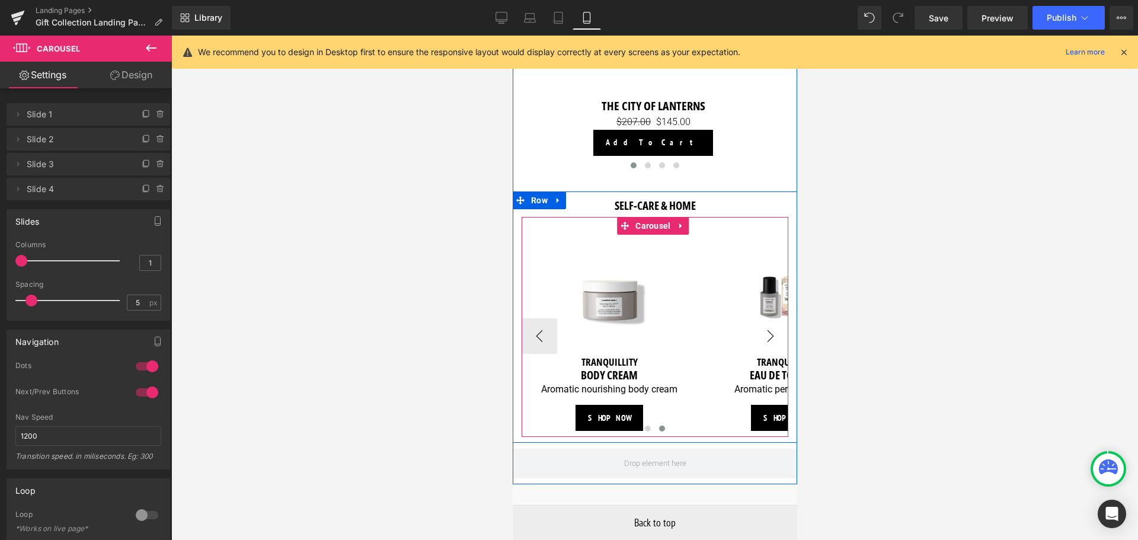
click at [766, 354] on button "›" at bounding box center [770, 336] width 36 height 36
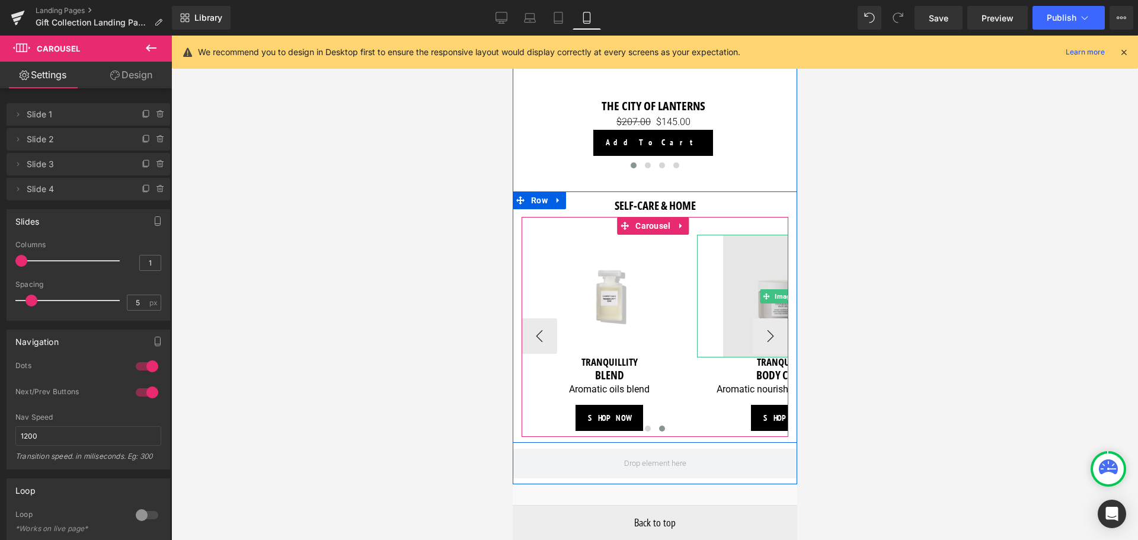
click at [767, 357] on img at bounding box center [784, 296] width 123 height 123
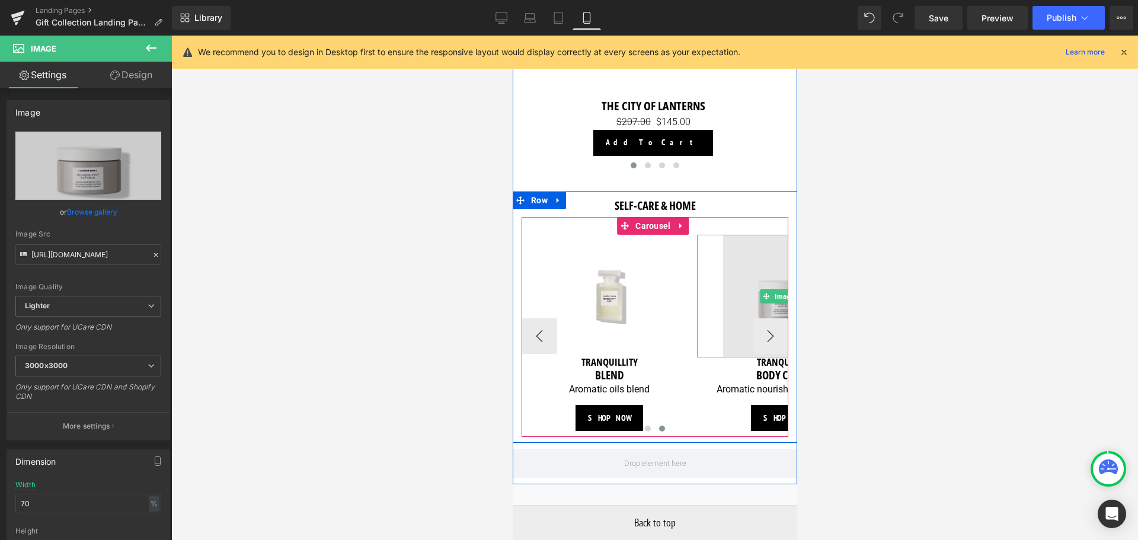
click at [778, 357] on img at bounding box center [784, 296] width 123 height 123
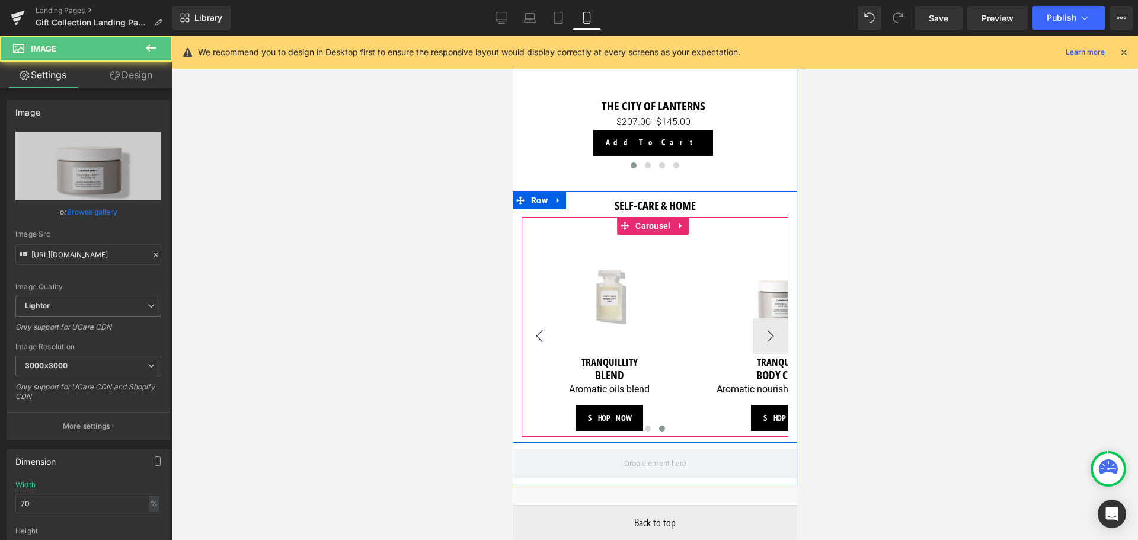
click at [538, 354] on button "‹" at bounding box center [539, 336] width 36 height 36
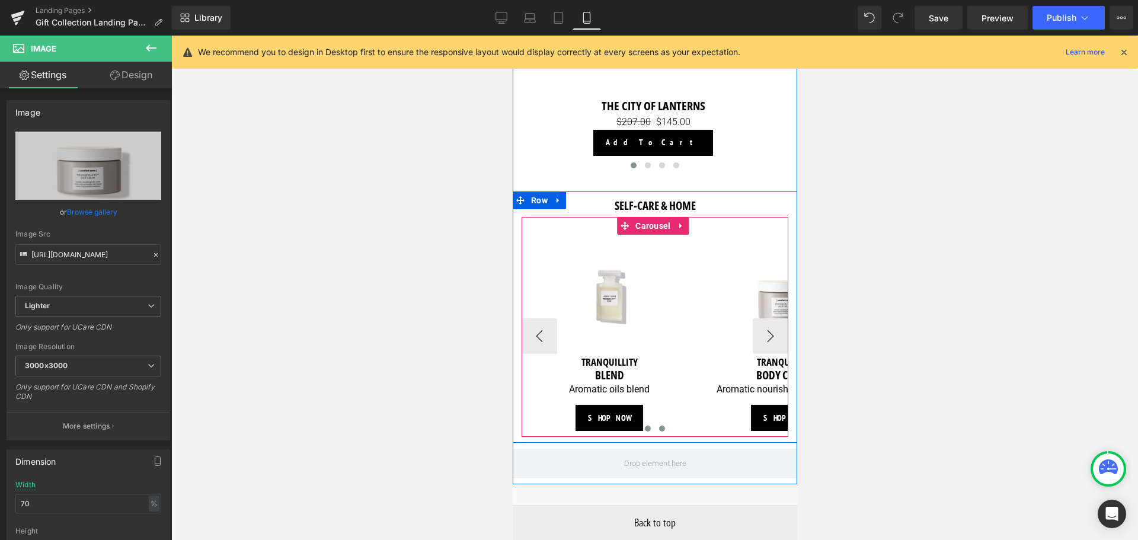
click at [659, 432] on span at bounding box center [662, 429] width 6 height 6
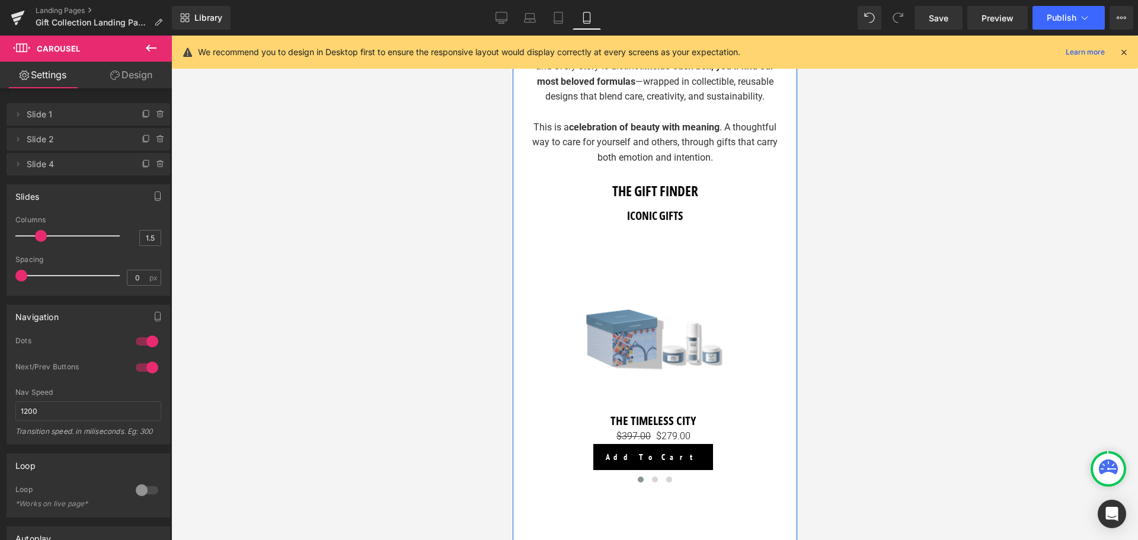
scroll to position [624, 0]
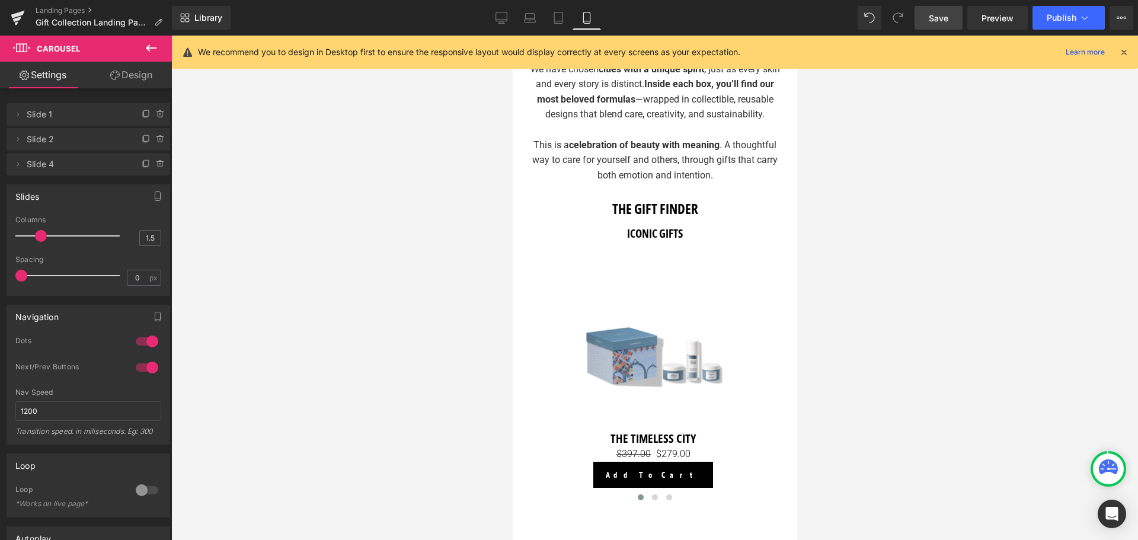
drag, startPoint x: 938, startPoint y: 15, endPoint x: 159, endPoint y: 235, distance: 809.8
click at [938, 15] on span "Save" at bounding box center [939, 18] width 20 height 12
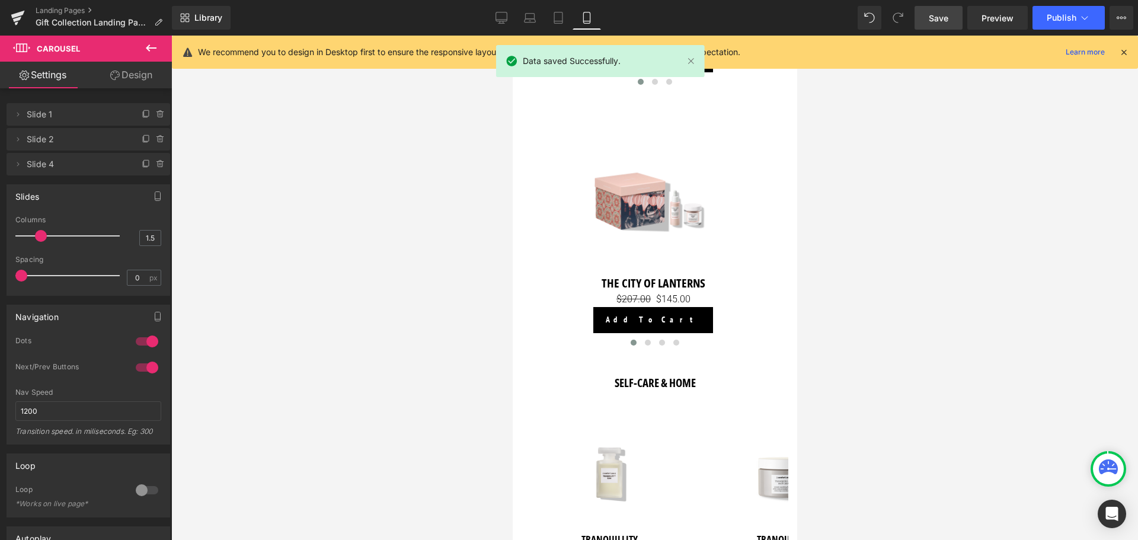
scroll to position [1039, 0]
click at [1072, 14] on span "Publish" at bounding box center [1062, 17] width 30 height 9
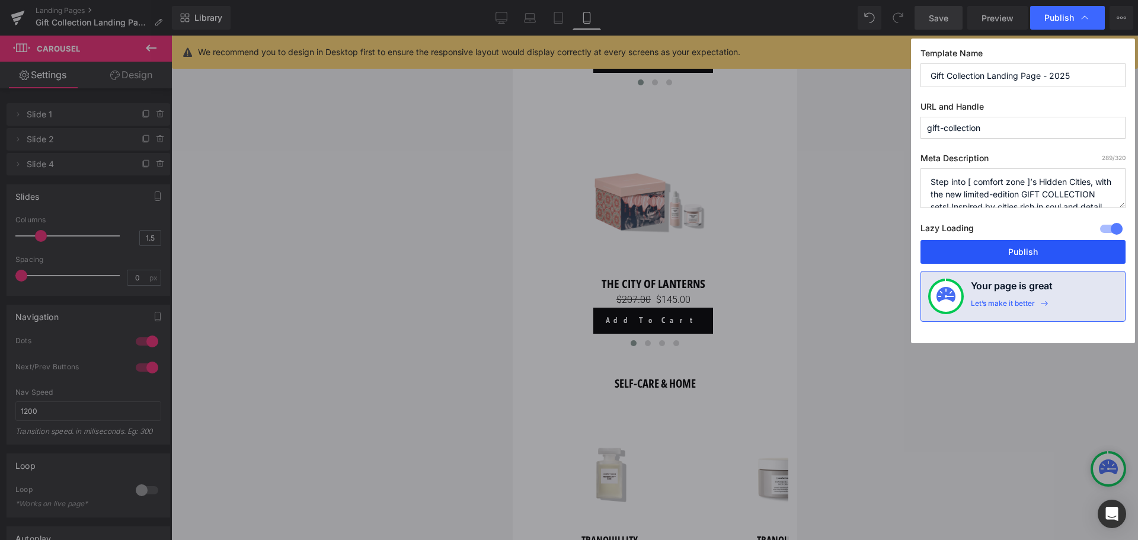
click at [1026, 254] on button "Publish" at bounding box center [1023, 252] width 205 height 24
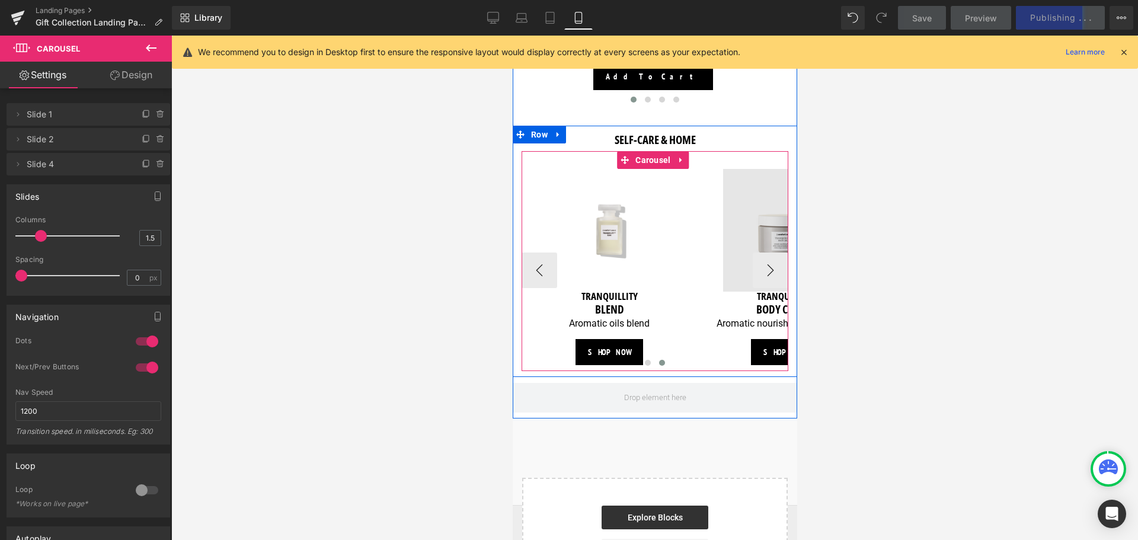
scroll to position [1276, 0]
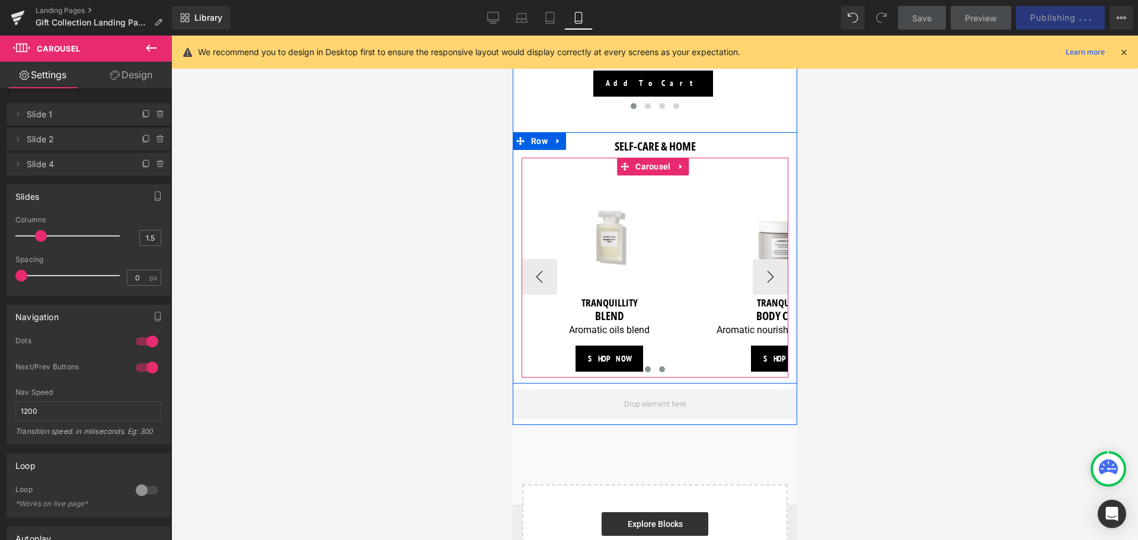
click at [644, 372] on span at bounding box center [647, 369] width 6 height 6
click at [659, 372] on span at bounding box center [662, 369] width 6 height 6
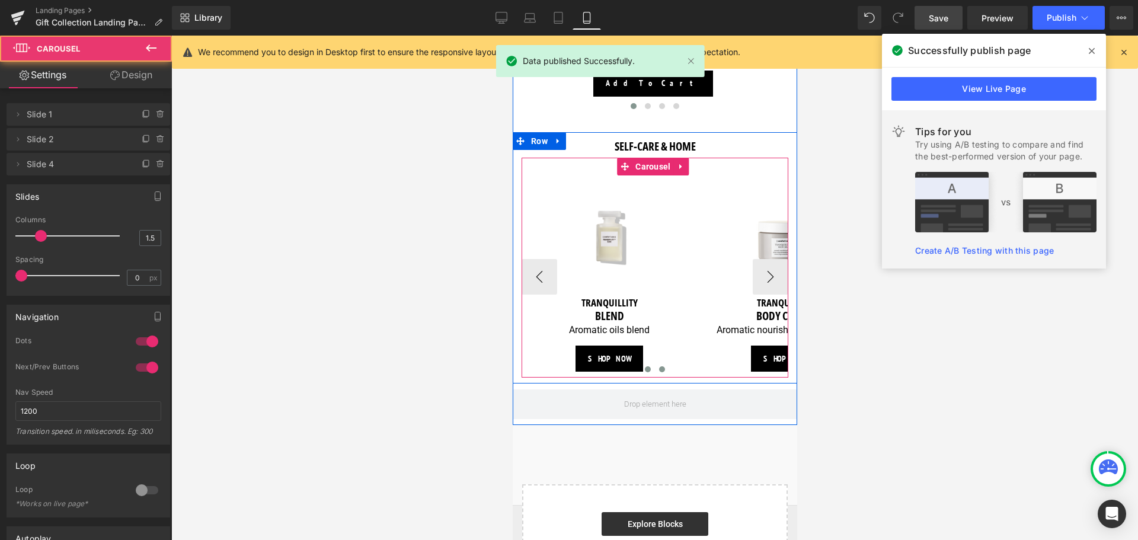
click at [650, 375] on button at bounding box center [647, 369] width 14 height 12
click at [656, 375] on button at bounding box center [661, 369] width 14 height 12
click at [653, 175] on span "Carousel" at bounding box center [652, 167] width 41 height 18
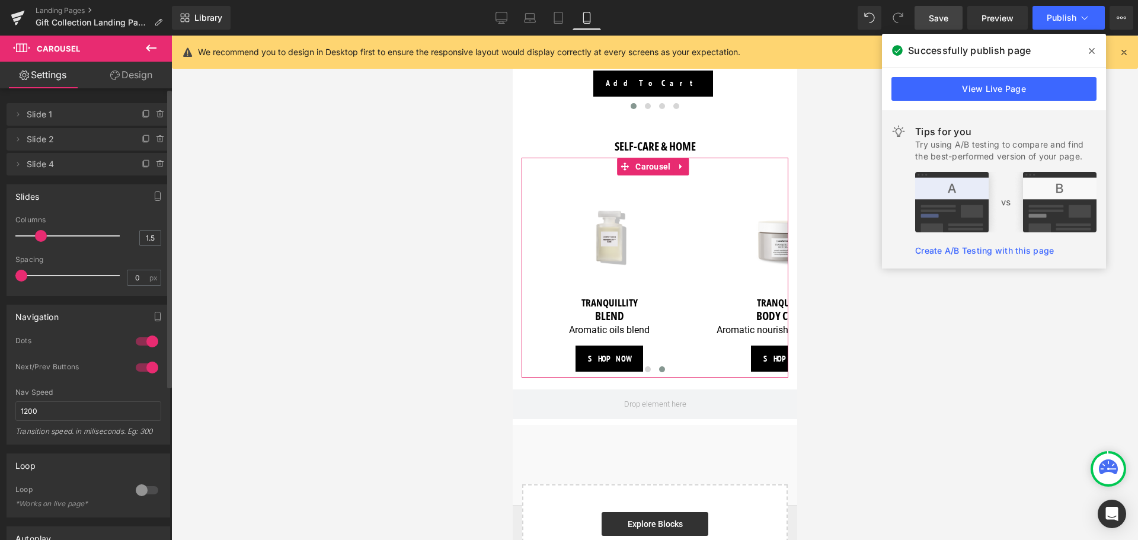
click at [62, 162] on span "Slide 4" at bounding box center [77, 164] width 100 height 23
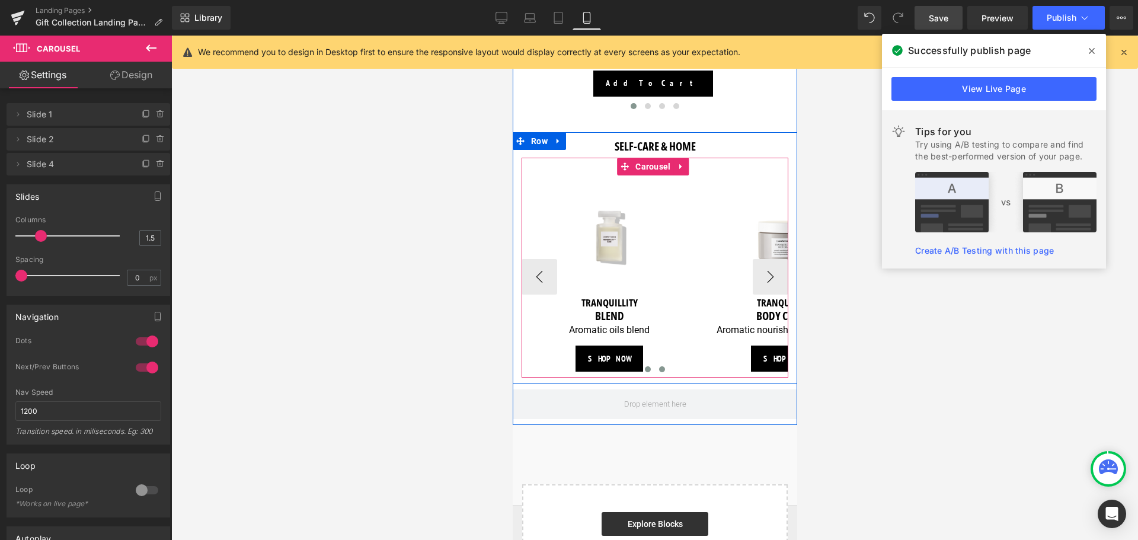
click at [641, 375] on button at bounding box center [647, 369] width 14 height 12
click at [659, 372] on span at bounding box center [662, 369] width 6 height 6
click at [766, 298] on img at bounding box center [784, 236] width 123 height 123
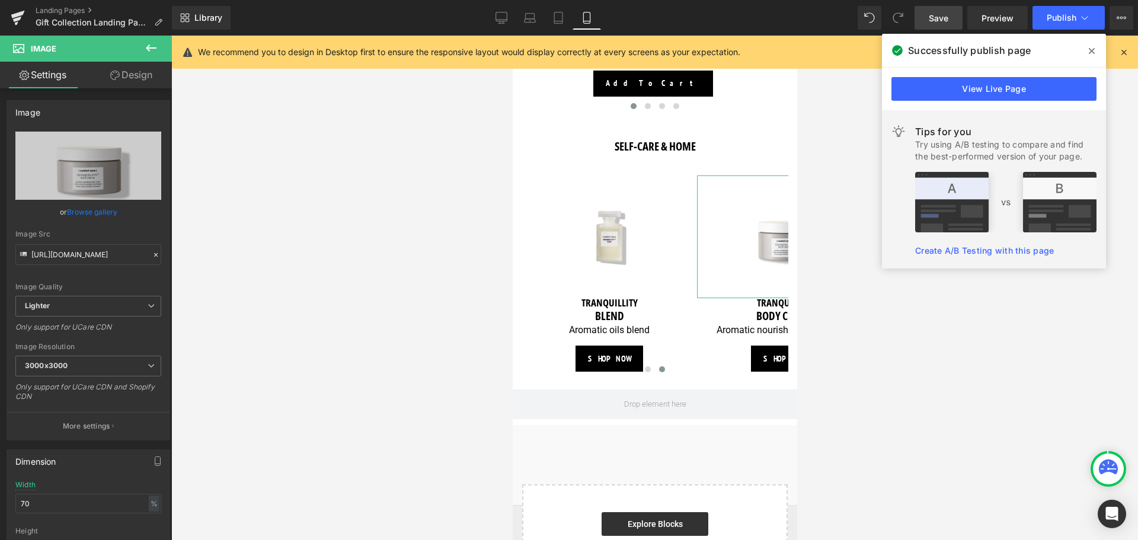
click at [133, 80] on link "Design" at bounding box center [131, 75] width 86 height 27
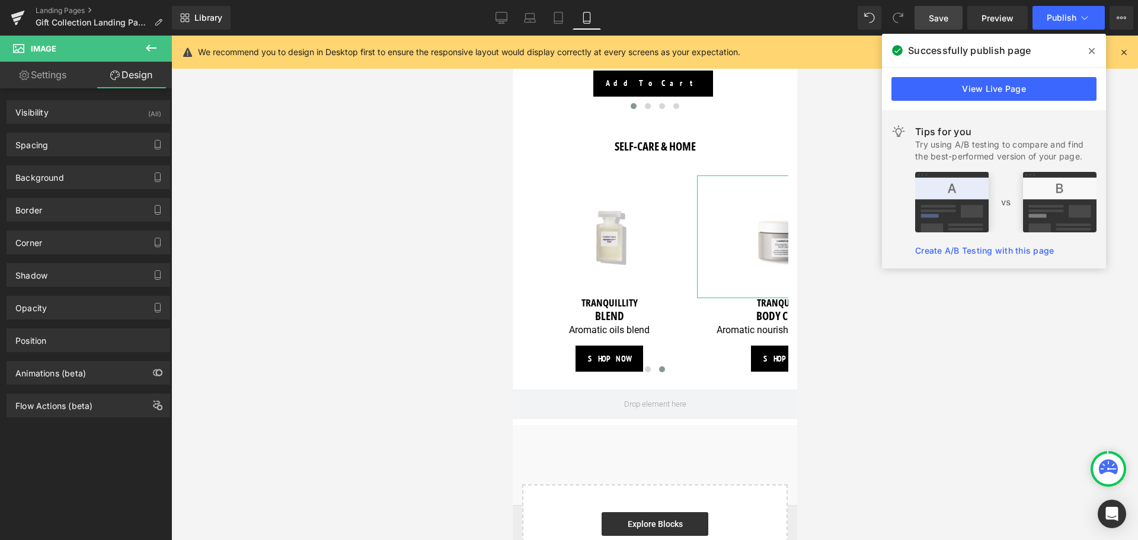
click at [59, 75] on link "Settings" at bounding box center [43, 75] width 86 height 27
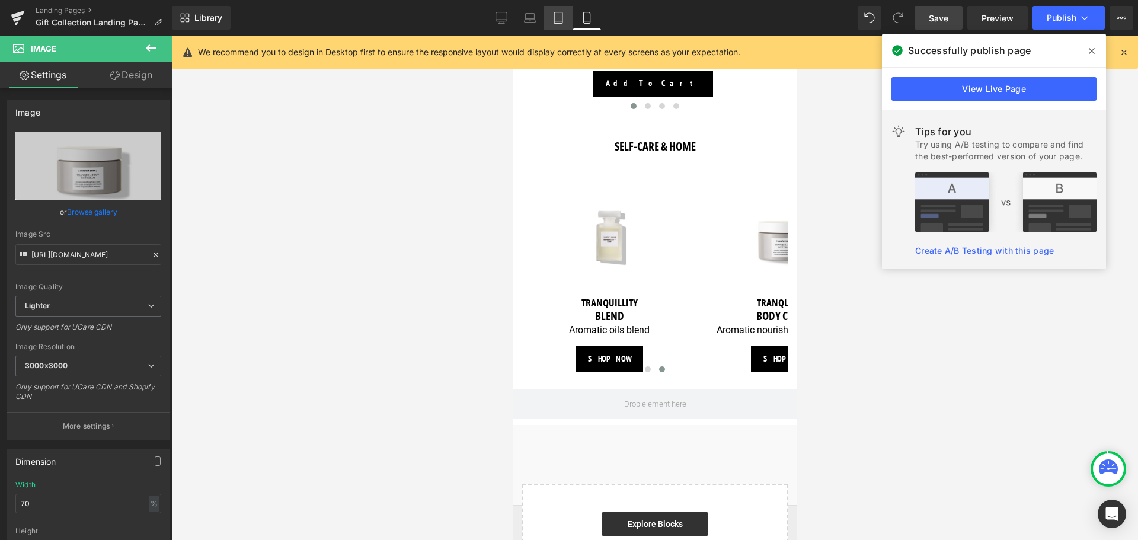
click at [559, 24] on link "Tablet" at bounding box center [558, 18] width 28 height 24
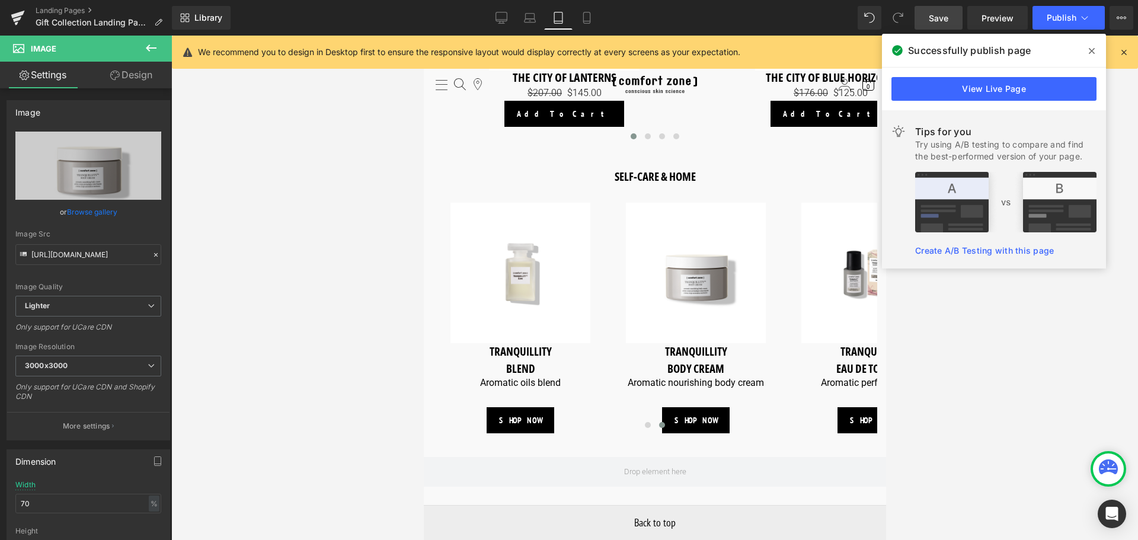
scroll to position [1371, 0]
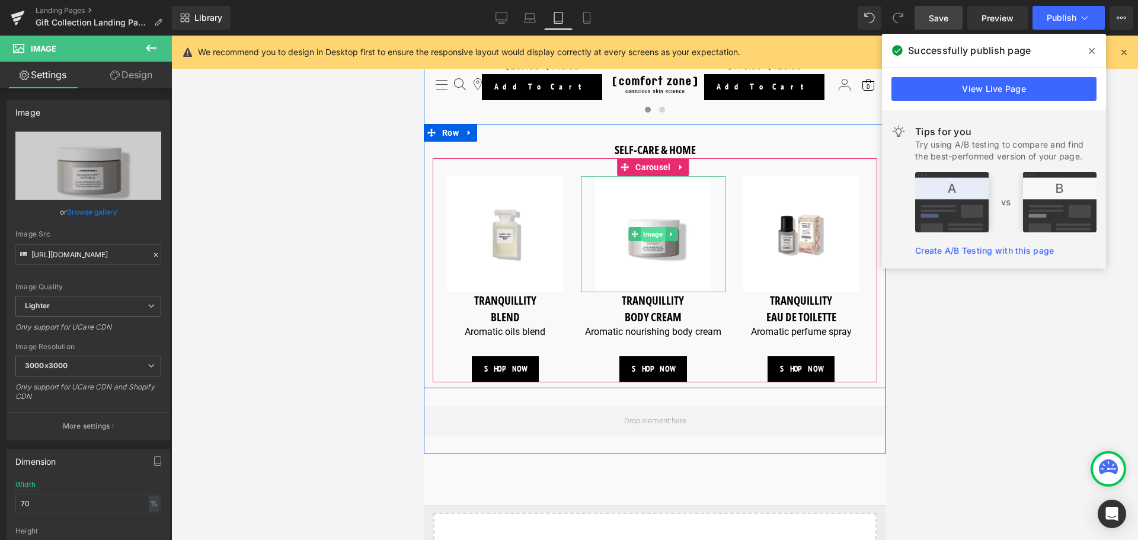
click at [657, 234] on span "Image" at bounding box center [652, 234] width 24 height 14
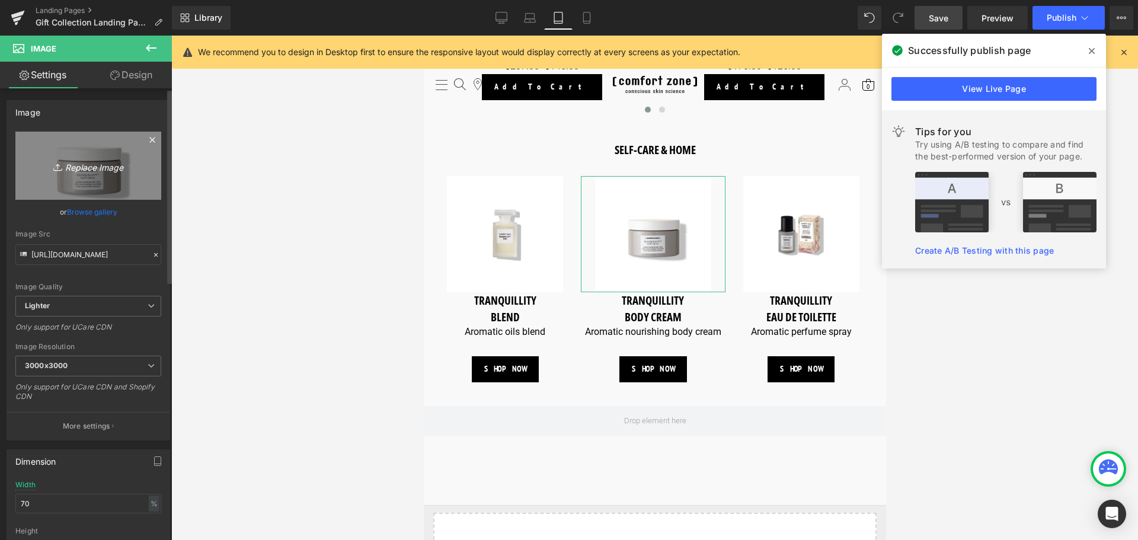
click at [101, 174] on link "Replace Image" at bounding box center [88, 166] width 146 height 68
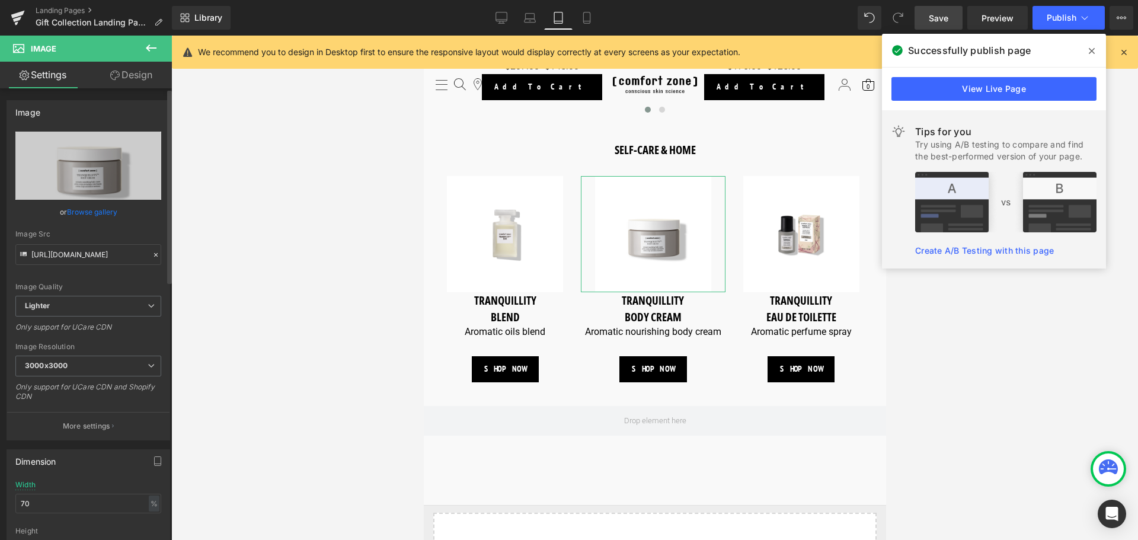
click at [87, 214] on link "Browse gallery" at bounding box center [92, 212] width 50 height 21
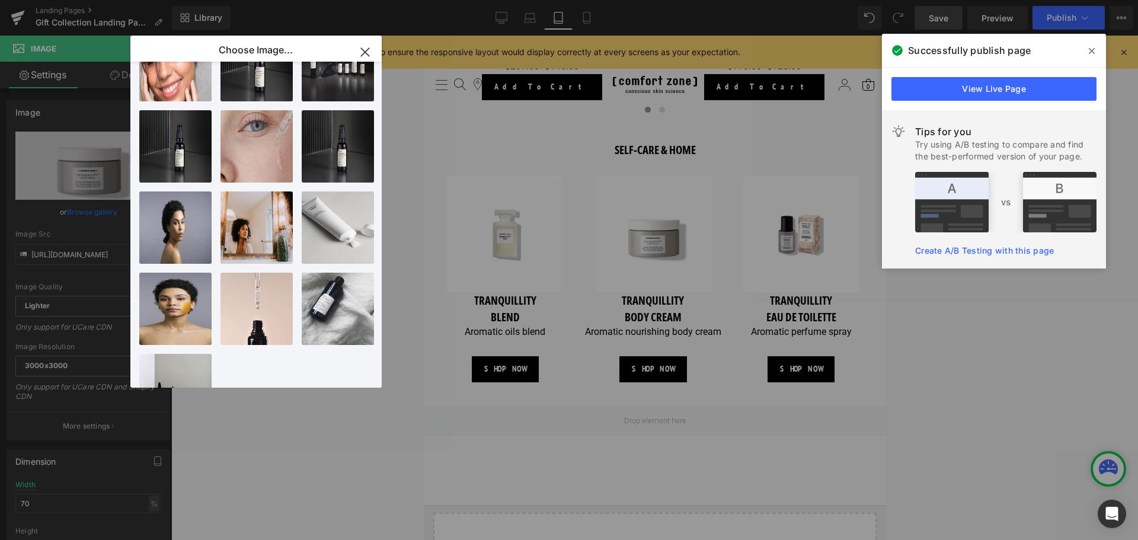
scroll to position [585, 0]
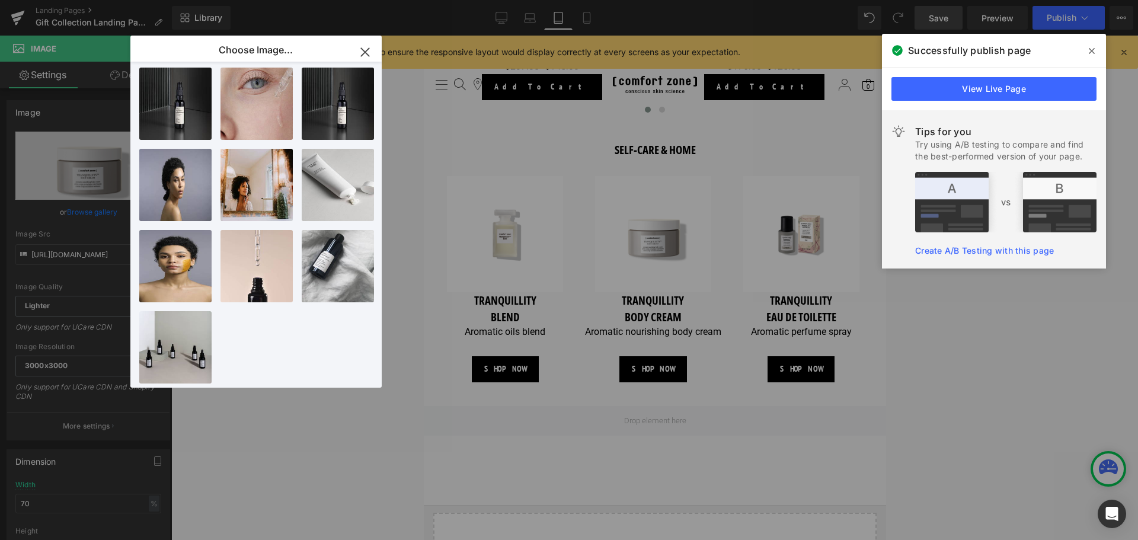
click at [363, 52] on icon "button" at bounding box center [365, 52] width 19 height 19
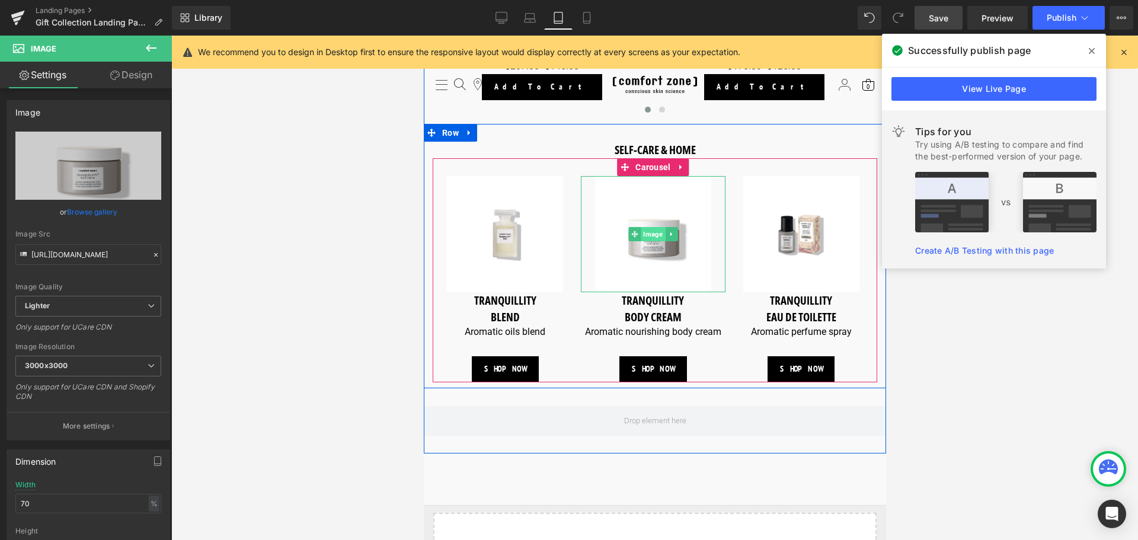
click at [653, 231] on span "Image" at bounding box center [652, 234] width 24 height 14
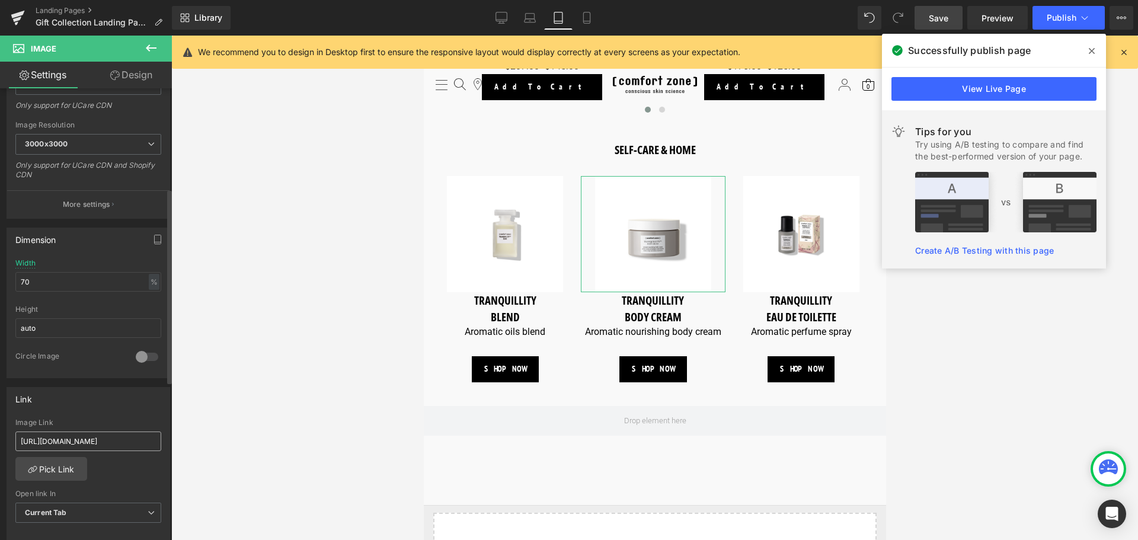
scroll to position [237, 0]
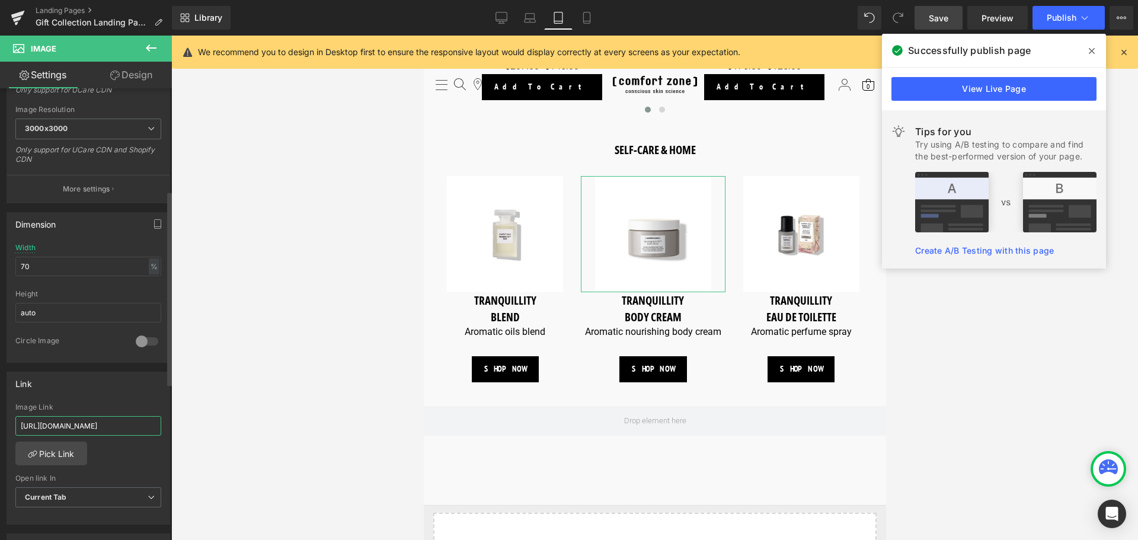
click at [87, 422] on input "[URL][DOMAIN_NAME]" at bounding box center [88, 426] width 146 height 20
paste input "candle"
type input "[URL][DOMAIN_NAME]"
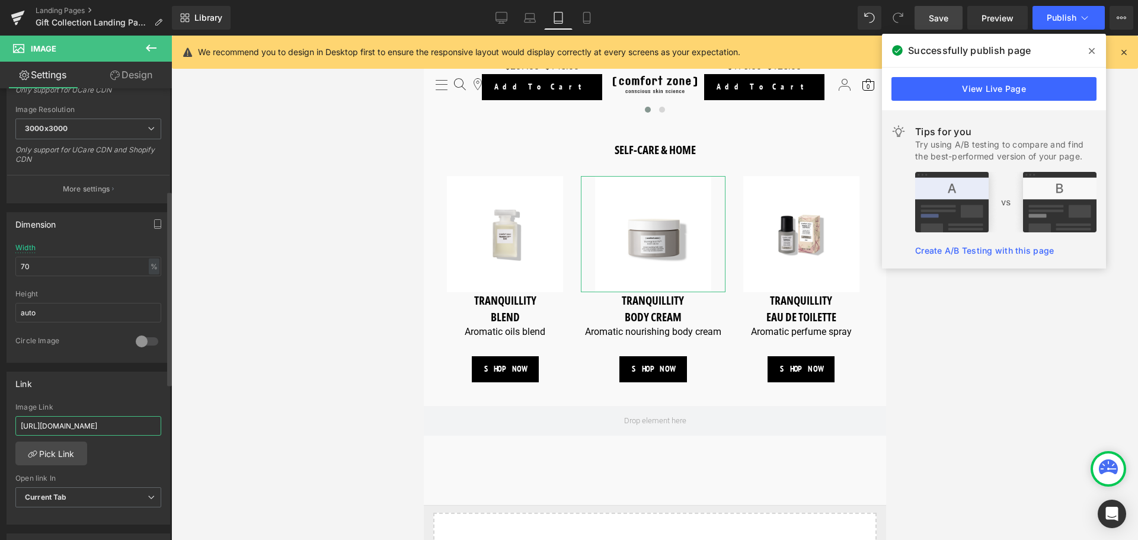
scroll to position [0, 72]
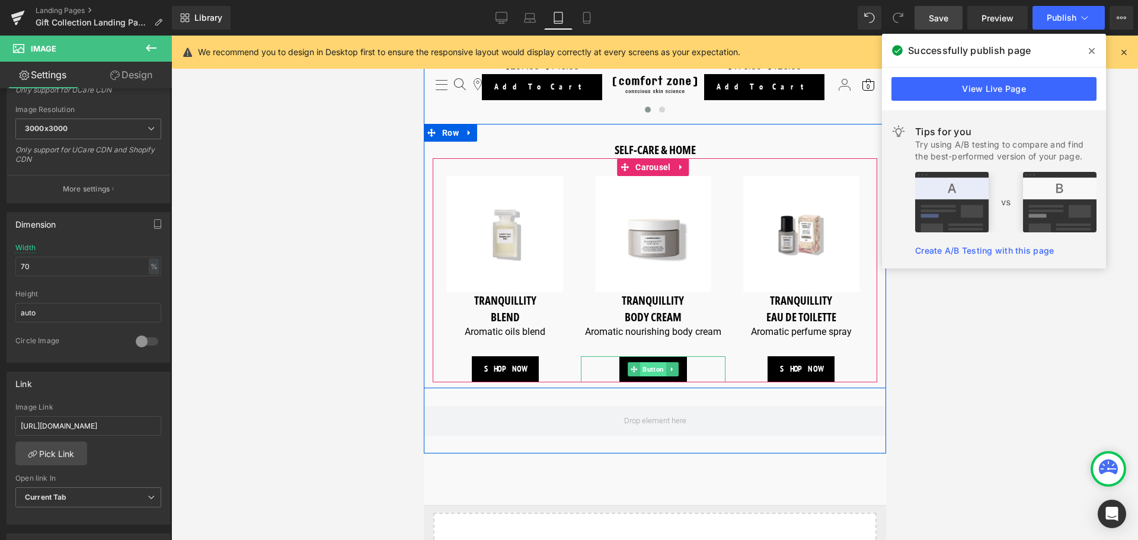
click at [651, 366] on span "Button" at bounding box center [653, 369] width 26 height 14
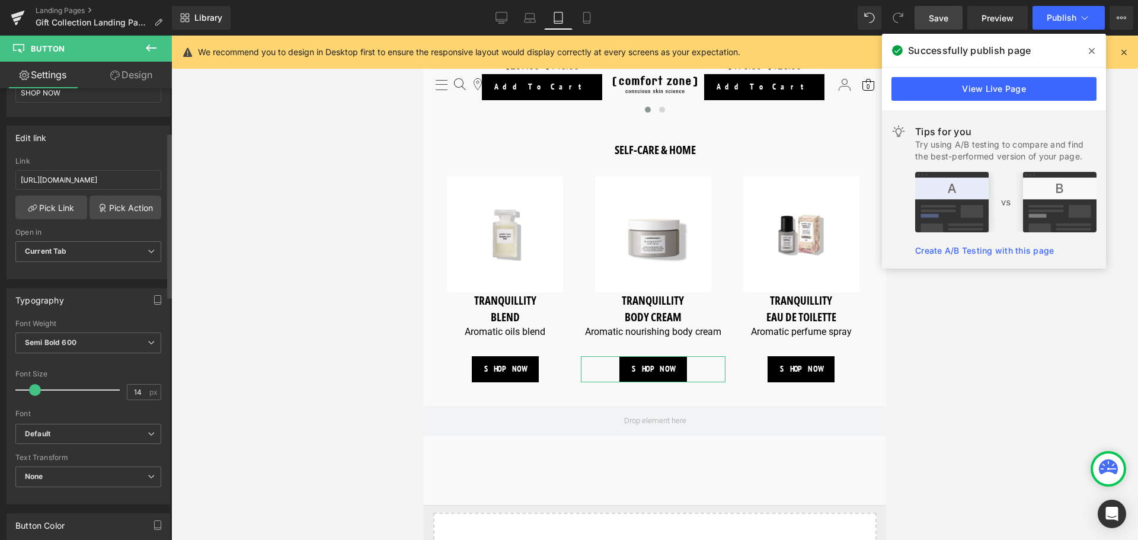
scroll to position [119, 0]
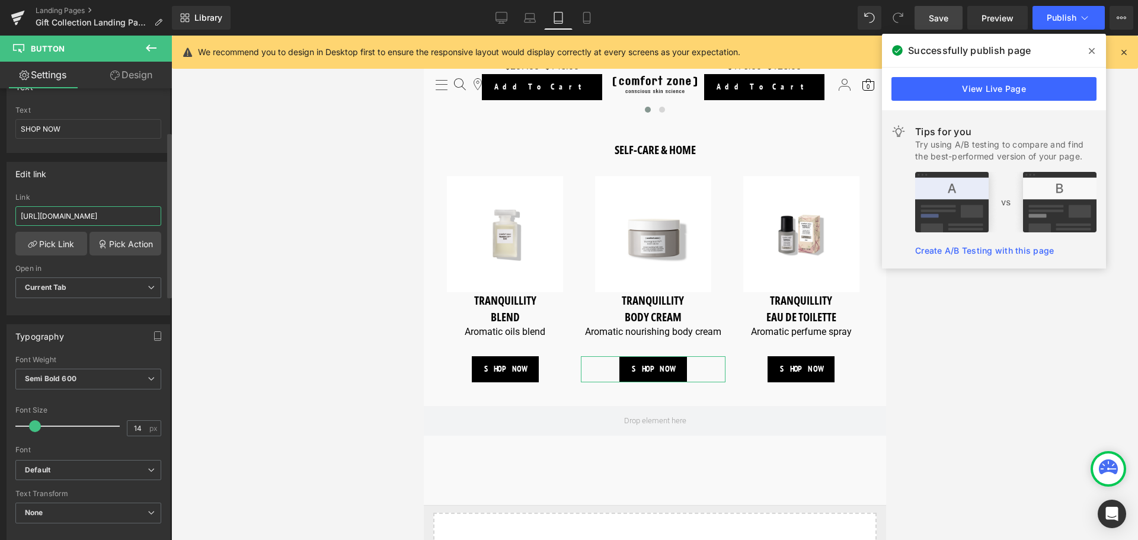
click at [61, 212] on input "[URL][DOMAIN_NAME]" at bounding box center [88, 216] width 146 height 20
paste input "candle"
type input "[URL][DOMAIN_NAME]"
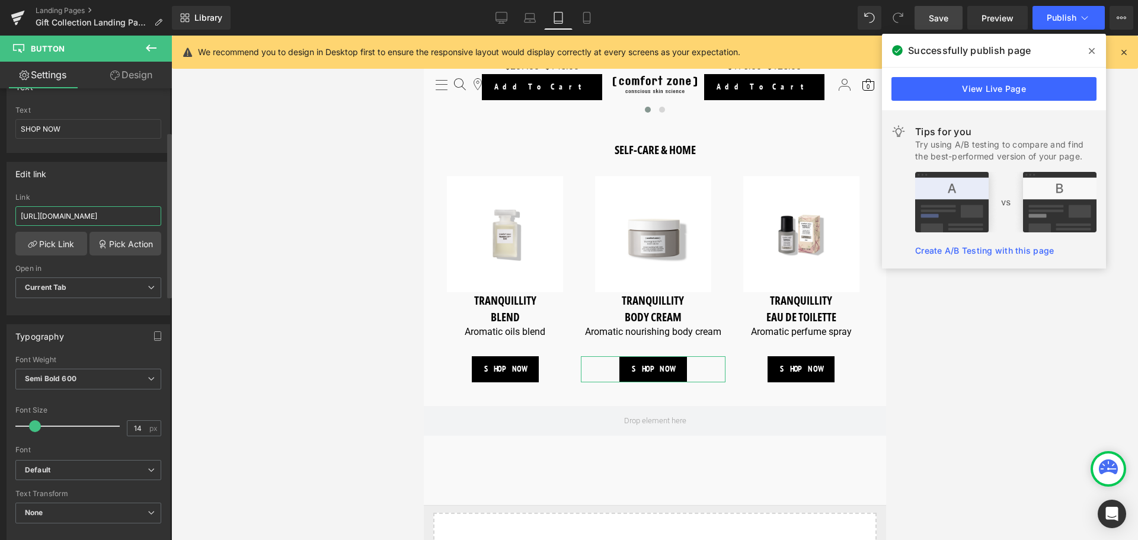
scroll to position [0, 72]
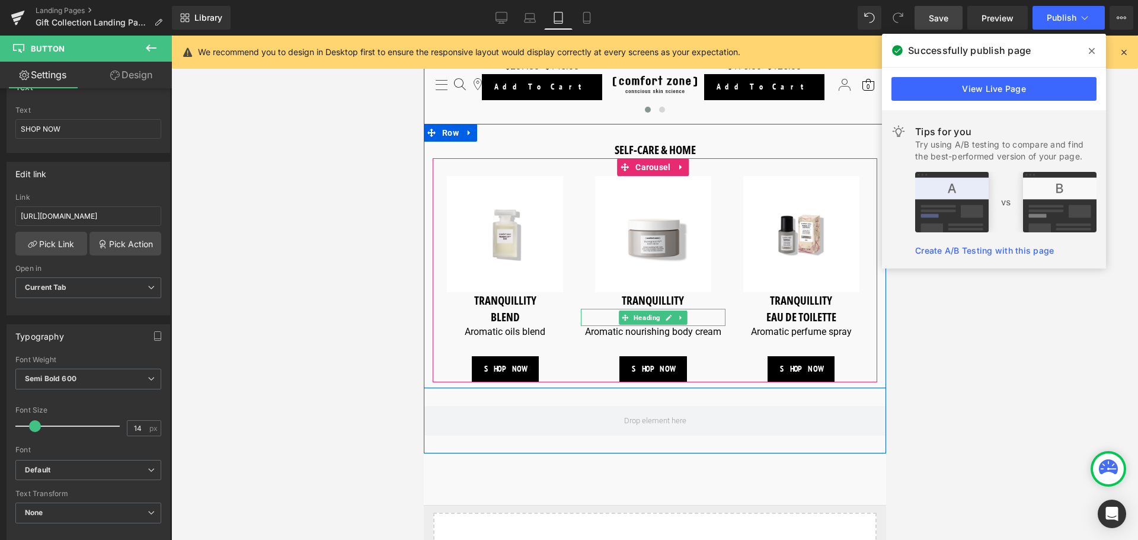
click at [702, 314] on h3 "BODY CREAM" at bounding box center [652, 317] width 145 height 17
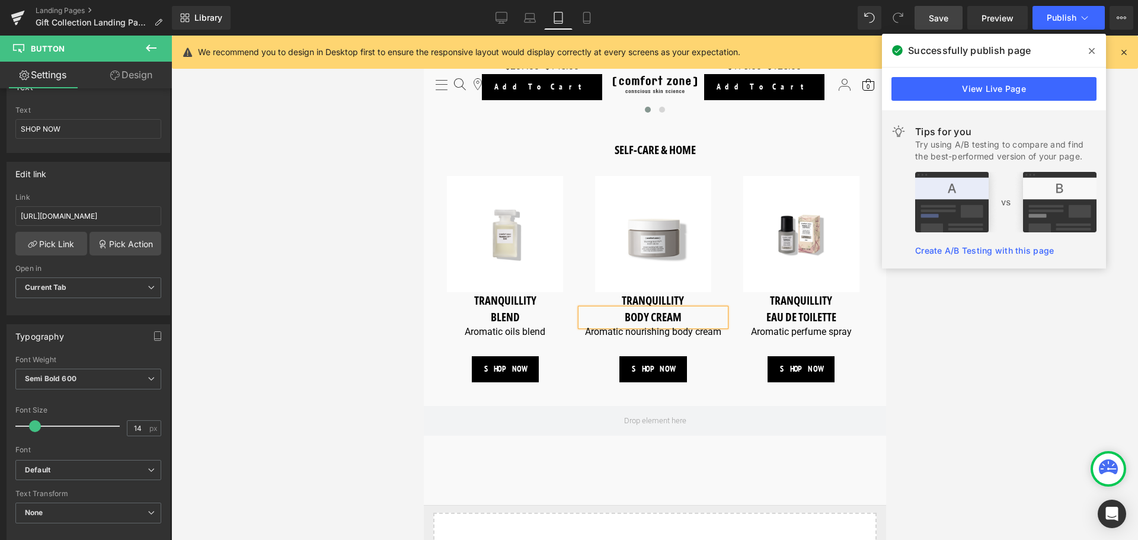
click at [702, 314] on h3 "BODY CREAM" at bounding box center [652, 317] width 145 height 17
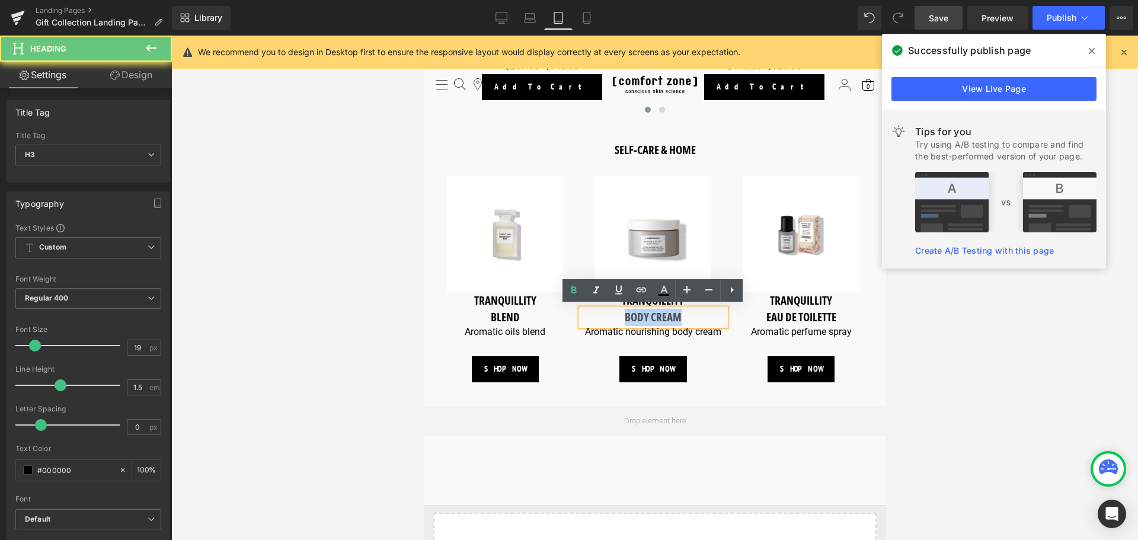
click at [702, 314] on h3 "BODY CREAM" at bounding box center [652, 317] width 145 height 17
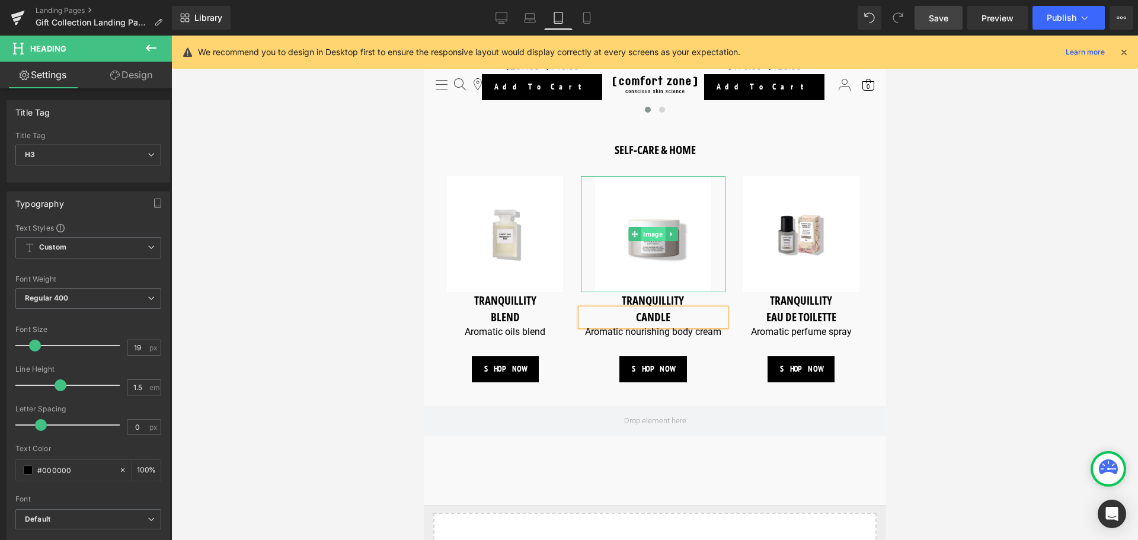
click at [652, 231] on span "Image" at bounding box center [652, 234] width 24 height 14
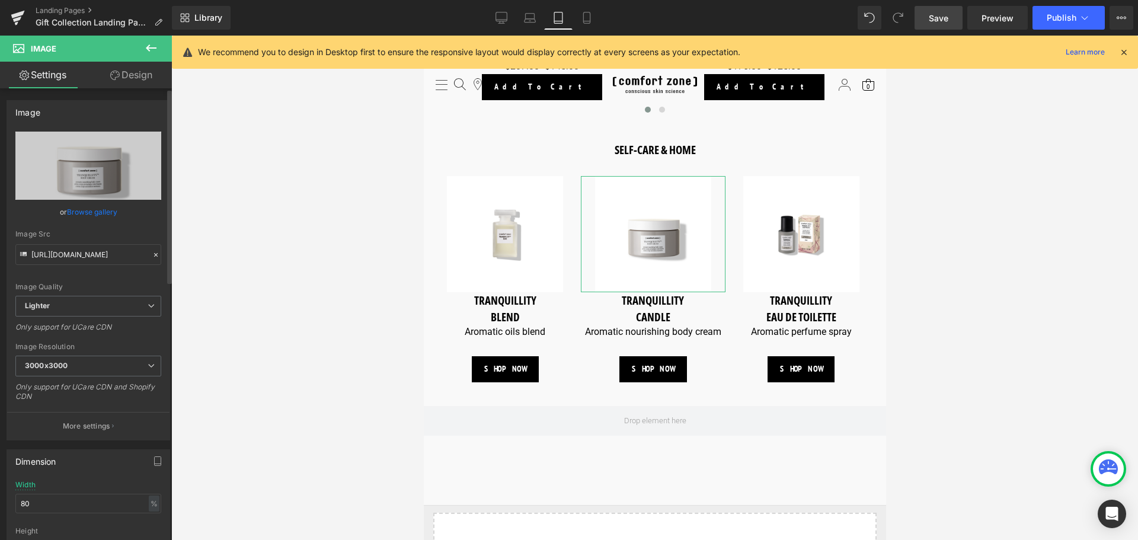
click at [97, 207] on link "Browse gallery" at bounding box center [92, 212] width 50 height 21
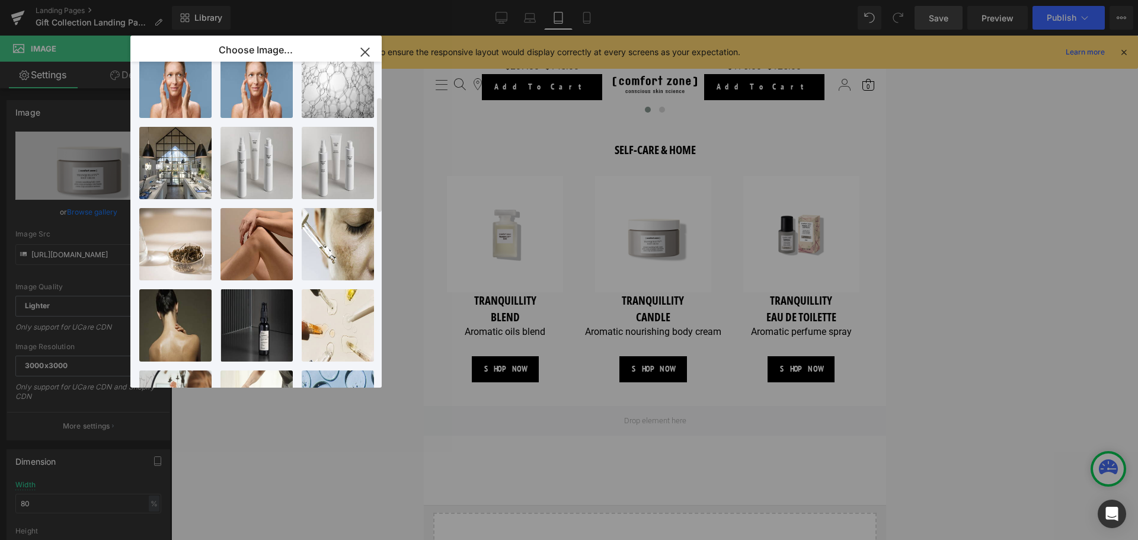
scroll to position [0, 0]
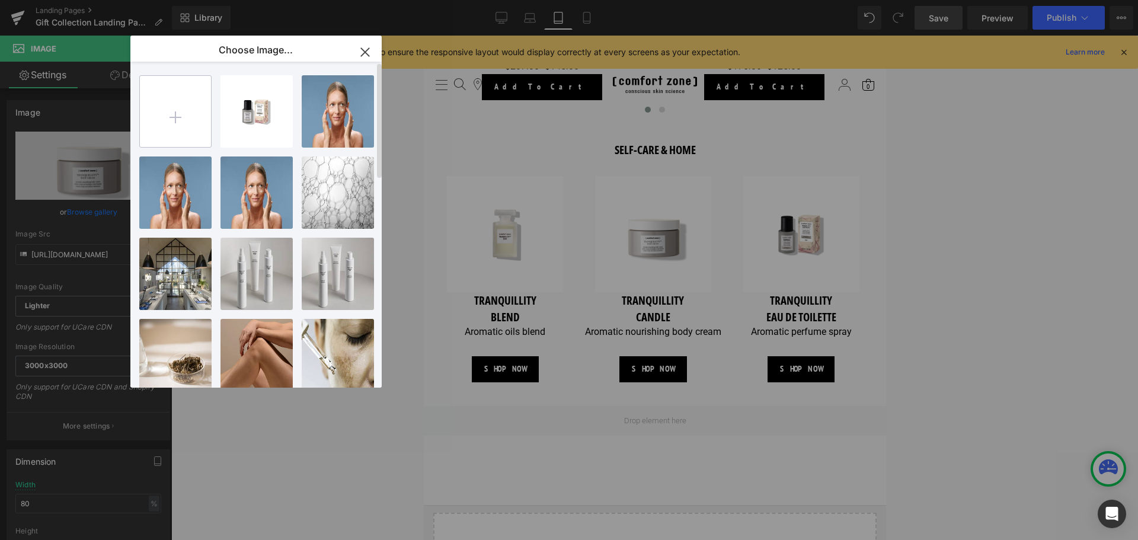
click at [194, 118] on input "file" at bounding box center [175, 111] width 71 height 71
type input "C:\fakepath\epiggnvy89by587a7czq_5000x.webp"
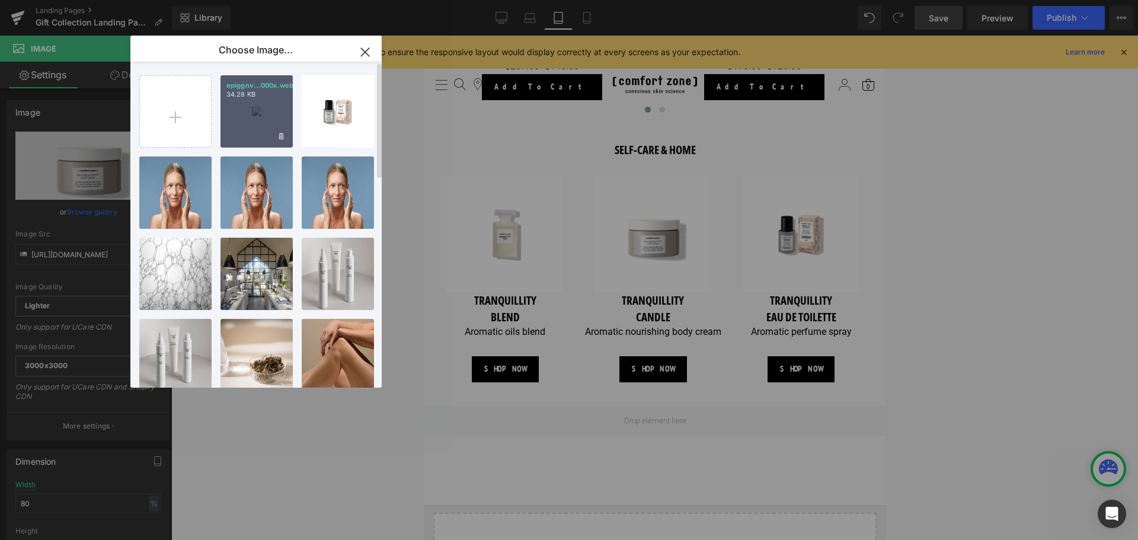
click at [254, 121] on div "epiggnv...000x.webp 34.28 KB" at bounding box center [257, 111] width 72 height 72
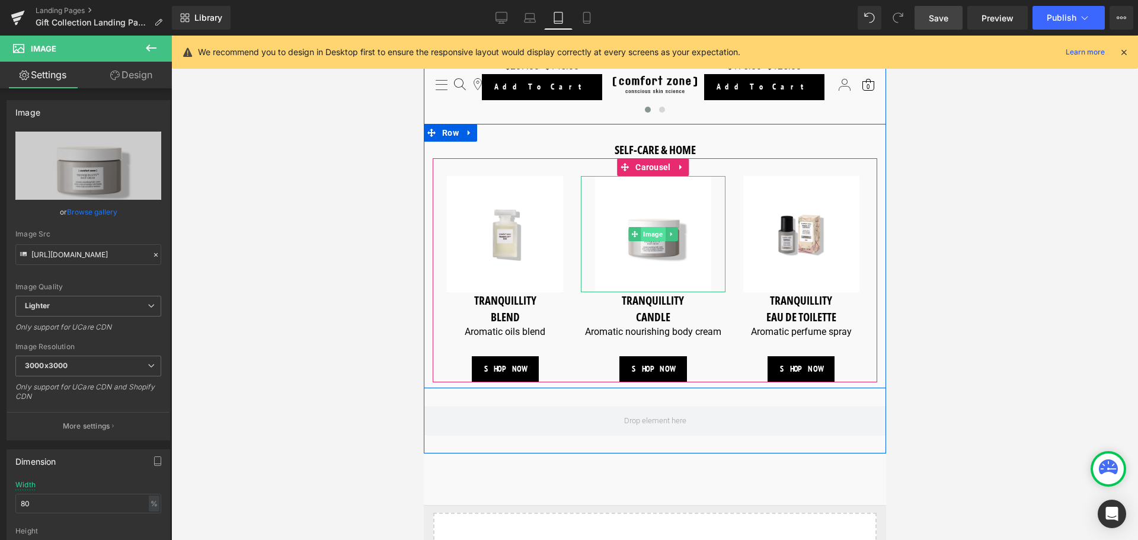
click at [651, 232] on span "Image" at bounding box center [652, 234] width 24 height 14
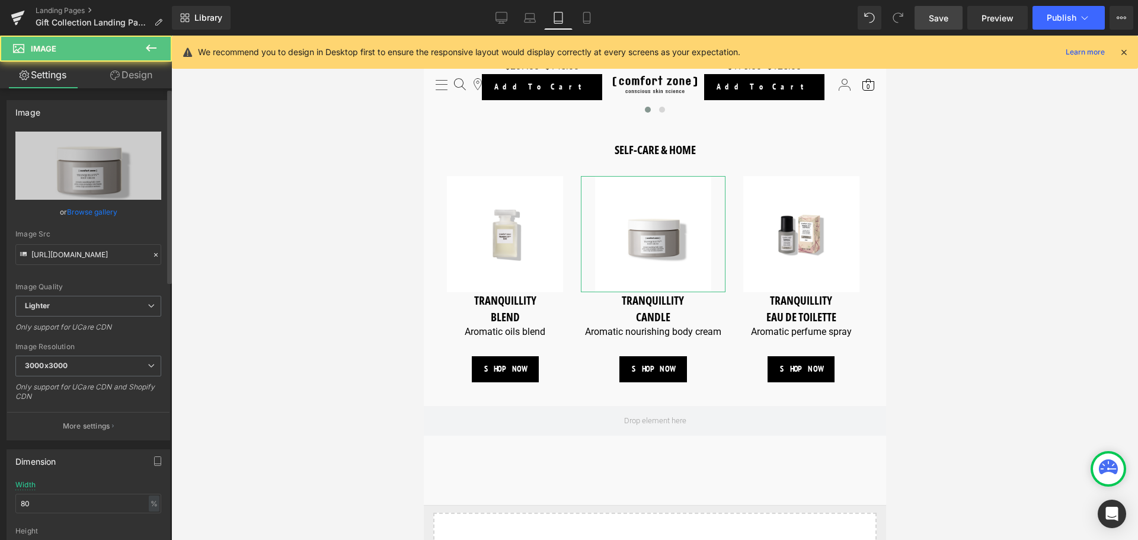
click at [85, 209] on link "Browse gallery" at bounding box center [92, 212] width 50 height 21
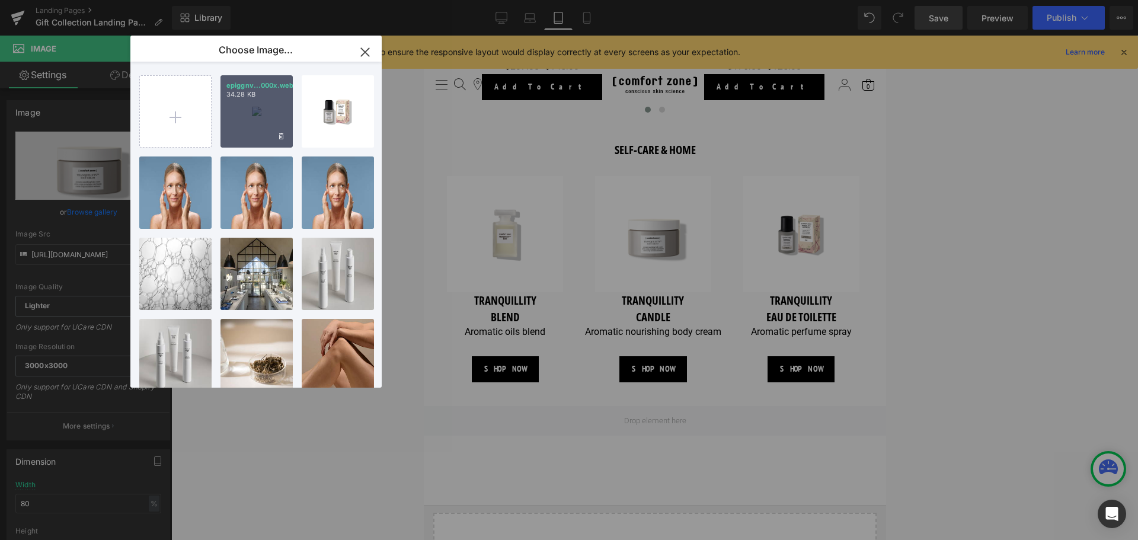
click at [228, 119] on div "epiggnv...000x.webp 34.28 KB" at bounding box center [257, 111] width 72 height 72
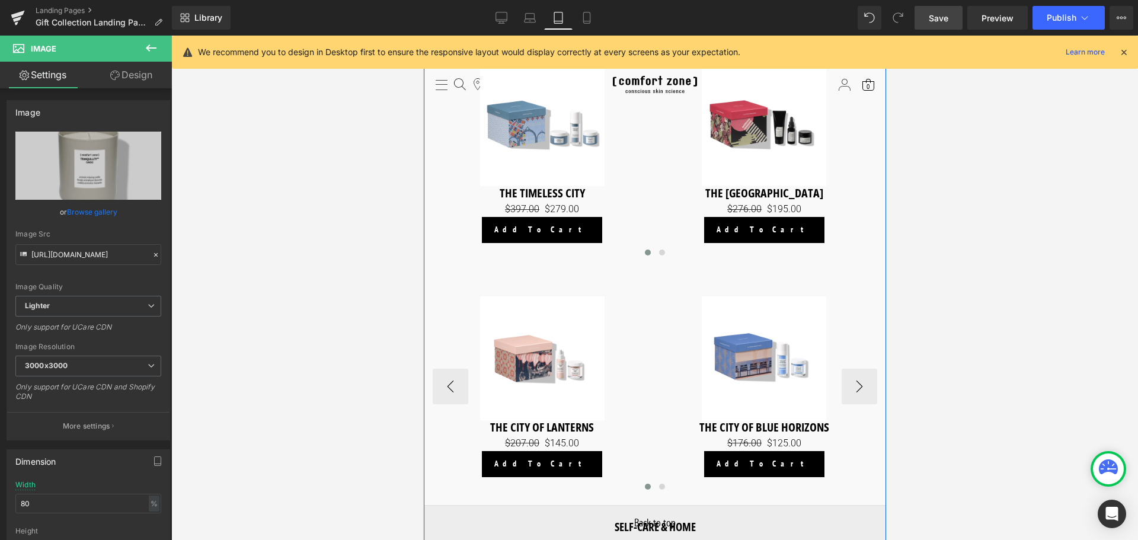
click at [570, 338] on img at bounding box center [542, 358] width 124 height 124
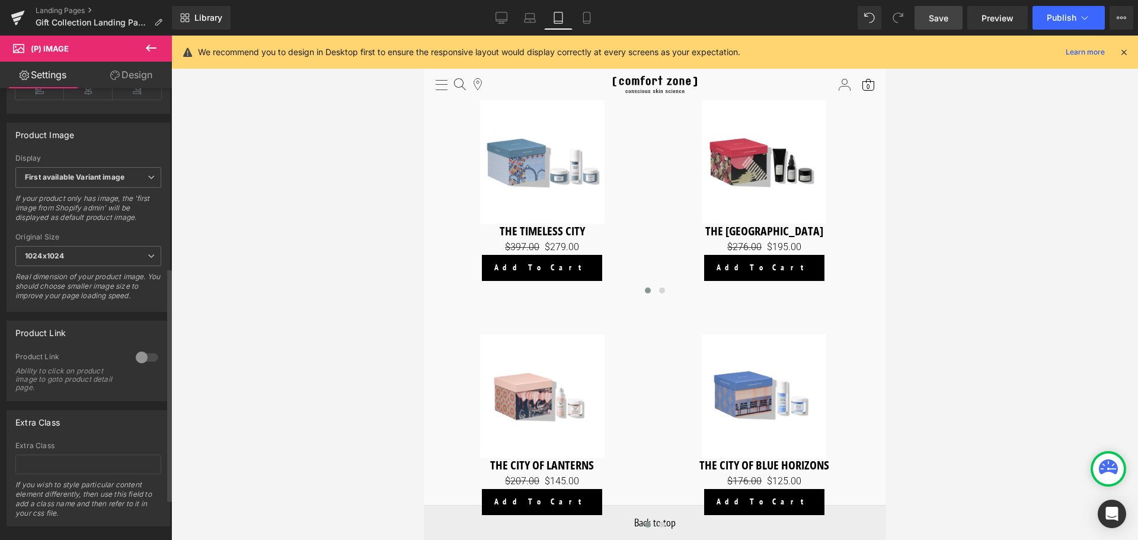
scroll to position [426, 0]
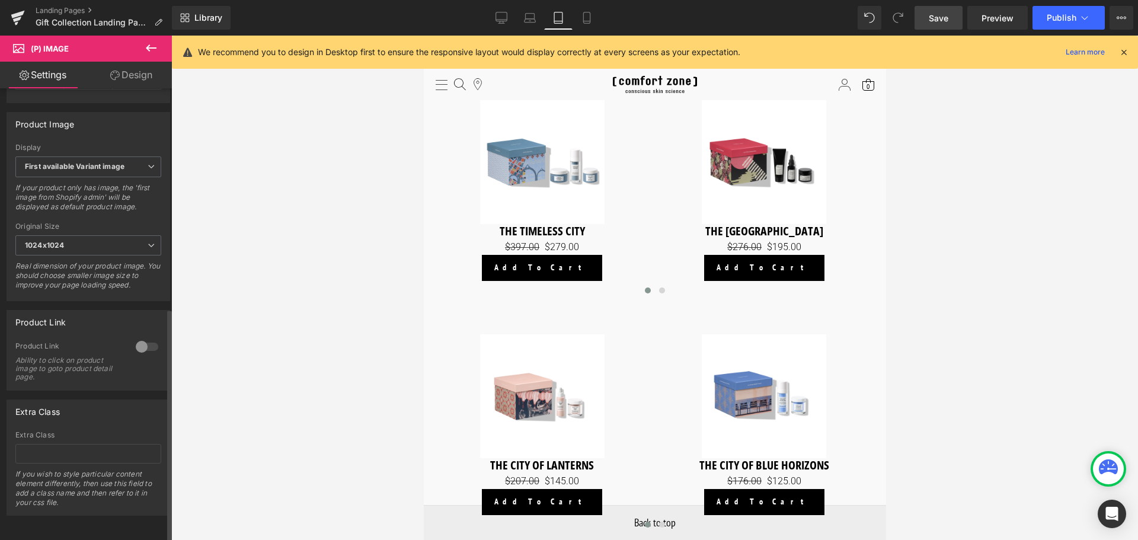
click at [137, 337] on div at bounding box center [147, 346] width 28 height 19
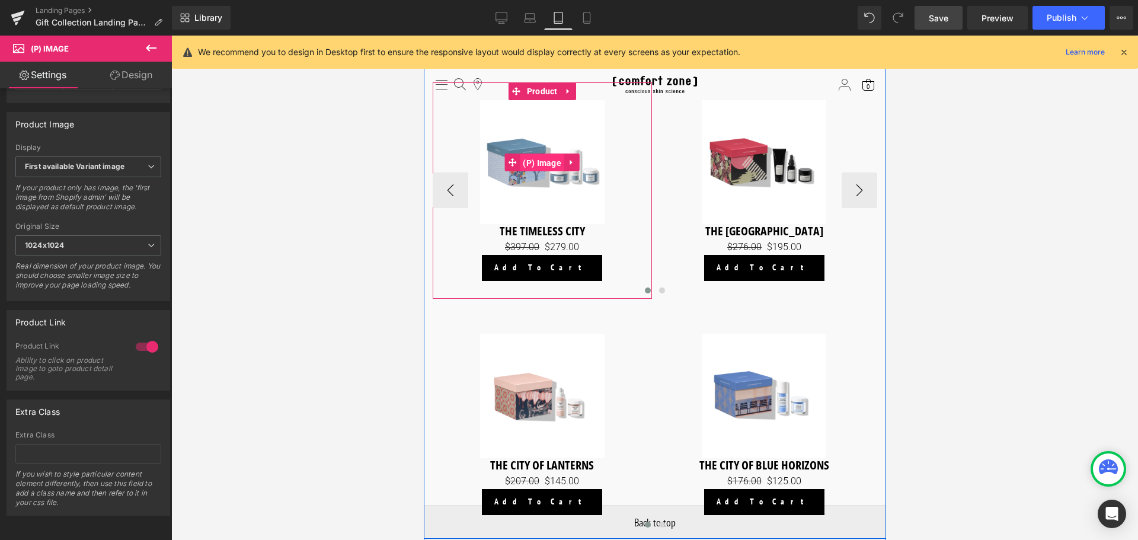
click at [547, 161] on span "(P) Image" at bounding box center [541, 163] width 44 height 18
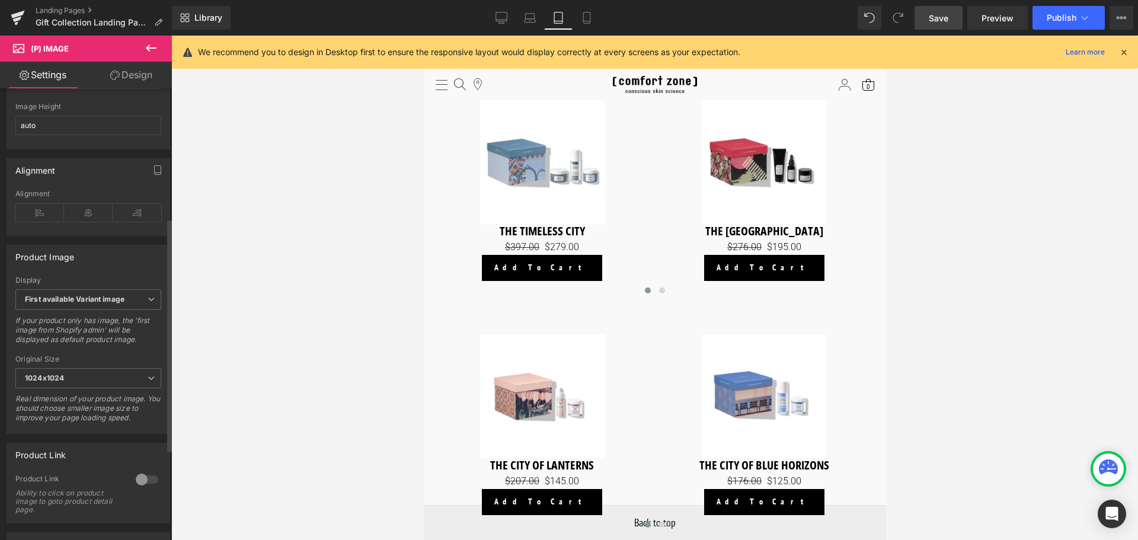
scroll to position [296, 0]
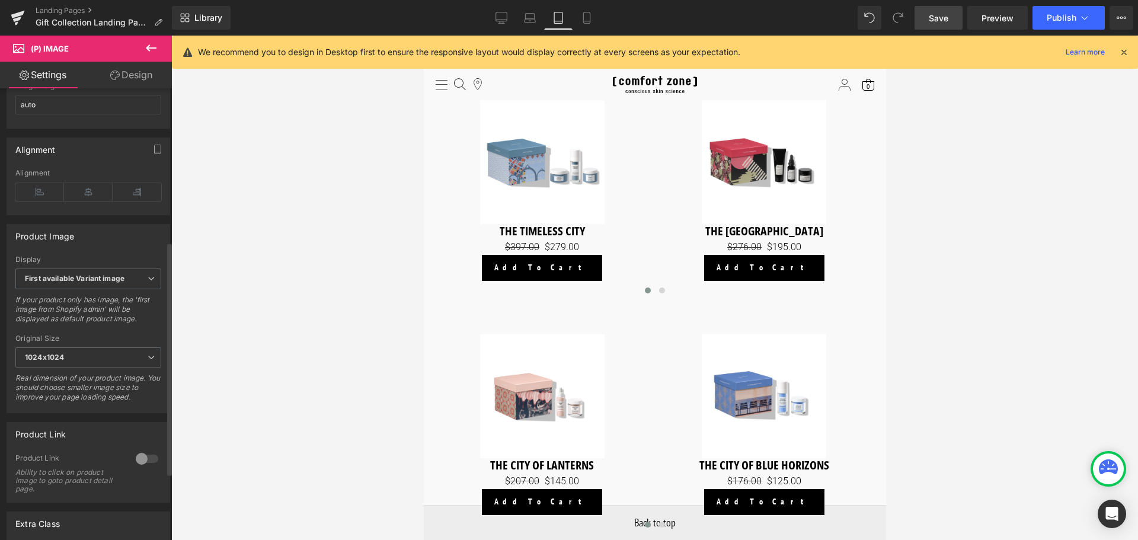
click at [138, 468] on div at bounding box center [147, 458] width 28 height 19
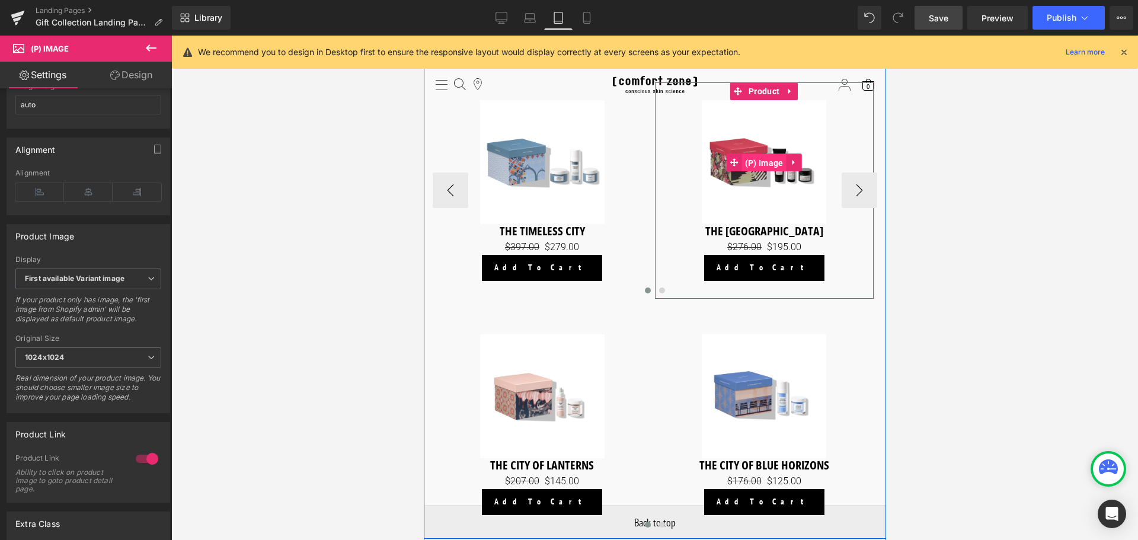
click at [763, 164] on span "(P) Image" at bounding box center [764, 163] width 44 height 18
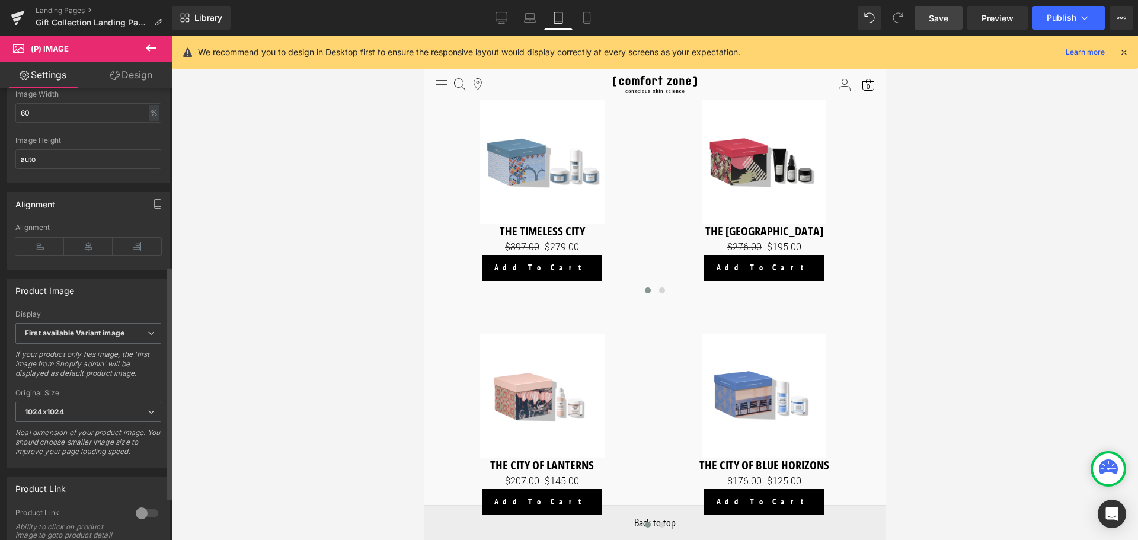
scroll to position [356, 0]
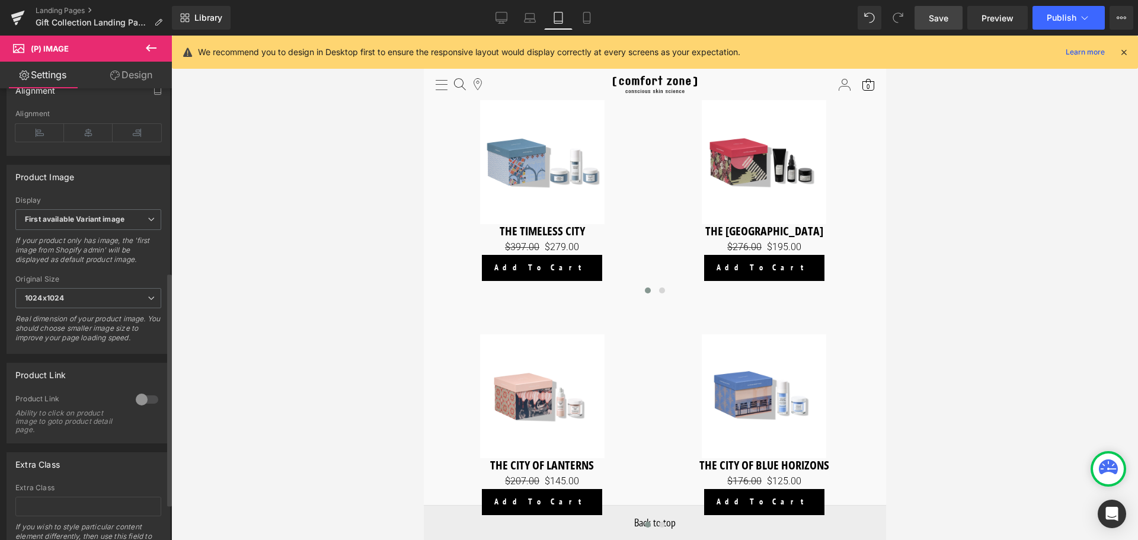
click at [142, 409] on div at bounding box center [147, 399] width 28 height 19
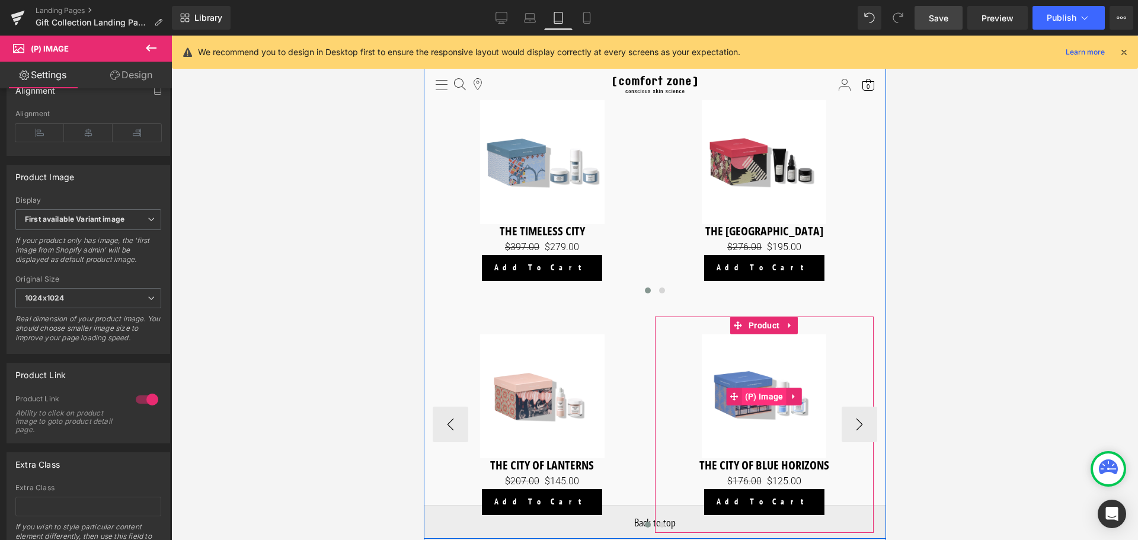
click at [755, 396] on span "(P) Image" at bounding box center [764, 397] width 44 height 18
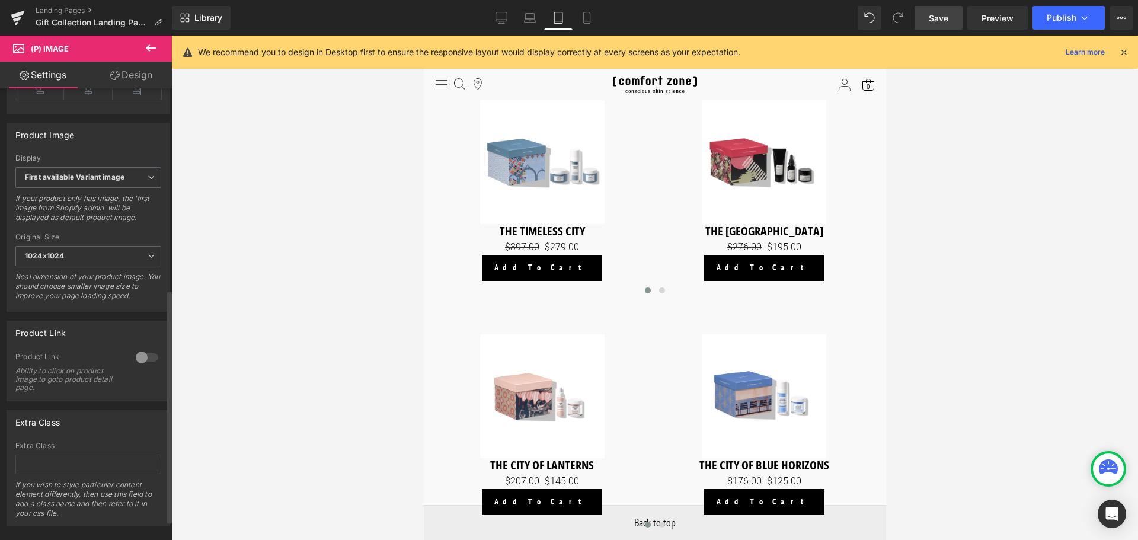
scroll to position [415, 0]
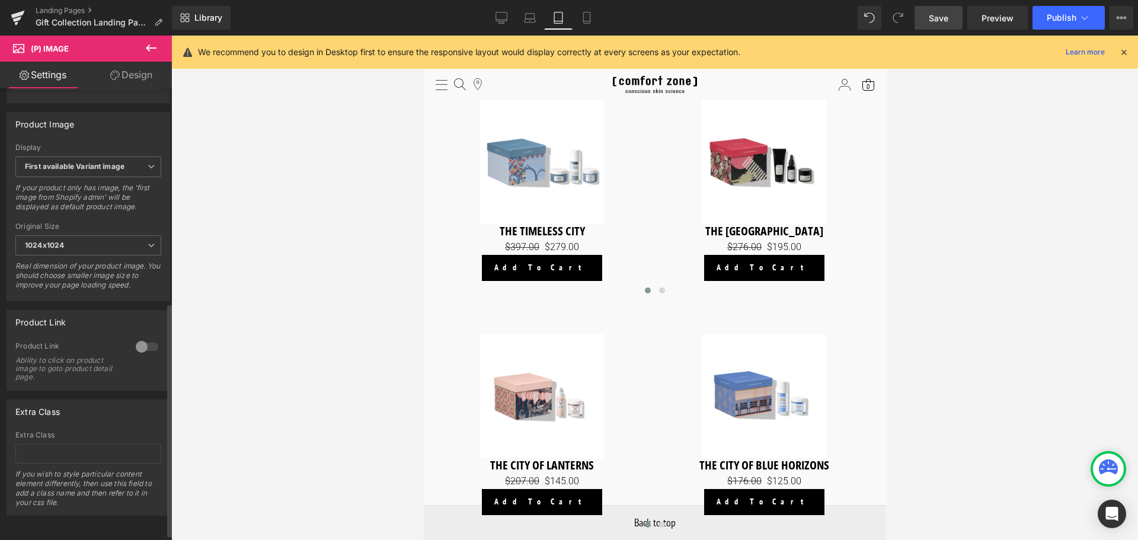
click at [146, 354] on div at bounding box center [147, 346] width 28 height 19
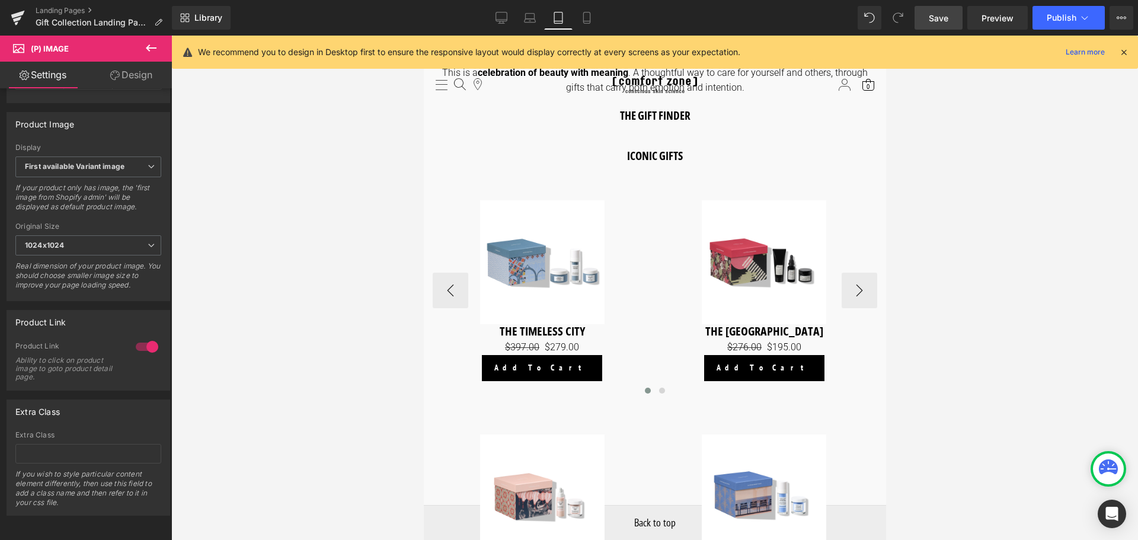
scroll to position [838, 0]
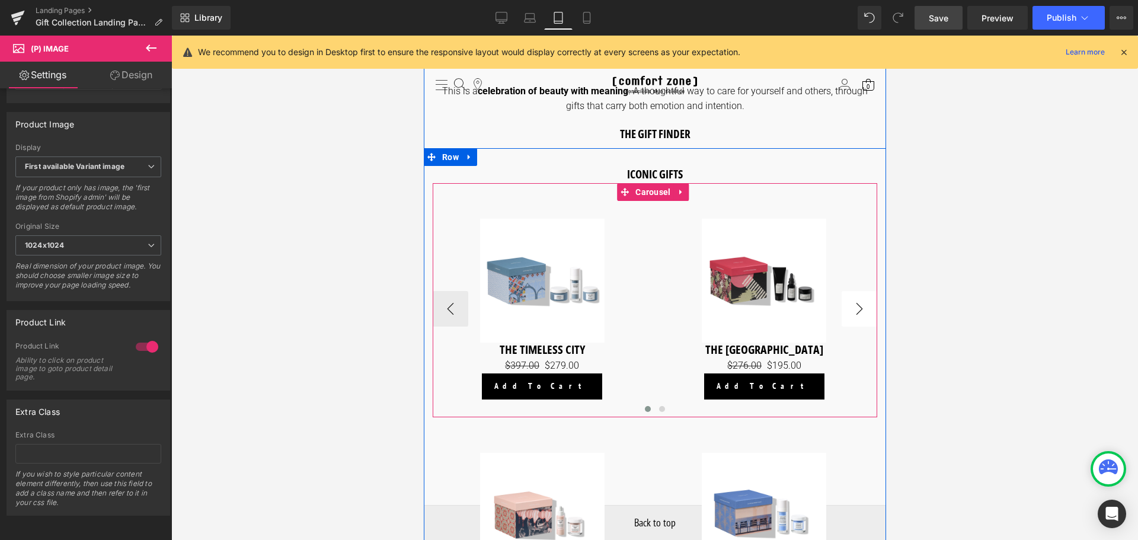
click at [861, 302] on button "›" at bounding box center [859, 309] width 36 height 36
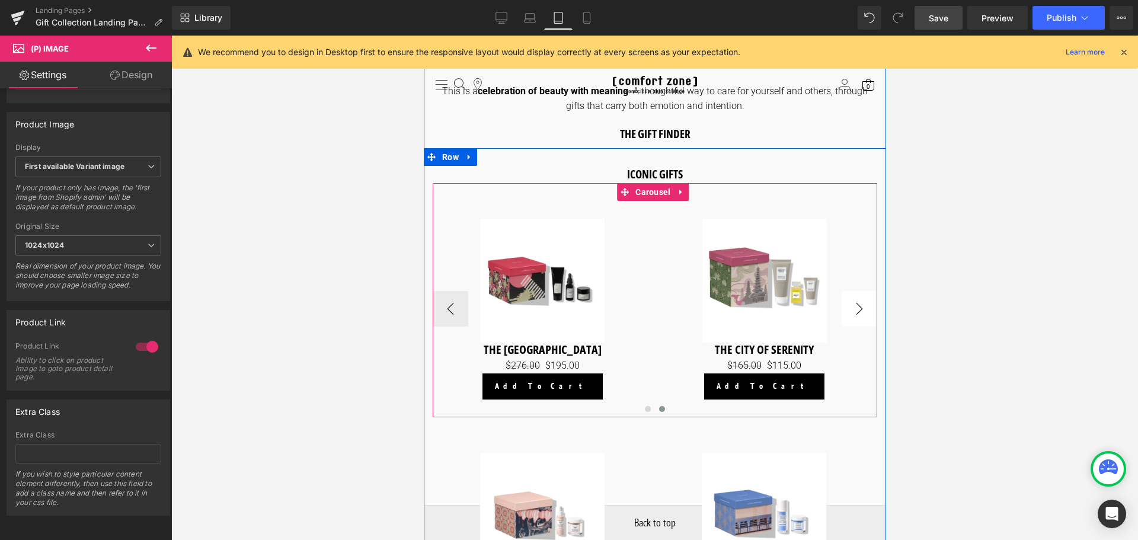
click at [861, 302] on div "Sale Off" at bounding box center [763, 281] width 207 height 124
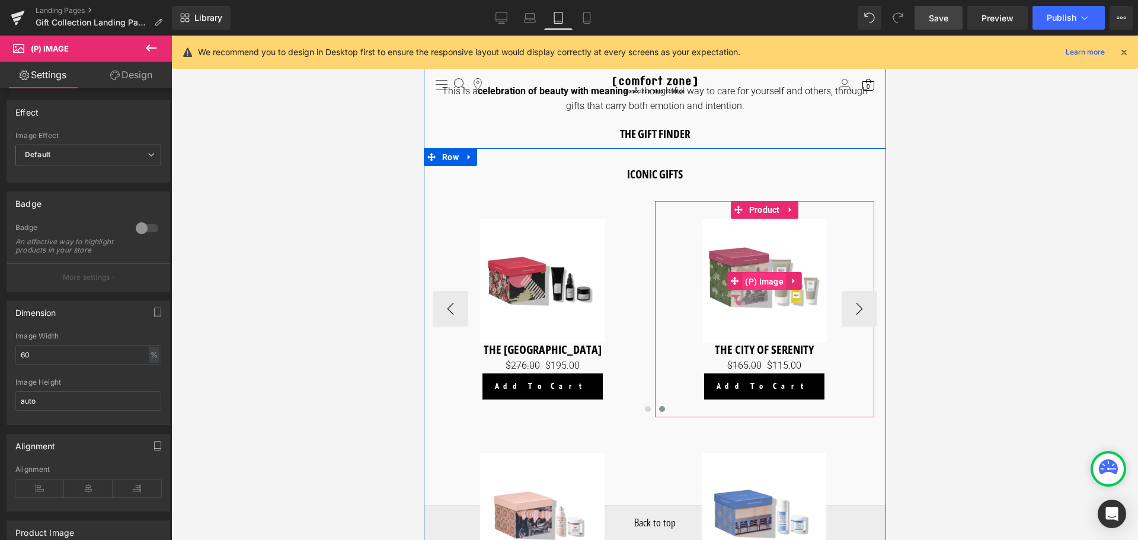
click at [770, 274] on span "(P) Image" at bounding box center [764, 282] width 44 height 18
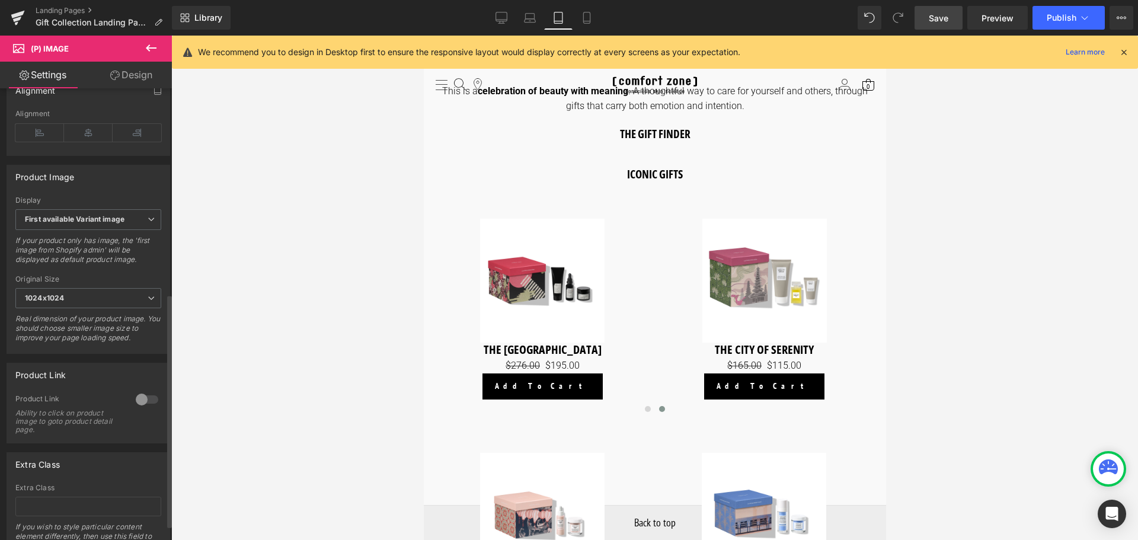
scroll to position [415, 0]
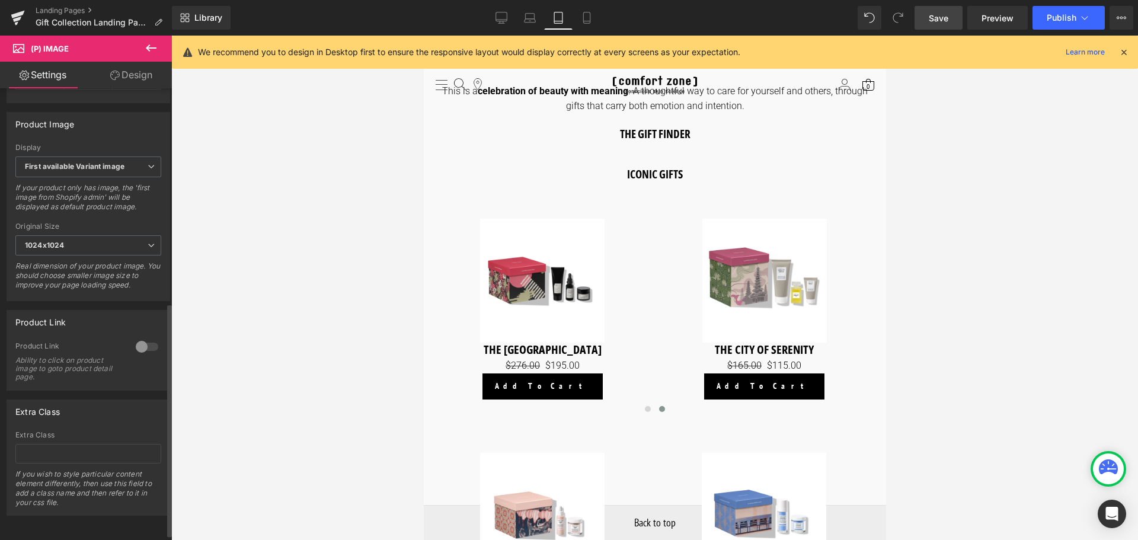
click at [133, 356] on div at bounding box center [147, 346] width 28 height 19
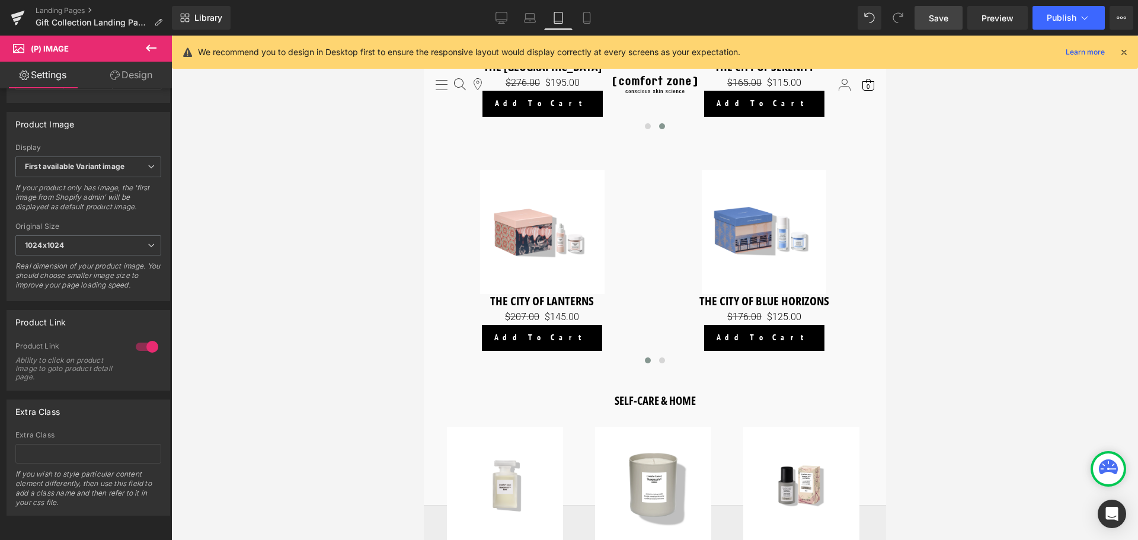
scroll to position [1134, 0]
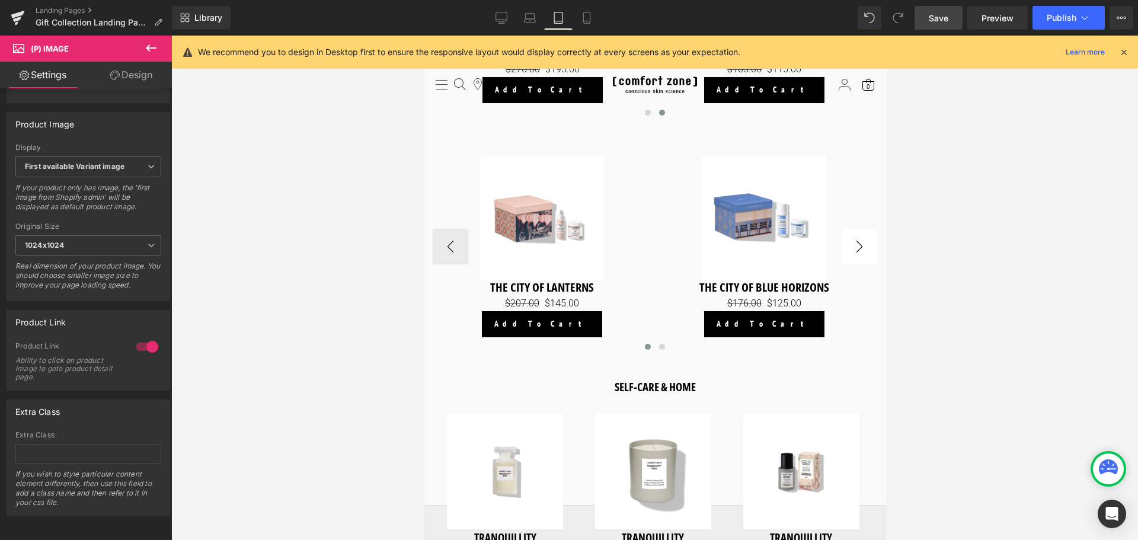
click at [869, 242] on button "›" at bounding box center [859, 247] width 36 height 36
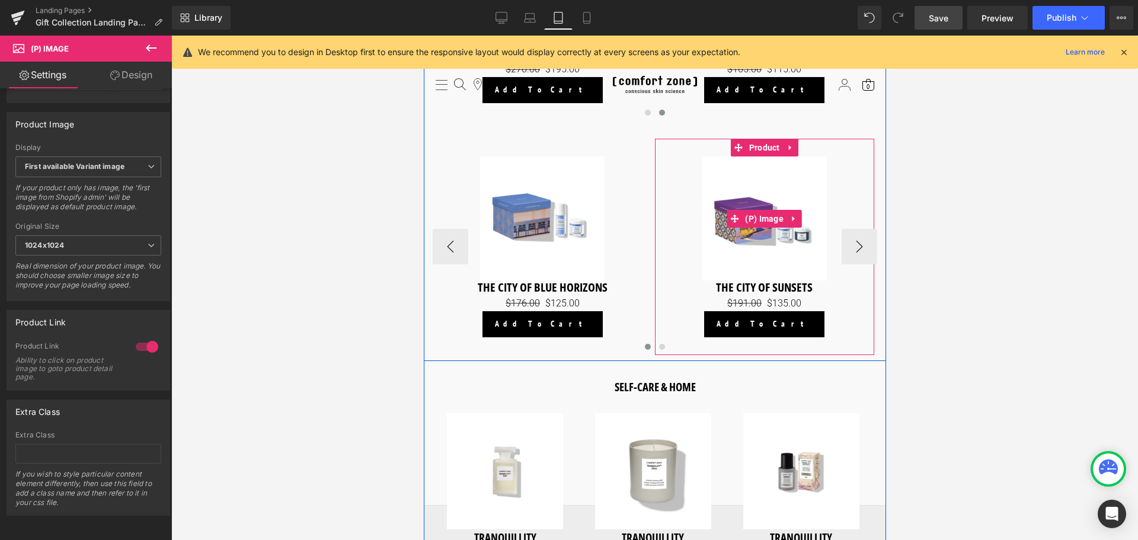
click at [773, 229] on img at bounding box center [764, 219] width 124 height 124
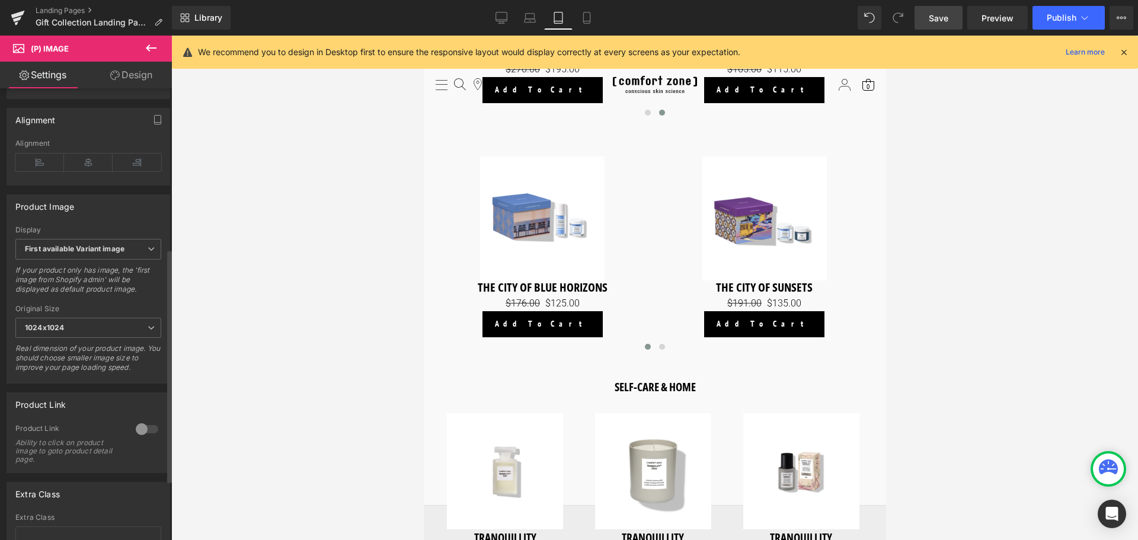
scroll to position [356, 0]
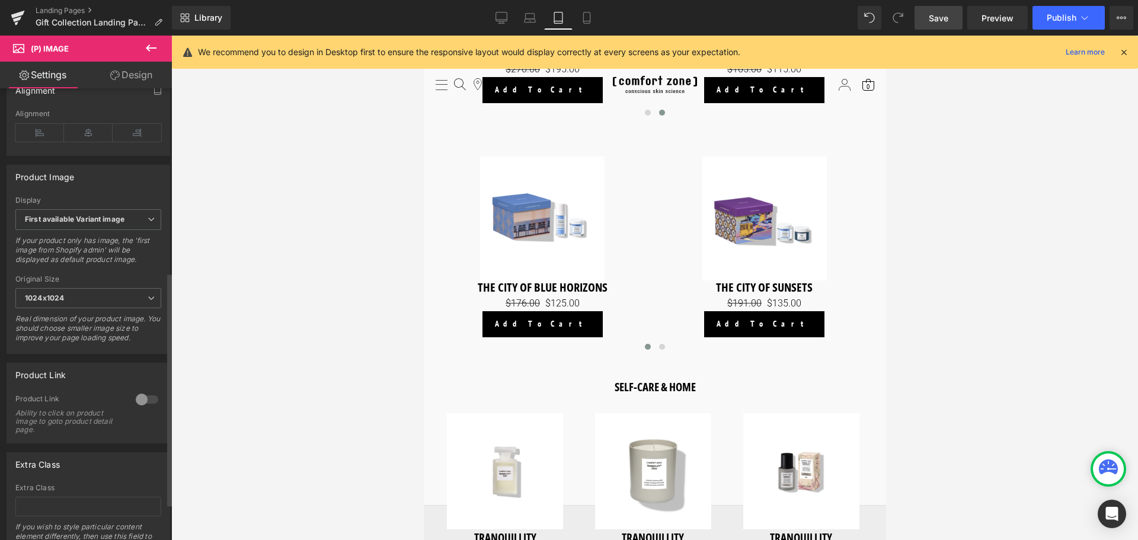
click at [139, 407] on div at bounding box center [147, 399] width 28 height 19
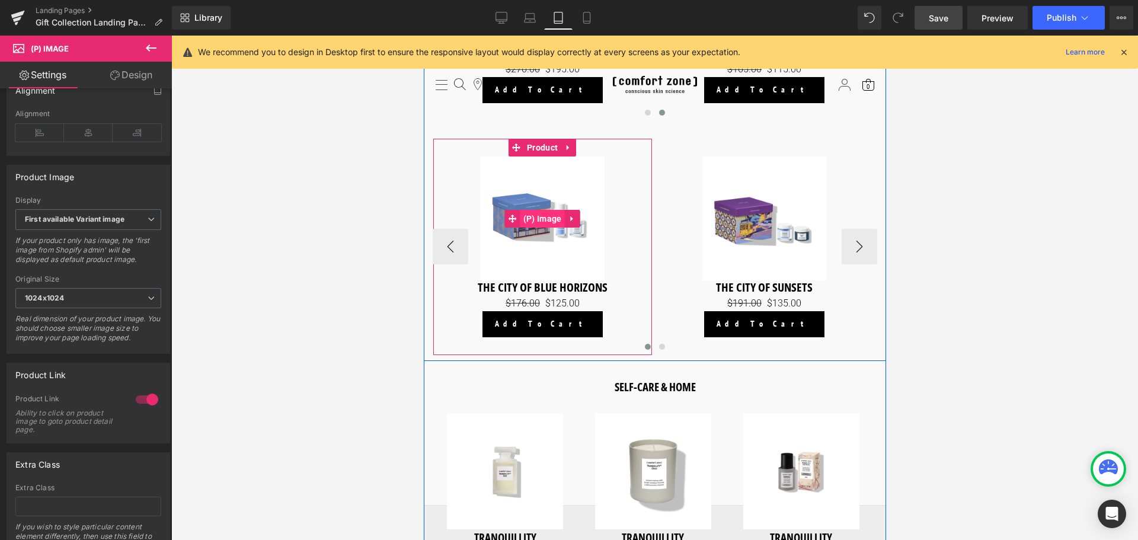
click at [536, 213] on span "(P) Image" at bounding box center [542, 219] width 44 height 18
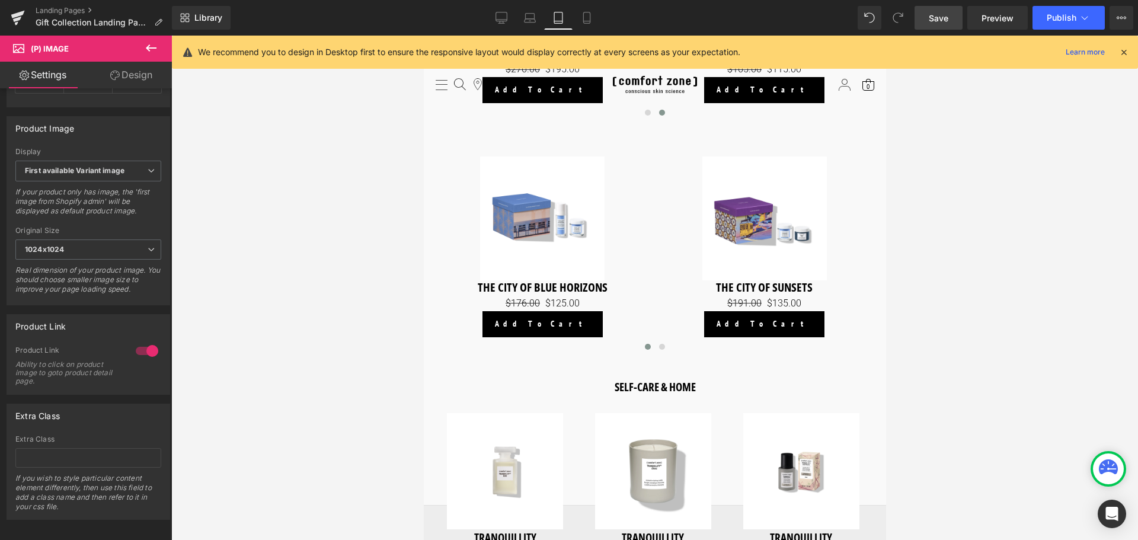
scroll to position [415, 0]
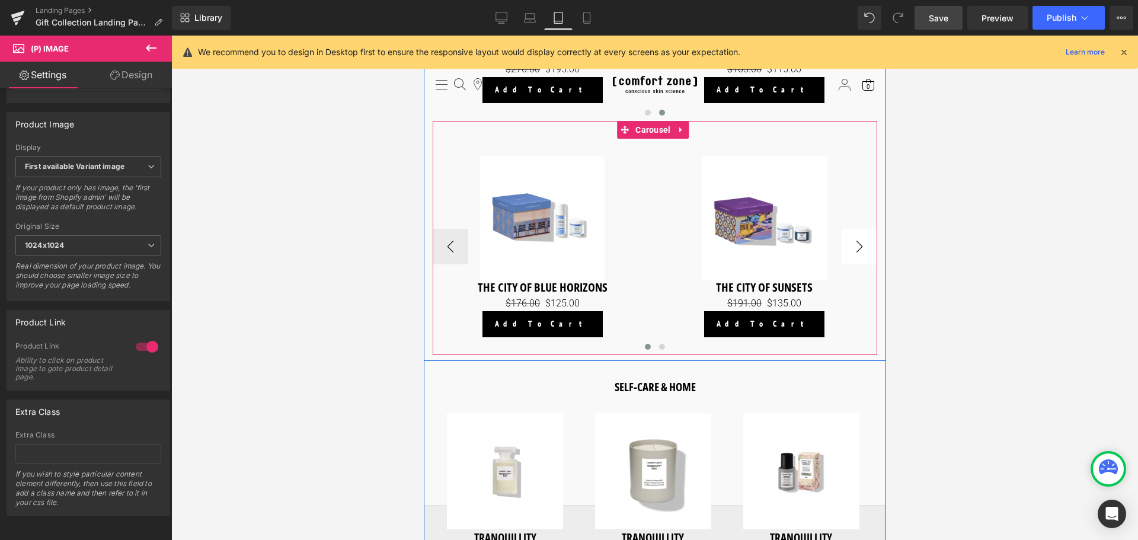
click at [855, 238] on button "›" at bounding box center [859, 247] width 36 height 36
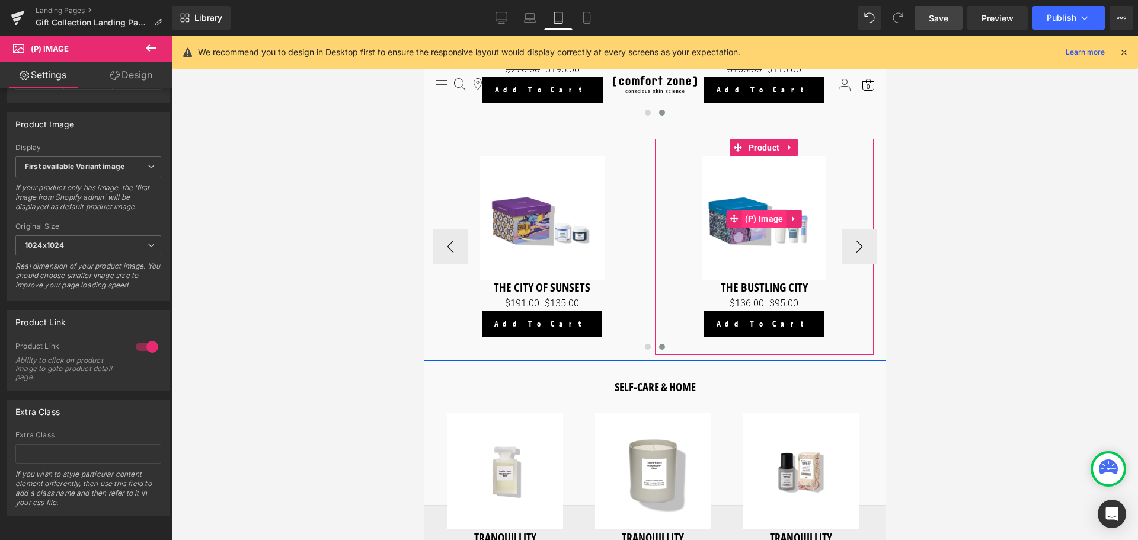
click at [765, 213] on span "(P) Image" at bounding box center [764, 219] width 44 height 18
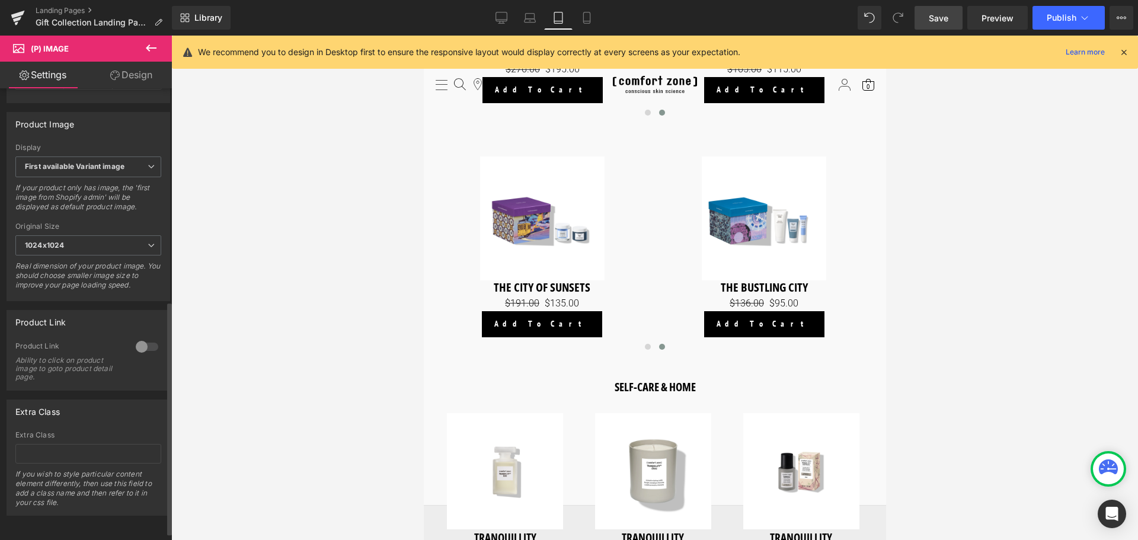
scroll to position [426, 0]
click at [136, 337] on div at bounding box center [147, 346] width 28 height 19
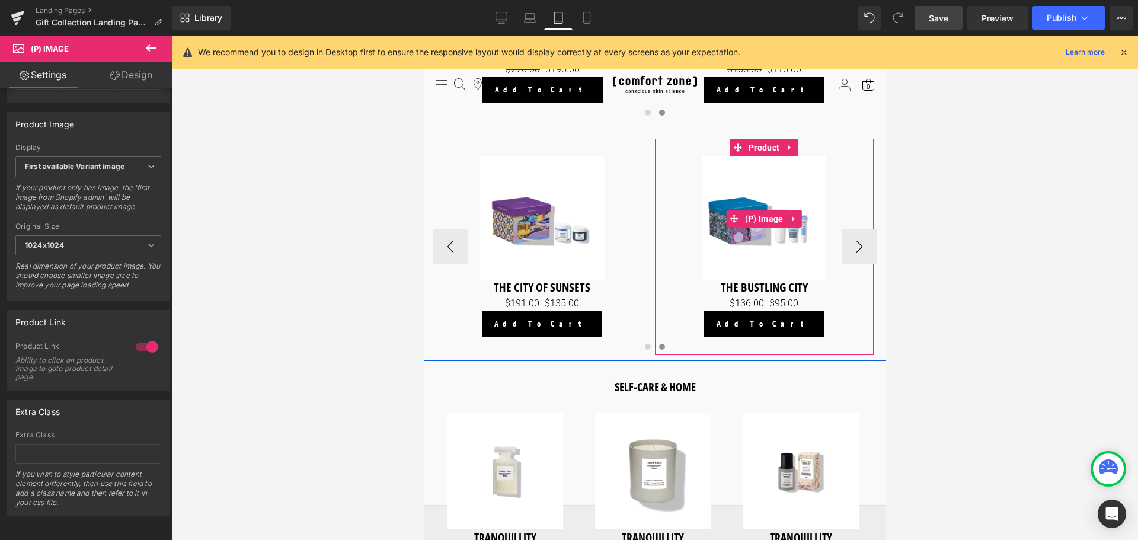
click at [854, 249] on link "Sale Off" at bounding box center [763, 219] width 207 height 124
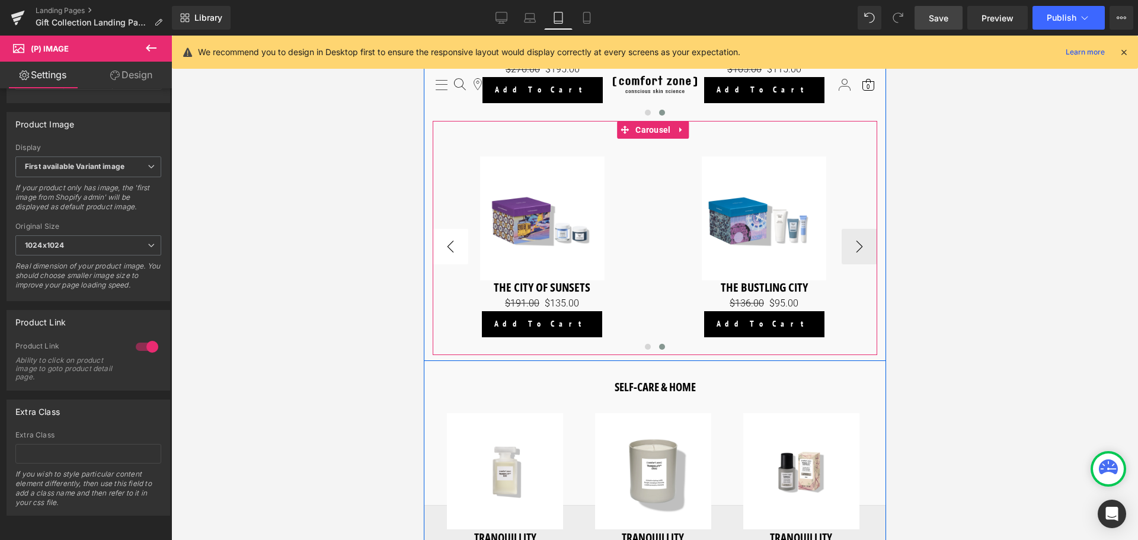
click at [455, 244] on button "‹" at bounding box center [450, 247] width 36 height 36
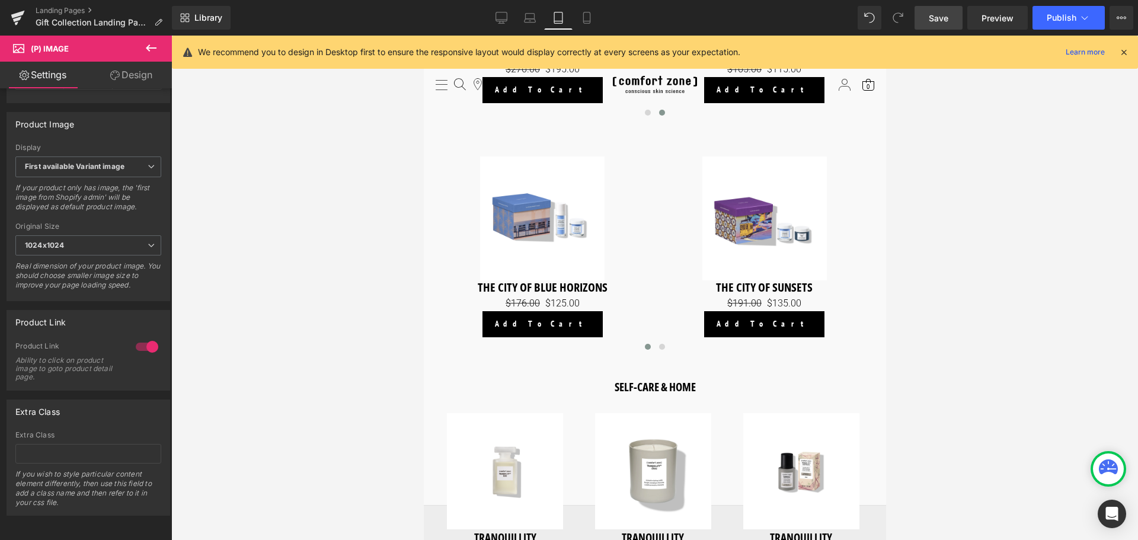
click at [956, 23] on link "Save" at bounding box center [939, 18] width 48 height 24
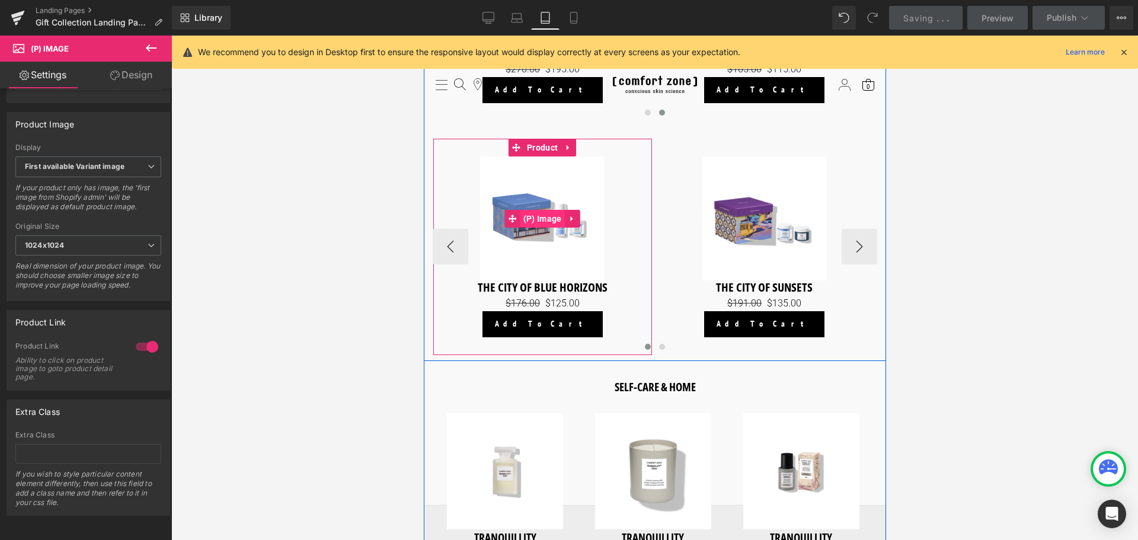
click at [532, 216] on span "(P) Image" at bounding box center [542, 219] width 44 height 18
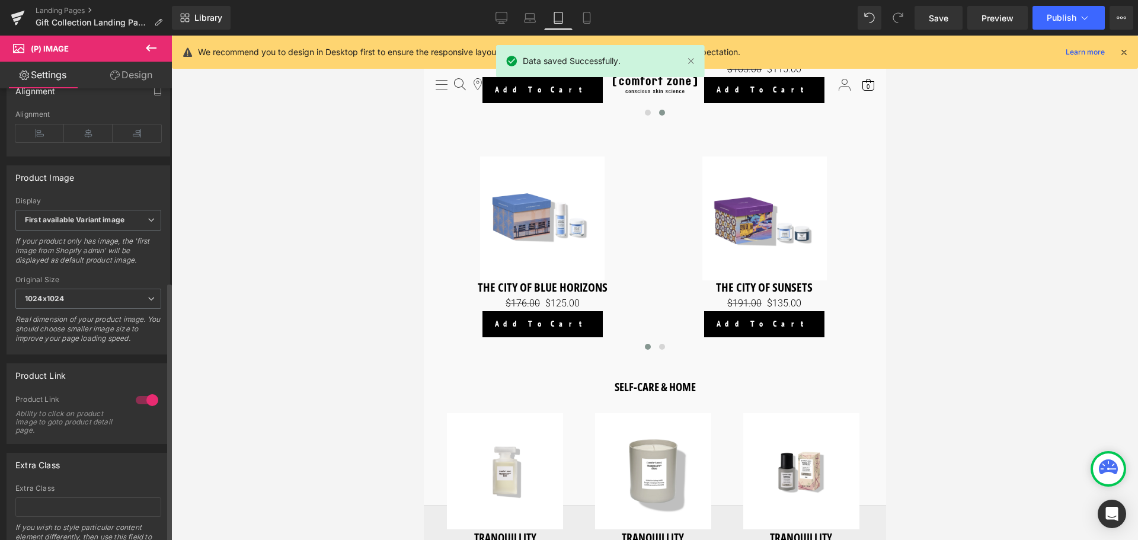
scroll to position [356, 0]
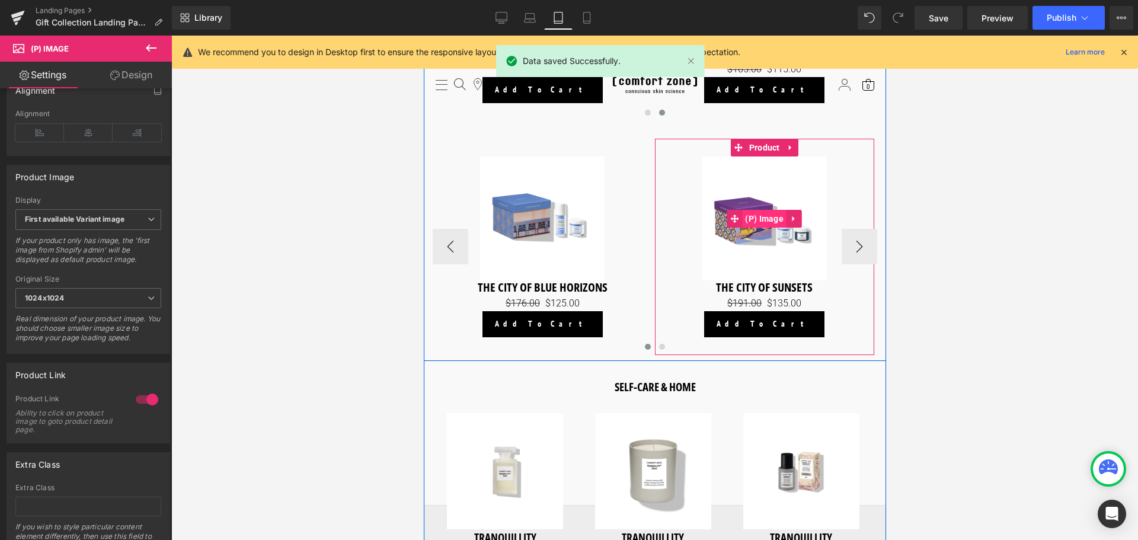
click at [759, 220] on span "(P) Image" at bounding box center [764, 219] width 44 height 18
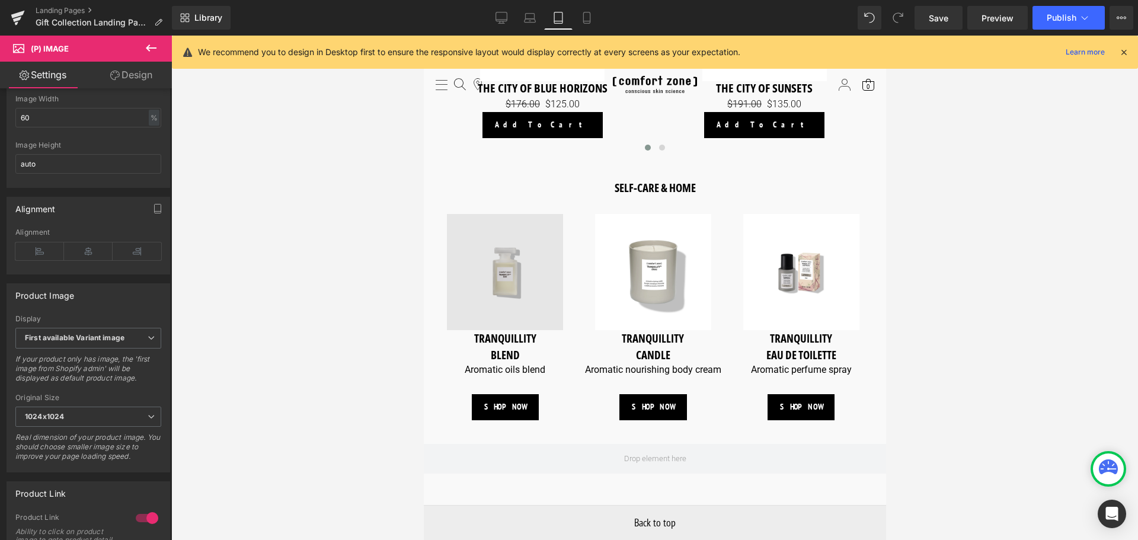
scroll to position [1312, 0]
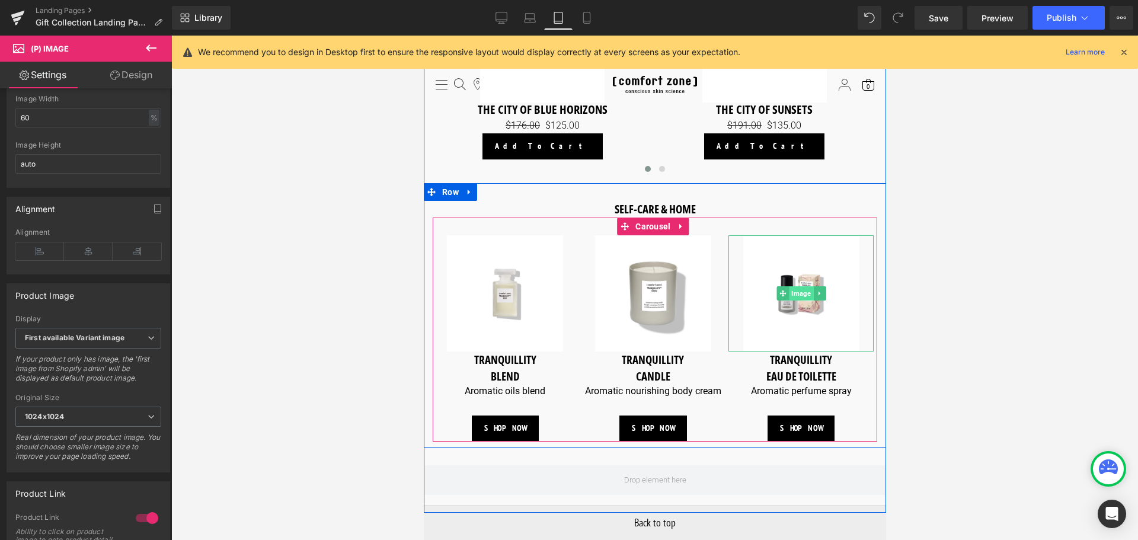
click at [804, 290] on span "Image" at bounding box center [800, 293] width 24 height 14
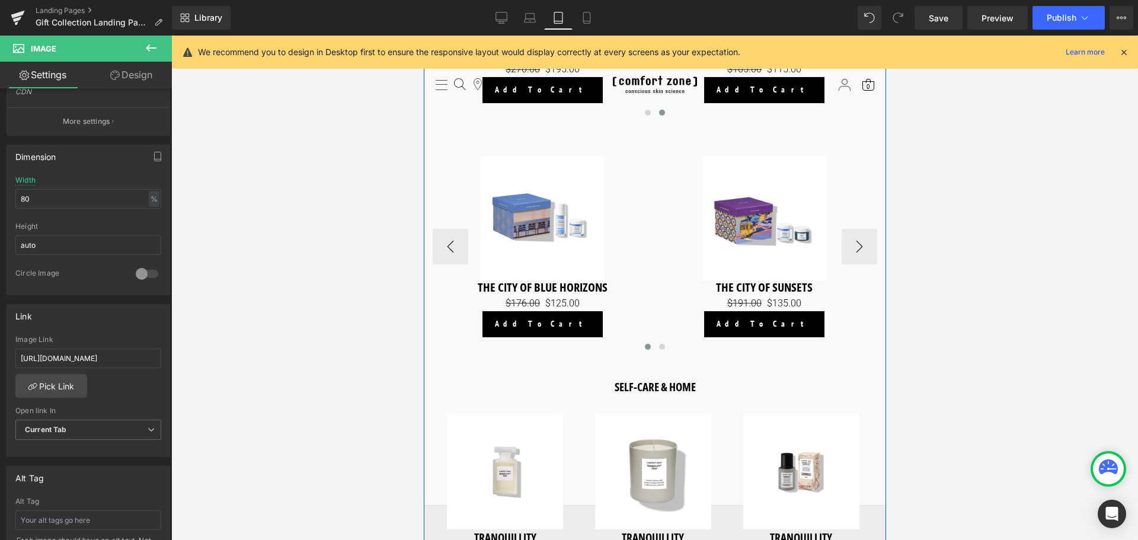
scroll to position [1075, 0]
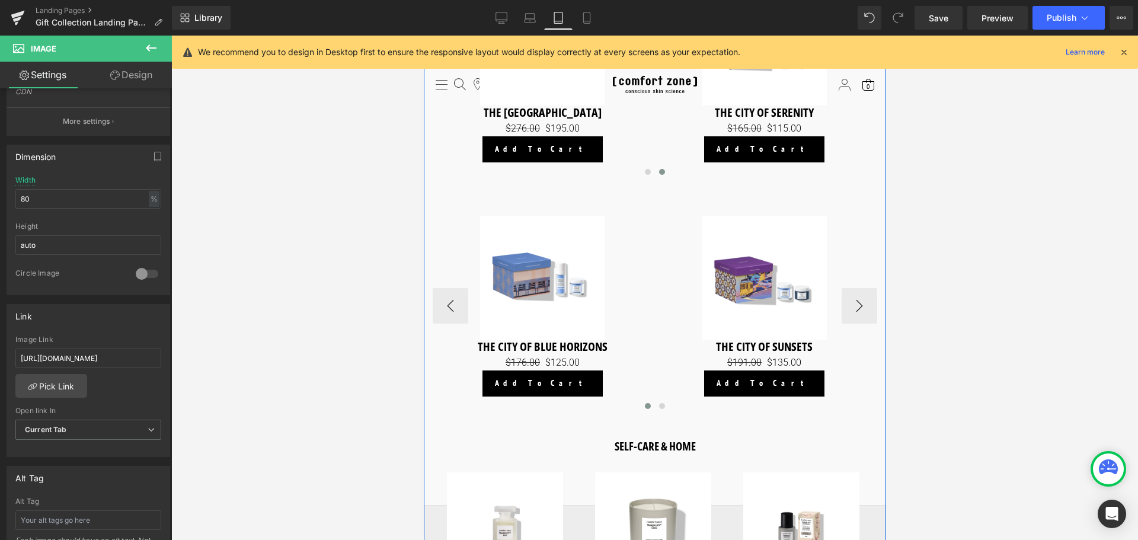
click at [772, 275] on div "Sale Off (P) Image" at bounding box center [763, 278] width 207 height 124
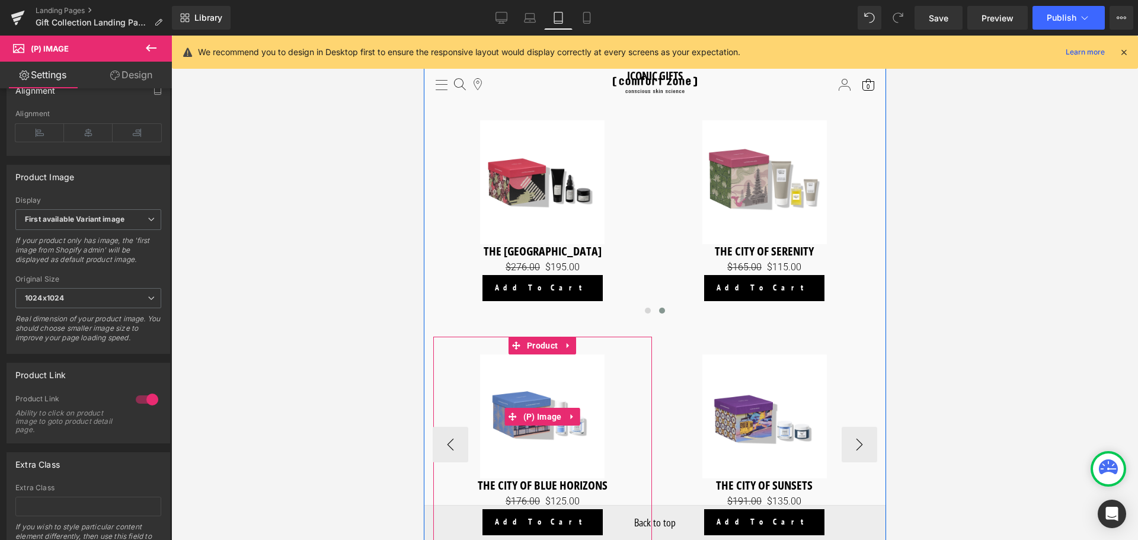
scroll to position [897, 0]
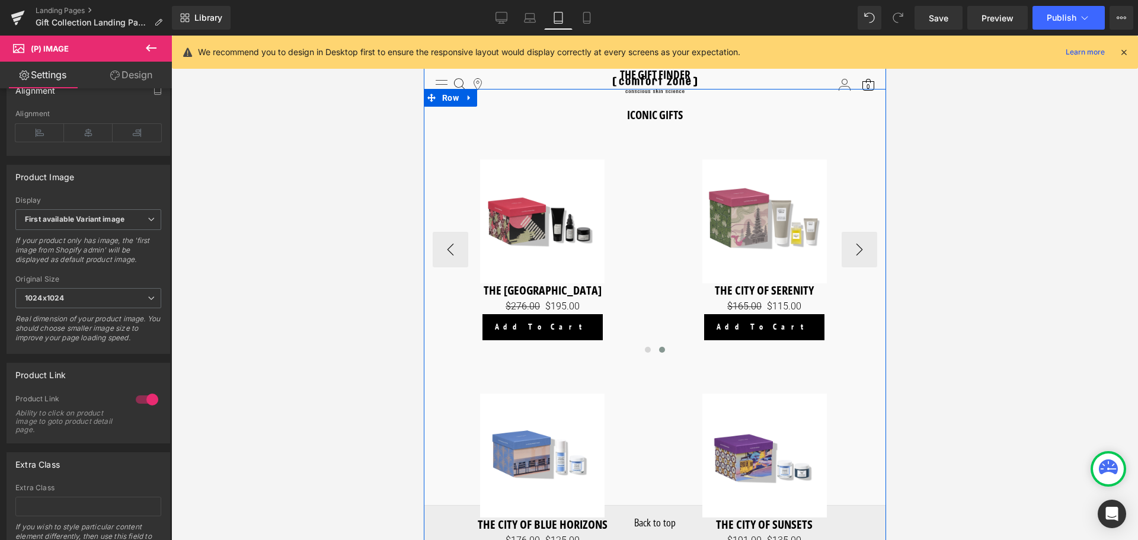
click at [552, 233] on img at bounding box center [542, 221] width 124 height 124
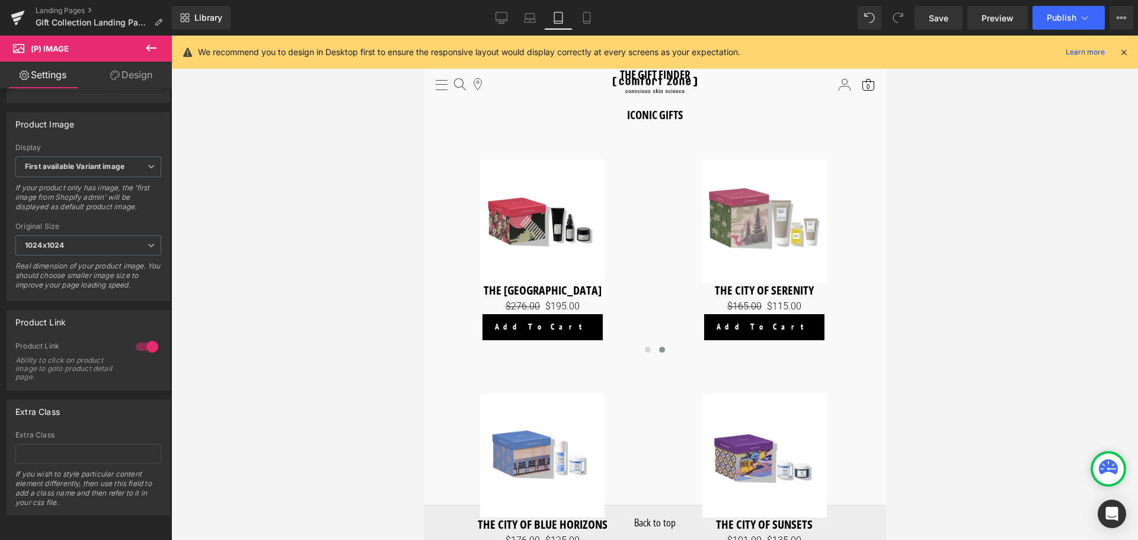
scroll to position [426, 0]
click at [1080, 33] on div "Library Tablet Desktop Laptop Tablet Mobile Save Preview Publish Scheduled View…" at bounding box center [655, 18] width 966 height 36
click at [1082, 32] on div "Library Tablet Desktop Laptop Tablet Mobile Save Preview Publish Scheduled View…" at bounding box center [655, 18] width 966 height 36
click at [1080, 15] on icon at bounding box center [1085, 18] width 12 height 12
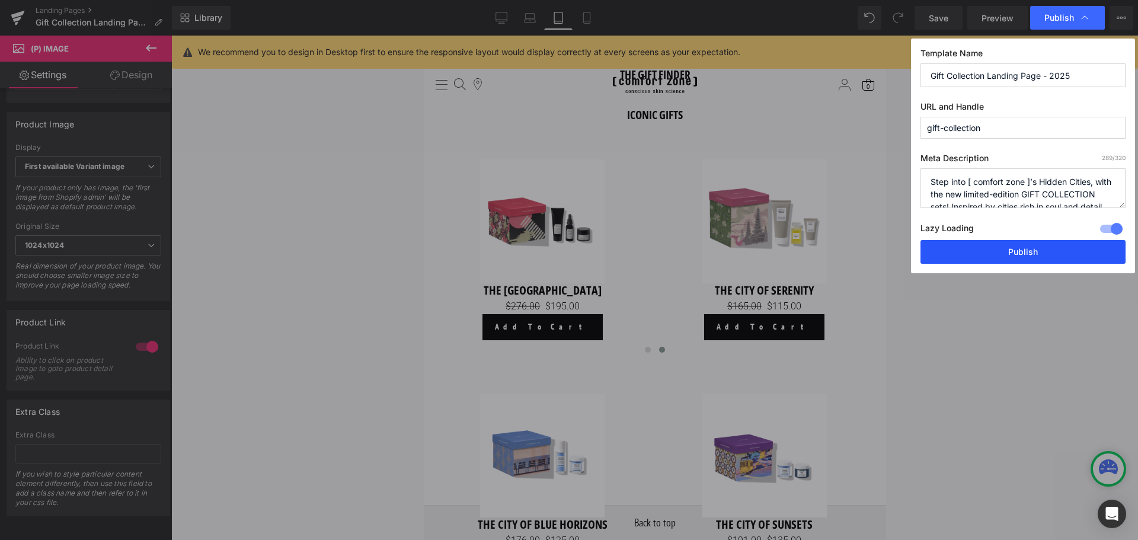
click at [1044, 248] on button "Publish" at bounding box center [1023, 252] width 205 height 24
